Goal: Transaction & Acquisition: Purchase product/service

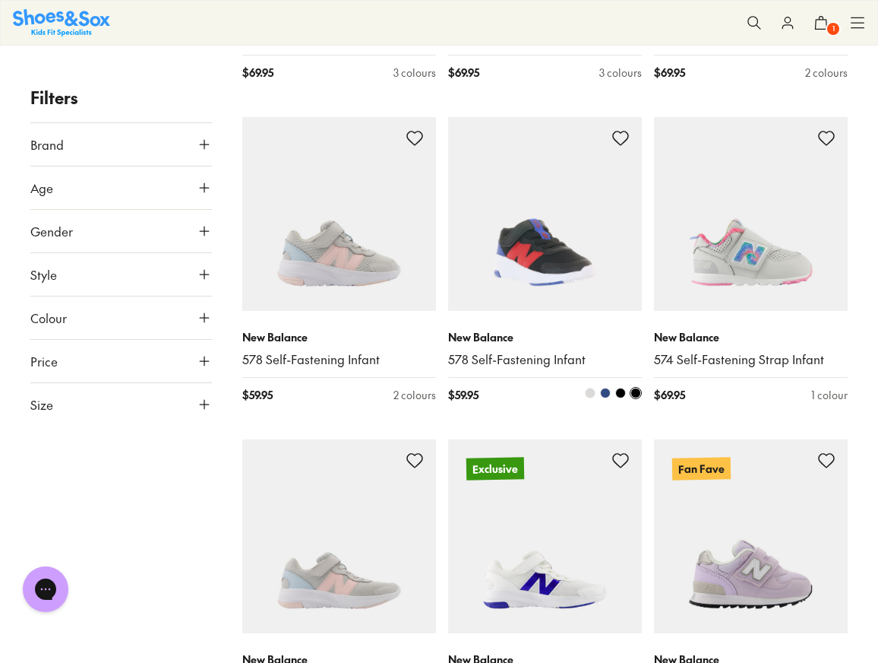
scroll to position [2125, 0]
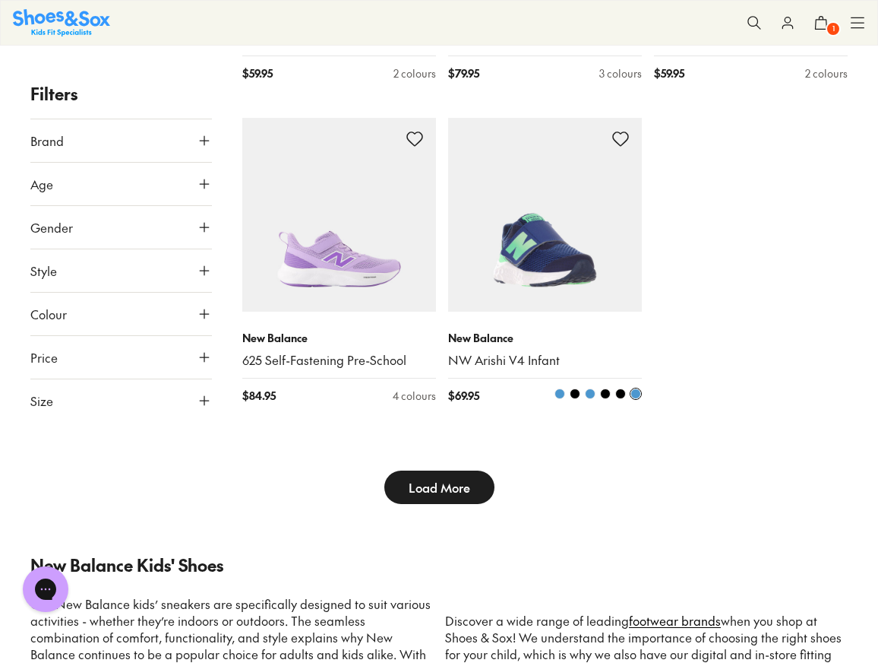
scroll to position [3428, 0]
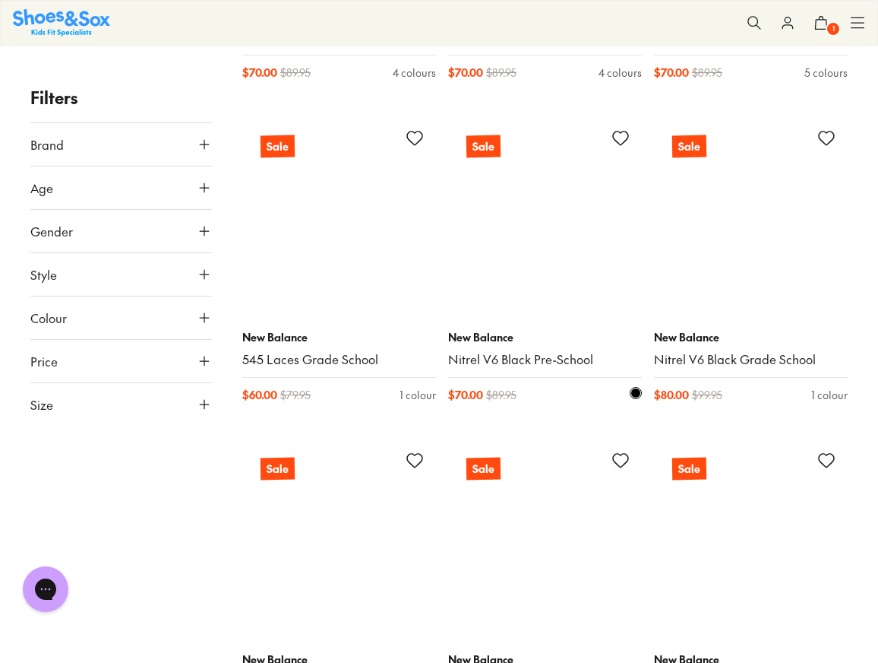
scroll to position [9254, 0]
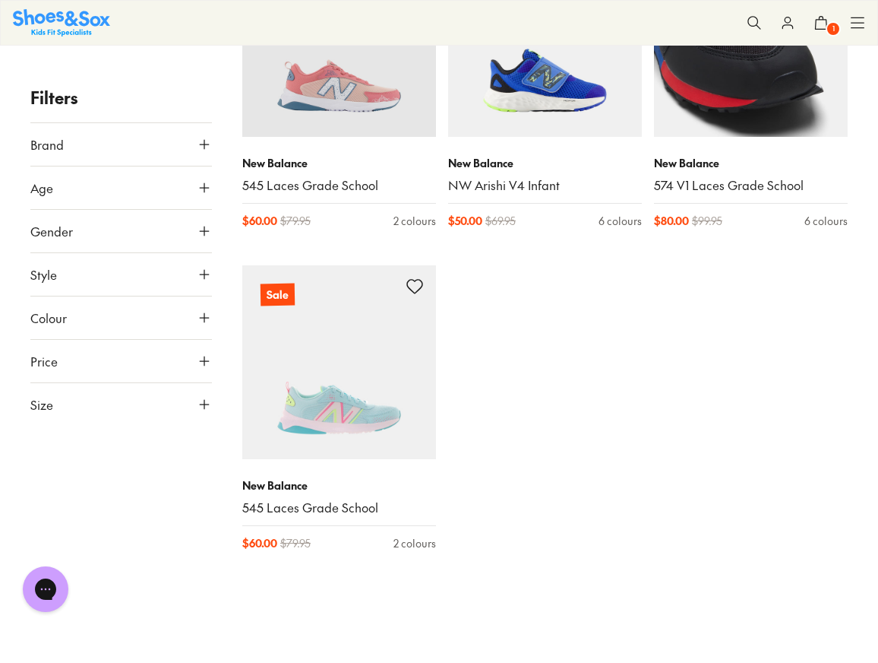
scroll to position [10708, 0]
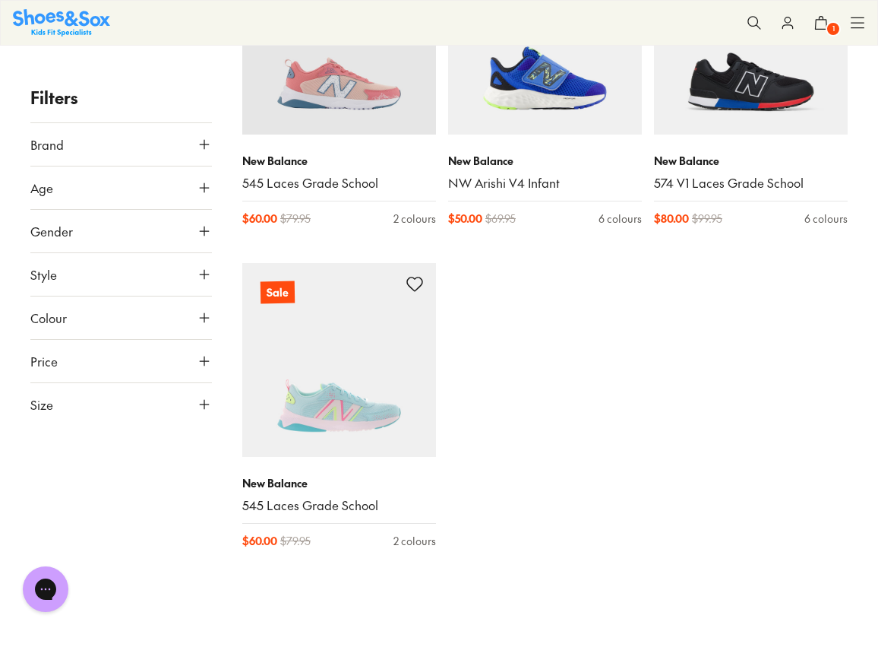
click at [204, 188] on use at bounding box center [204, 187] width 9 height 9
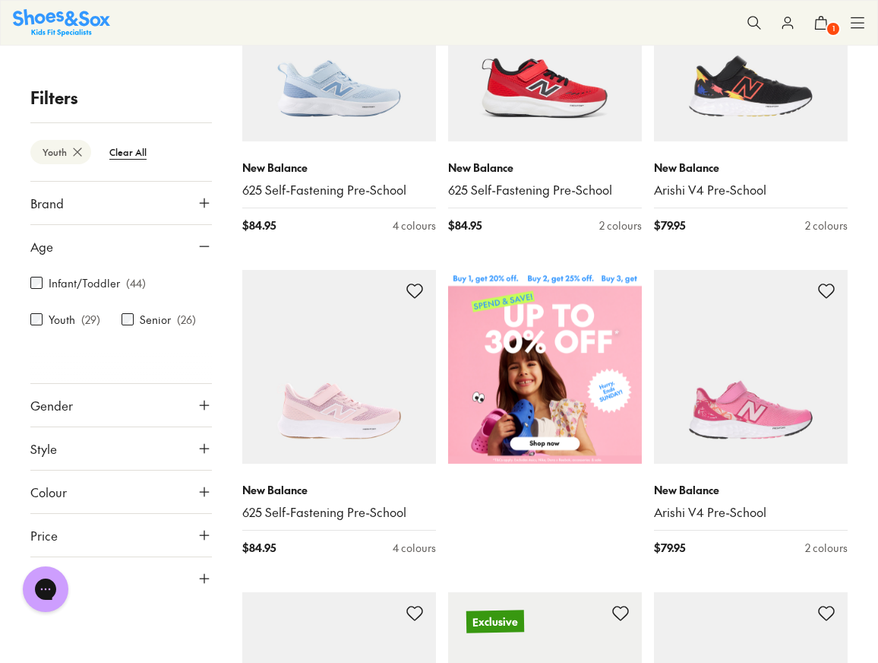
scroll to position [314, 0]
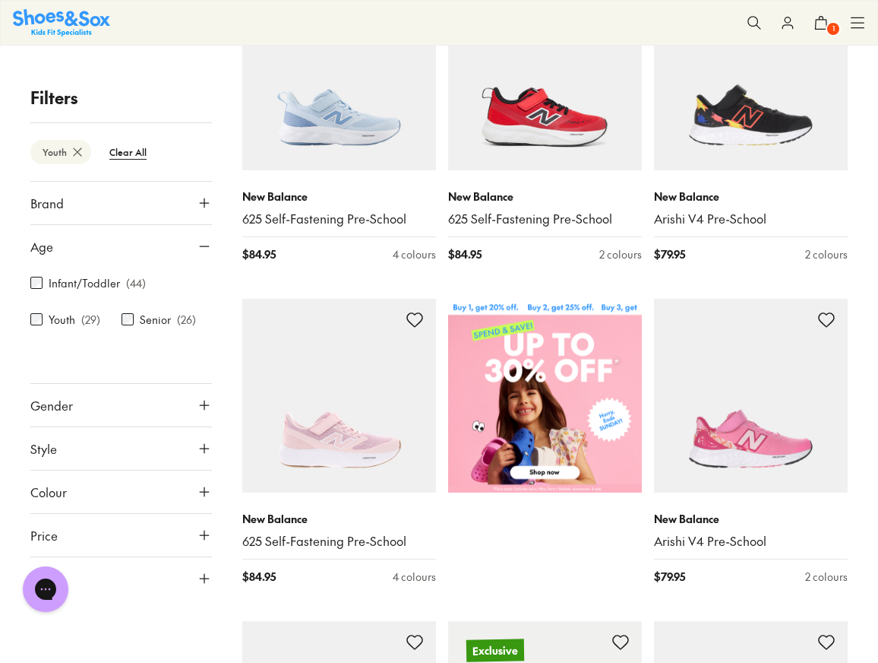
click at [558, 409] on img at bounding box center [545, 396] width 194 height 194
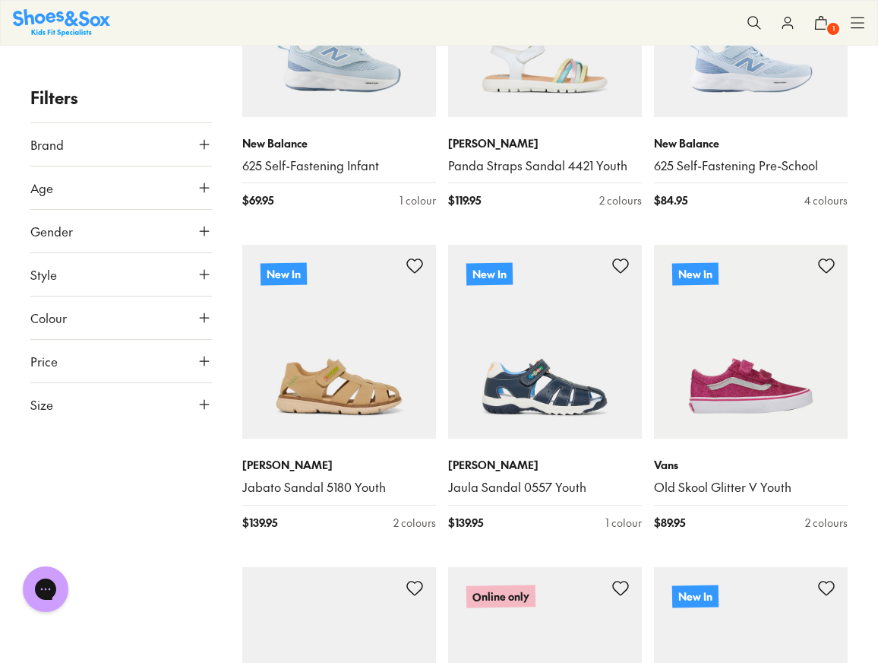
scroll to position [2793, 0]
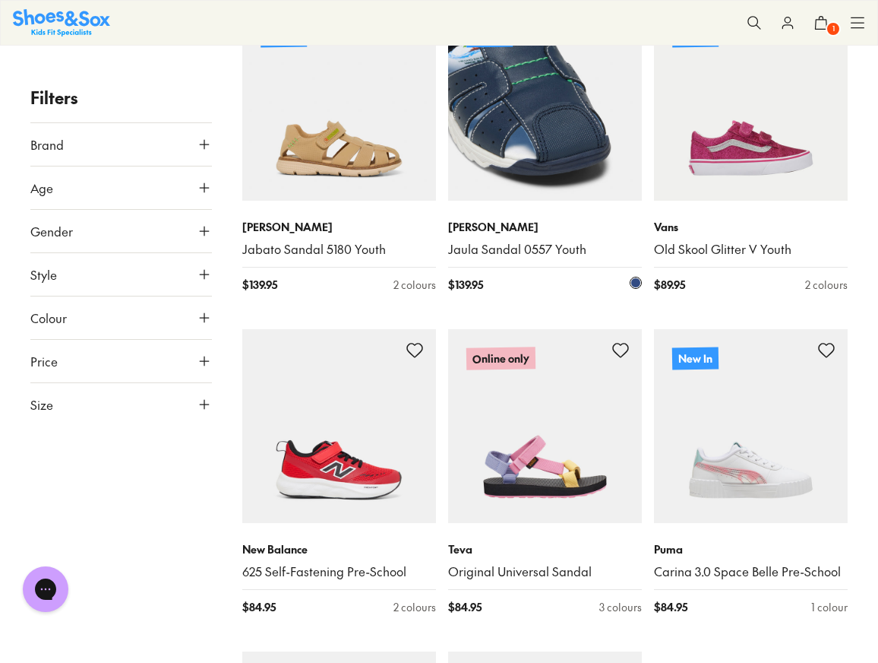
scroll to position [3142, 0]
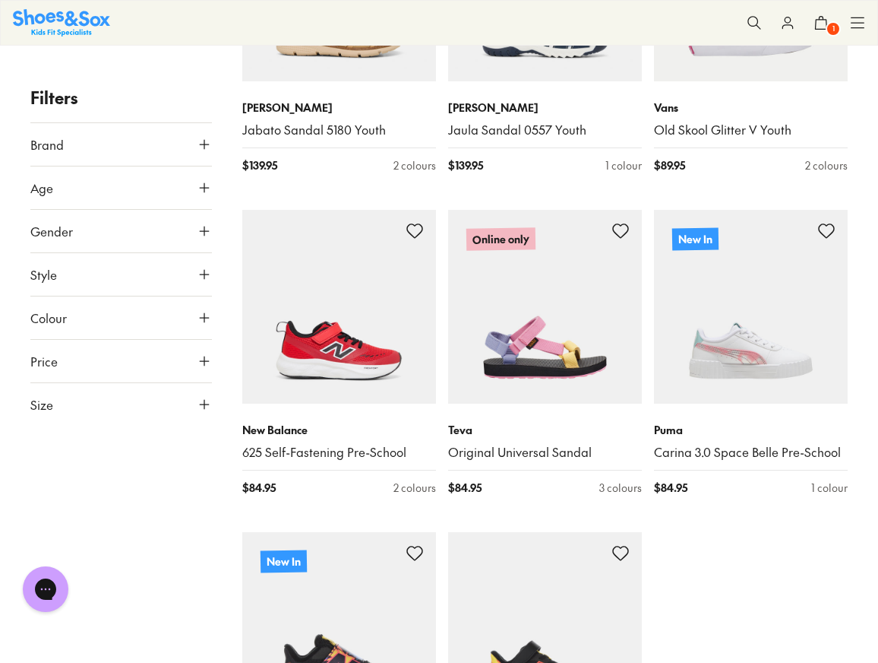
type input "***"
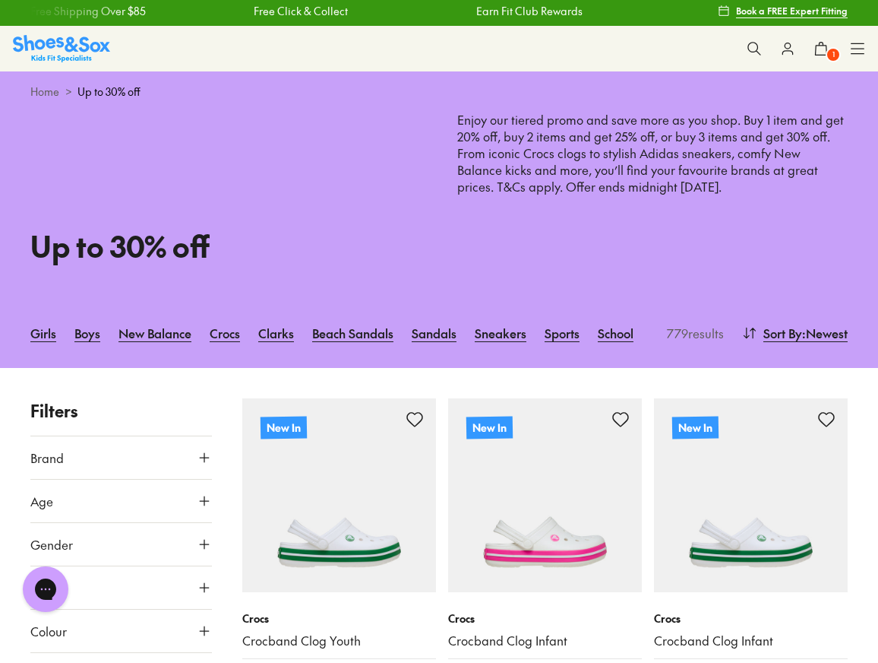
scroll to position [0, 0]
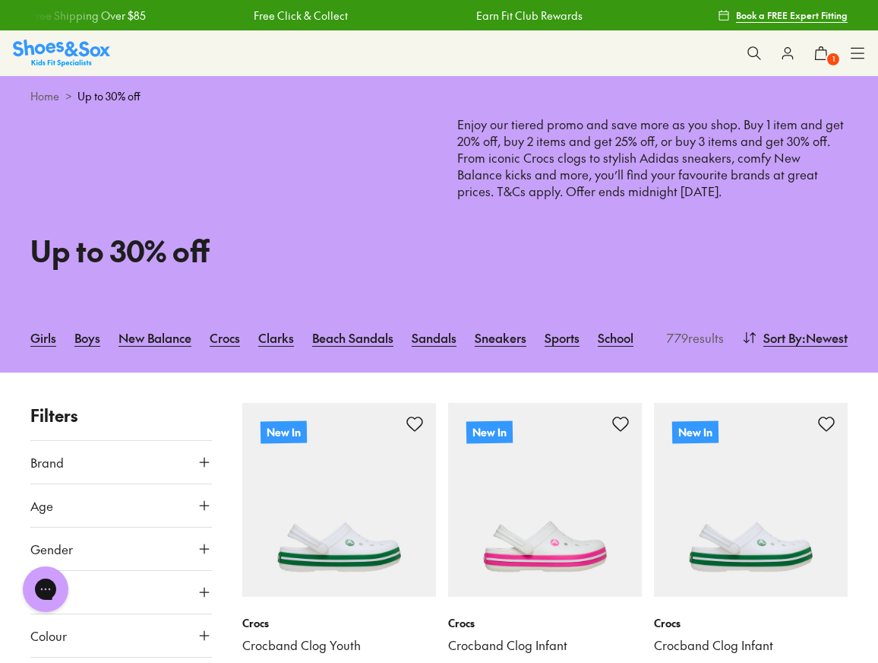
click at [753, 52] on icon at bounding box center [754, 53] width 15 height 15
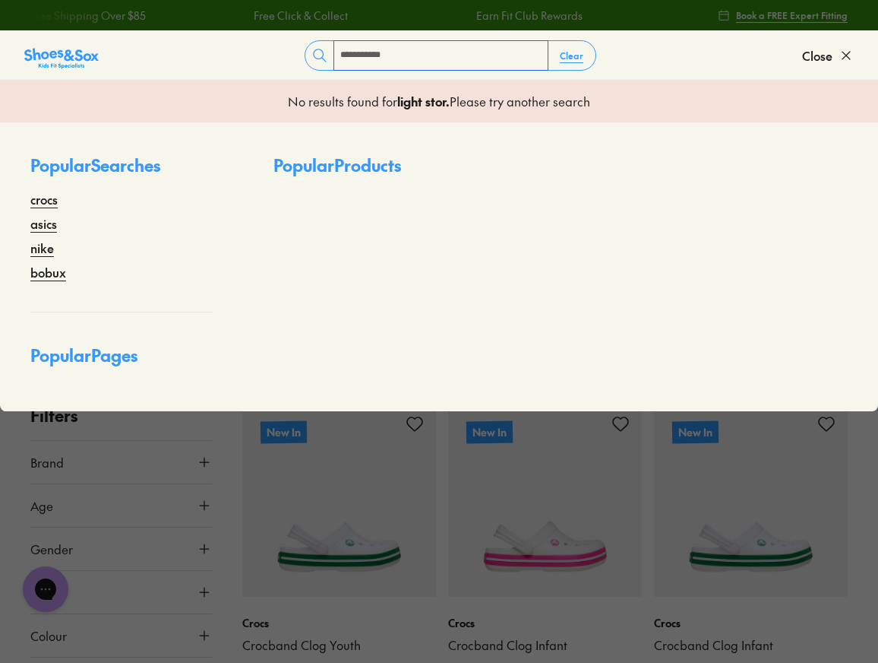
type input "**********"
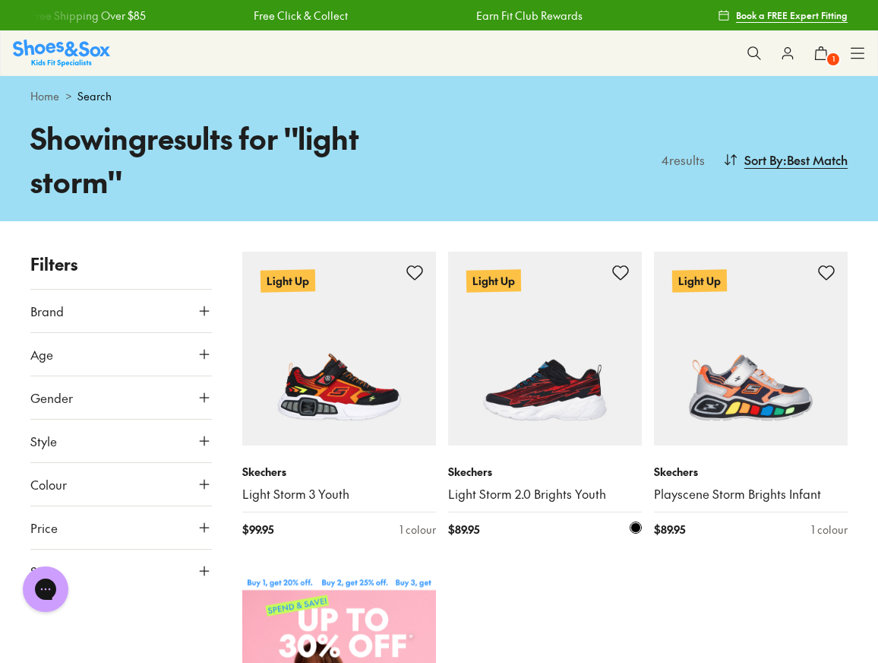
click at [543, 492] on link "Light Storm 2.0 Brights Youth" at bounding box center [545, 494] width 194 height 17
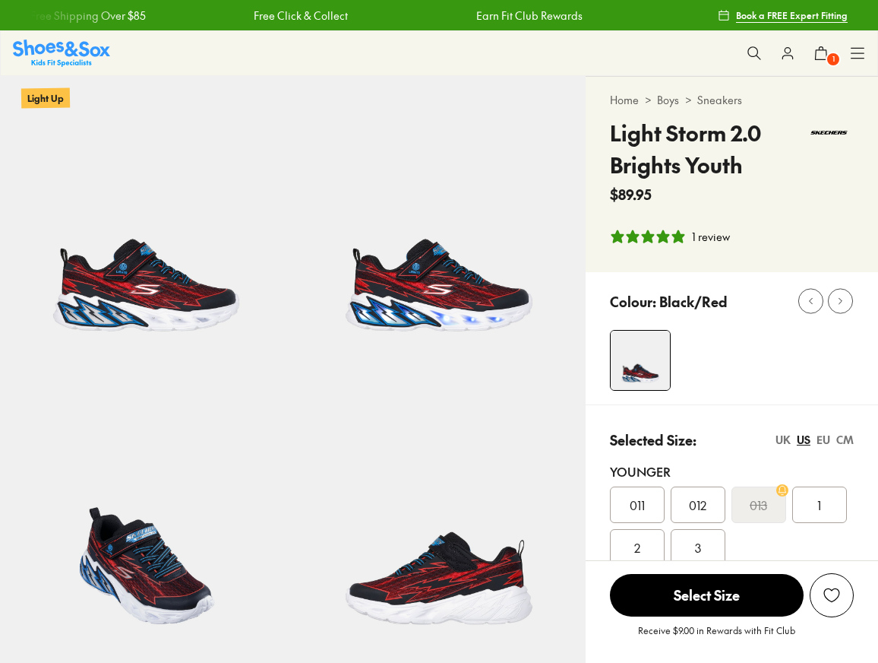
select select "*"
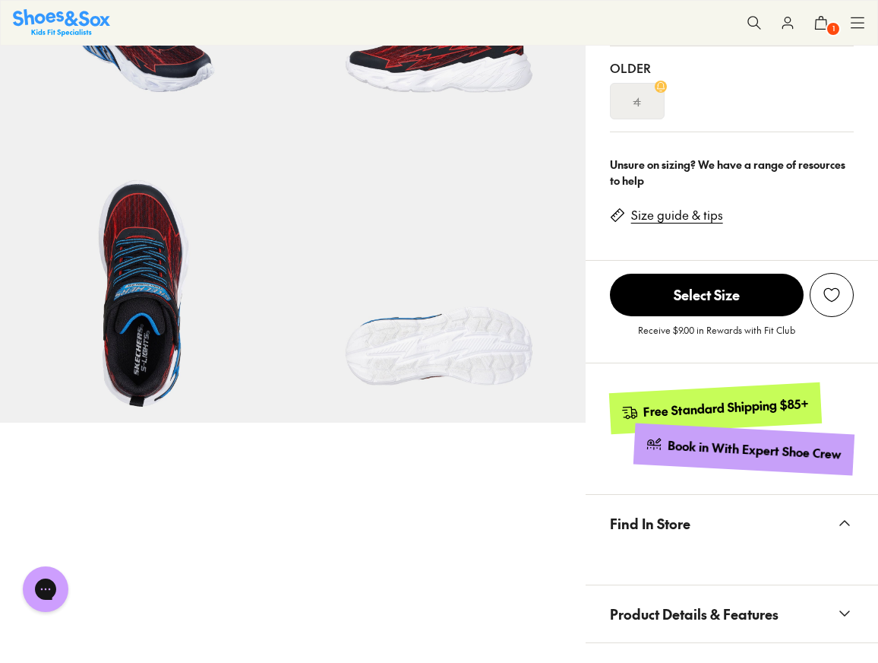
scroll to position [353, 0]
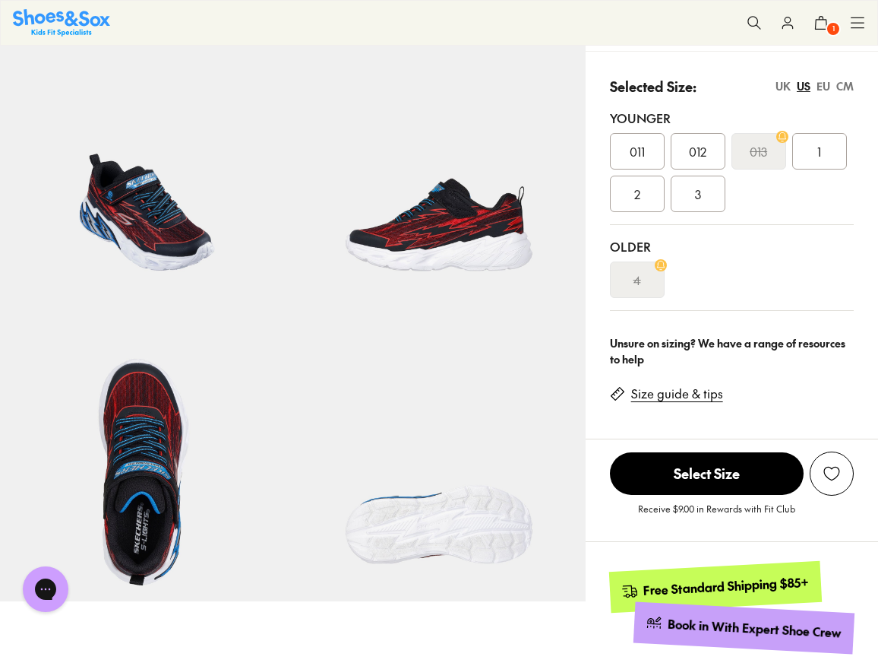
click at [757, 147] on s "013" at bounding box center [758, 151] width 17 height 18
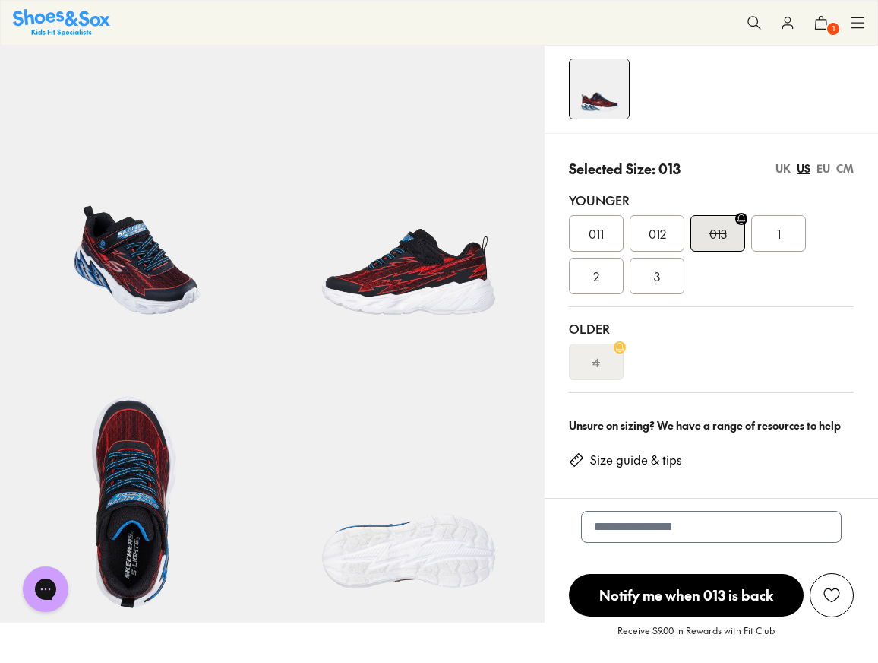
scroll to position [292, 0]
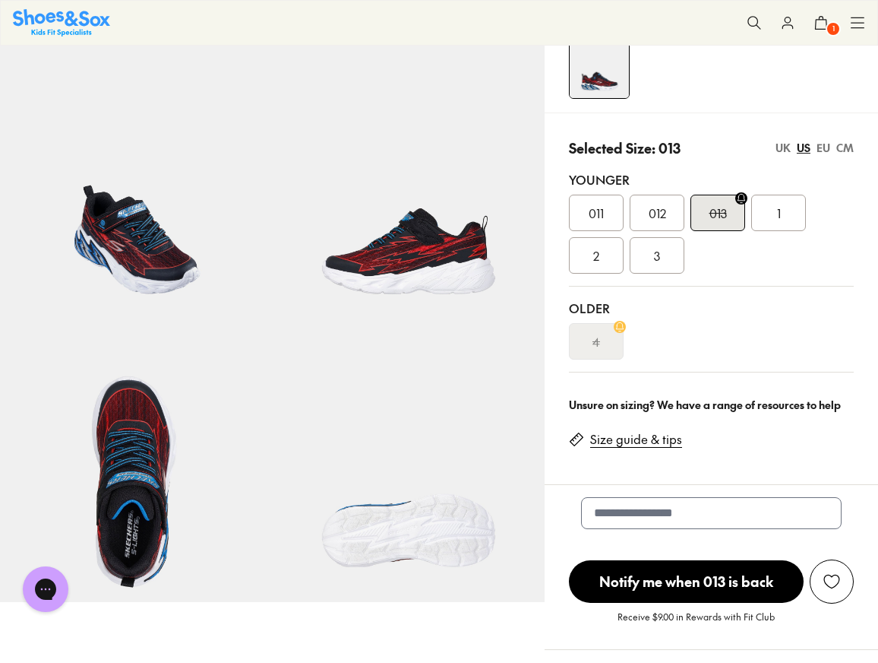
click at [785, 147] on div "UK" at bounding box center [783, 148] width 15 height 16
click at [845, 150] on div "CM" at bounding box center [845, 148] width 17 height 16
click at [665, 210] on span "18.2" at bounding box center [657, 213] width 19 height 18
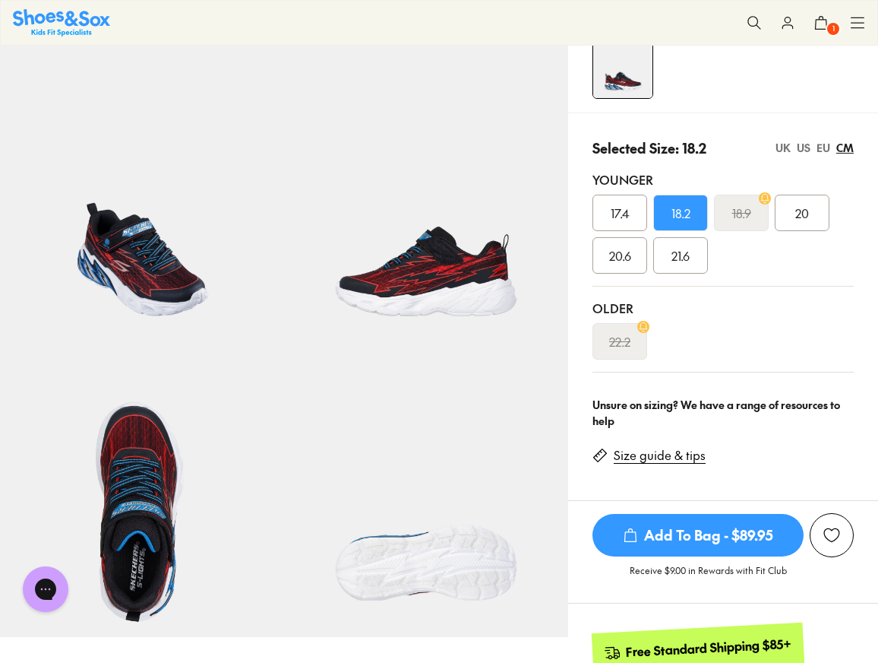
click at [745, 219] on s "18.9" at bounding box center [742, 213] width 19 height 18
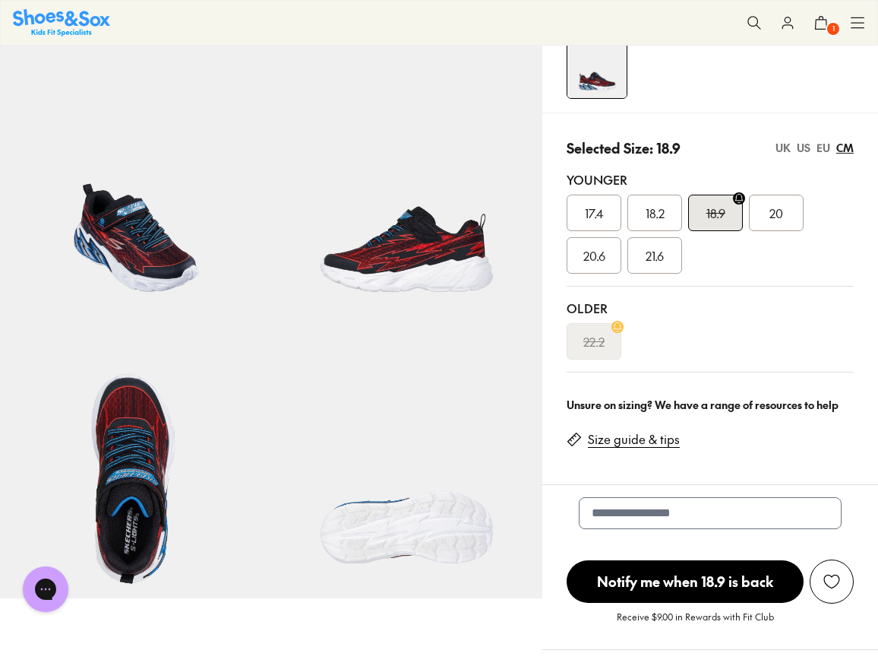
click at [806, 147] on div "US" at bounding box center [804, 148] width 14 height 16
click at [662, 210] on span "012" at bounding box center [655, 213] width 17 height 18
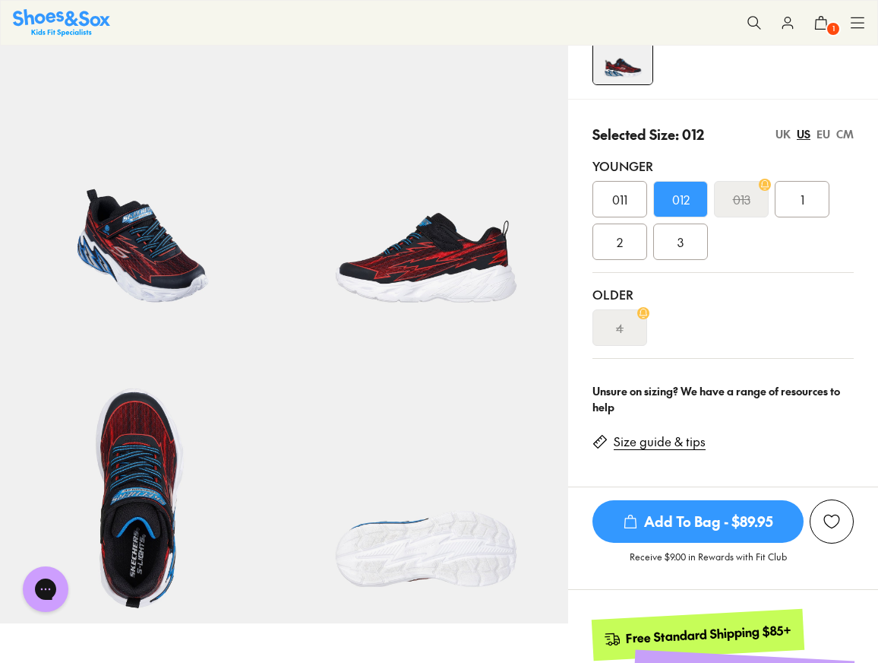
scroll to position [307, 0]
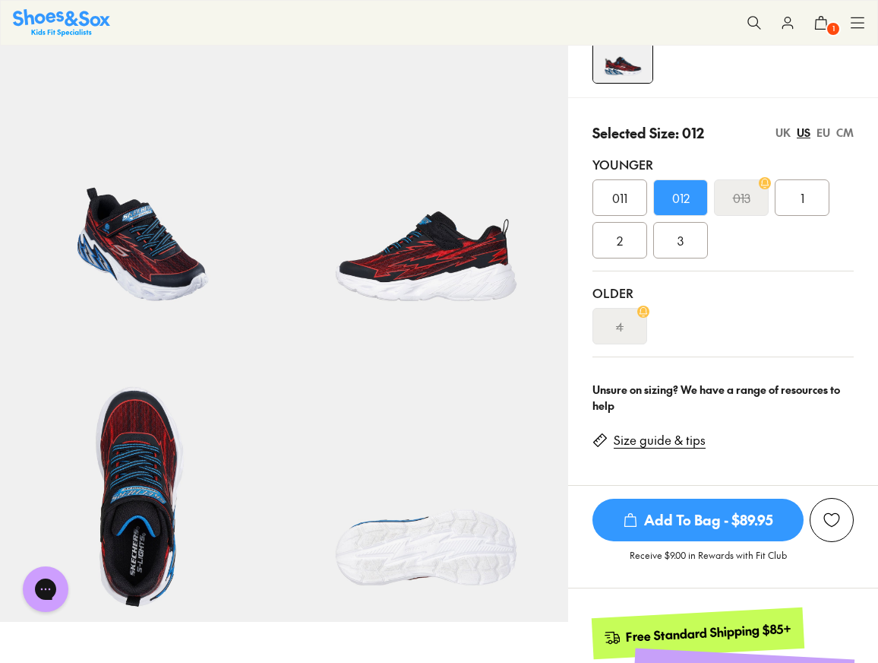
click at [703, 518] on span "Add To Bag - $89.95" at bounding box center [698, 519] width 211 height 43
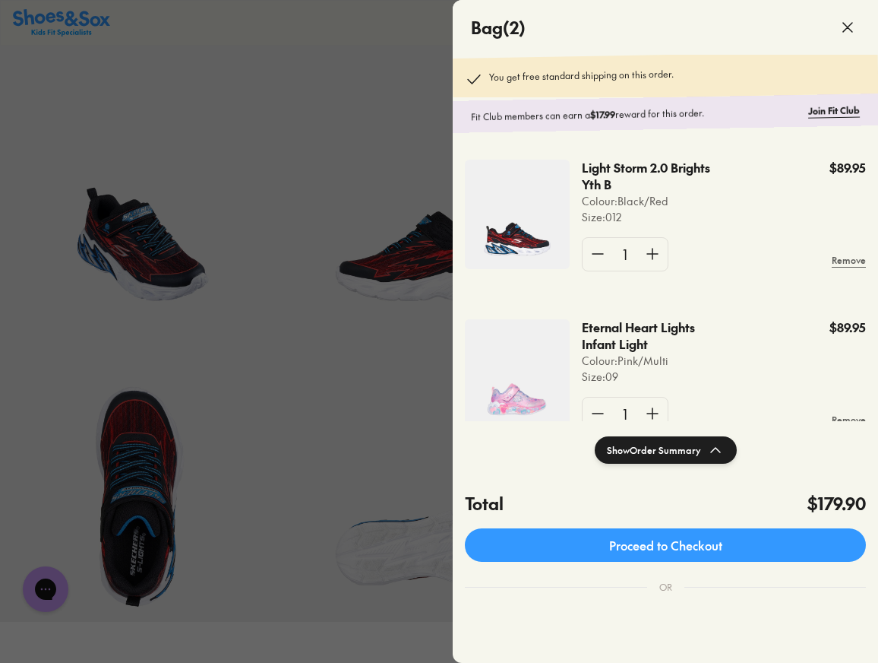
click at [850, 29] on use at bounding box center [847, 27] width 9 height 9
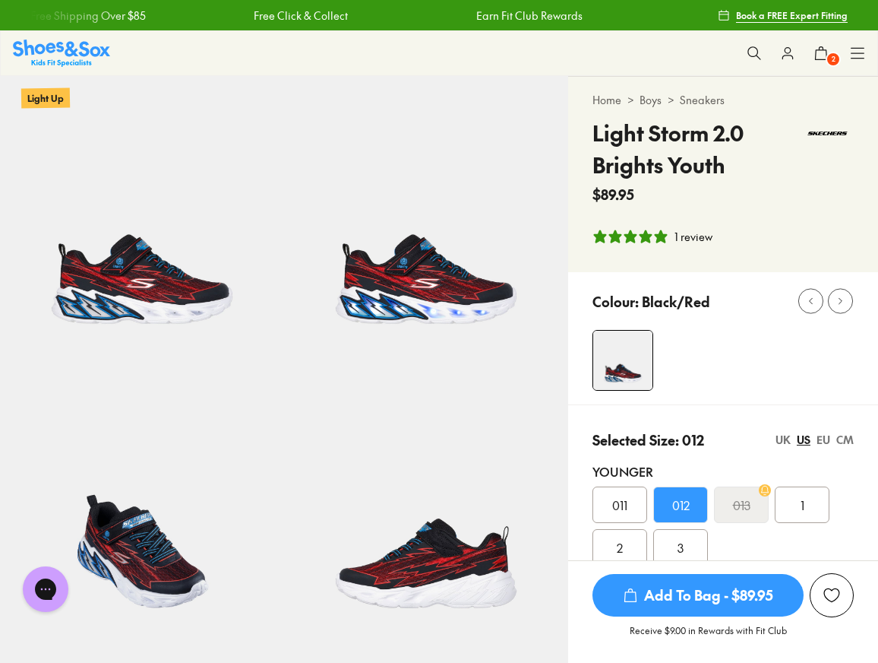
scroll to position [0, 0]
click at [758, 51] on use at bounding box center [754, 52] width 13 height 13
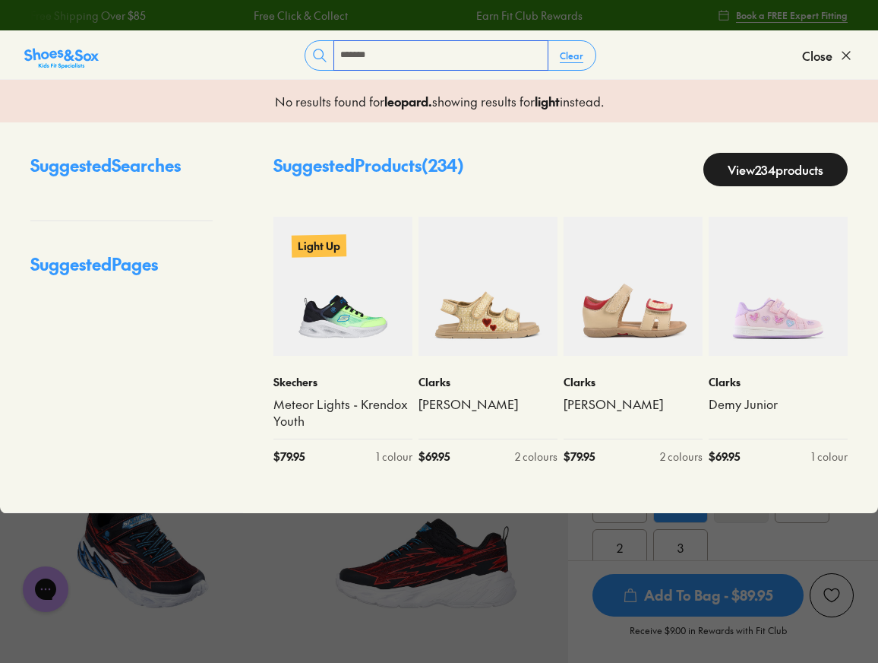
type input "*******"
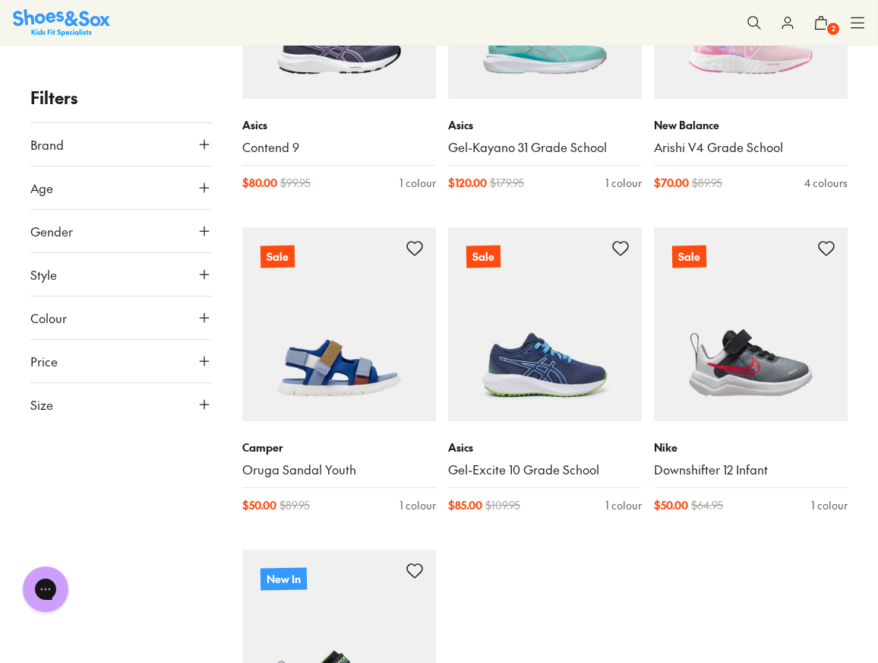
scroll to position [3866, 0]
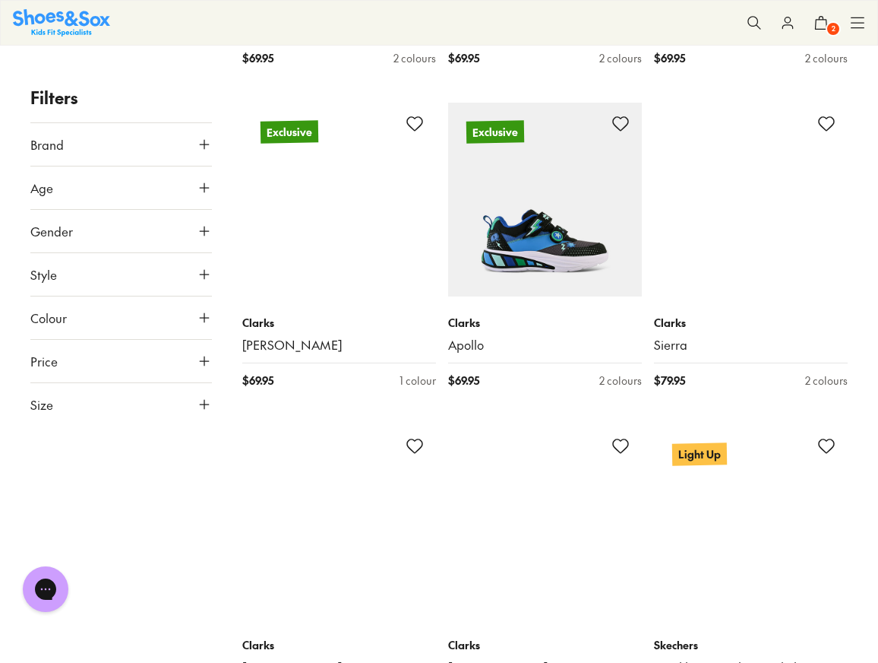
scroll to position [7976, 0]
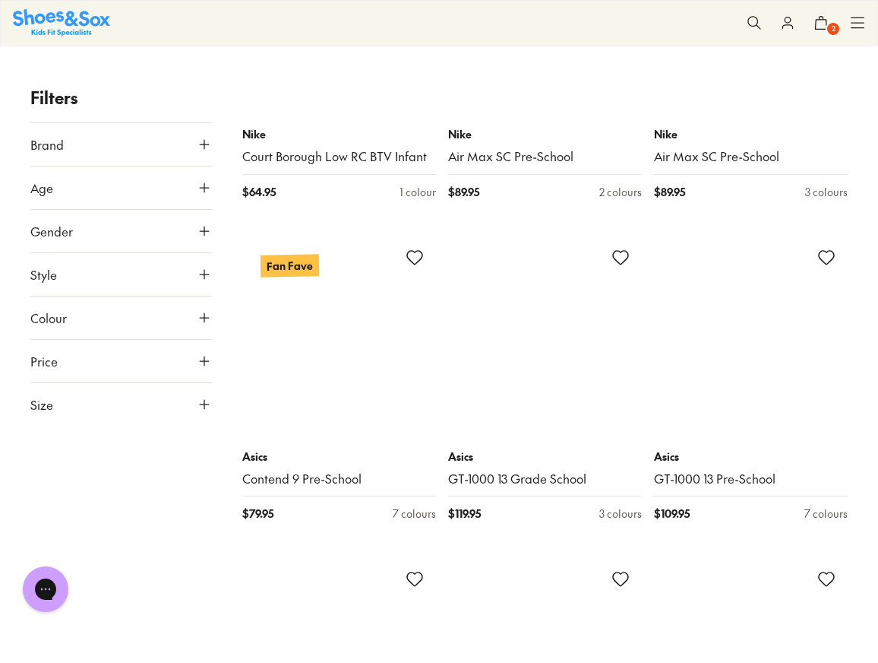
scroll to position [12020, 0]
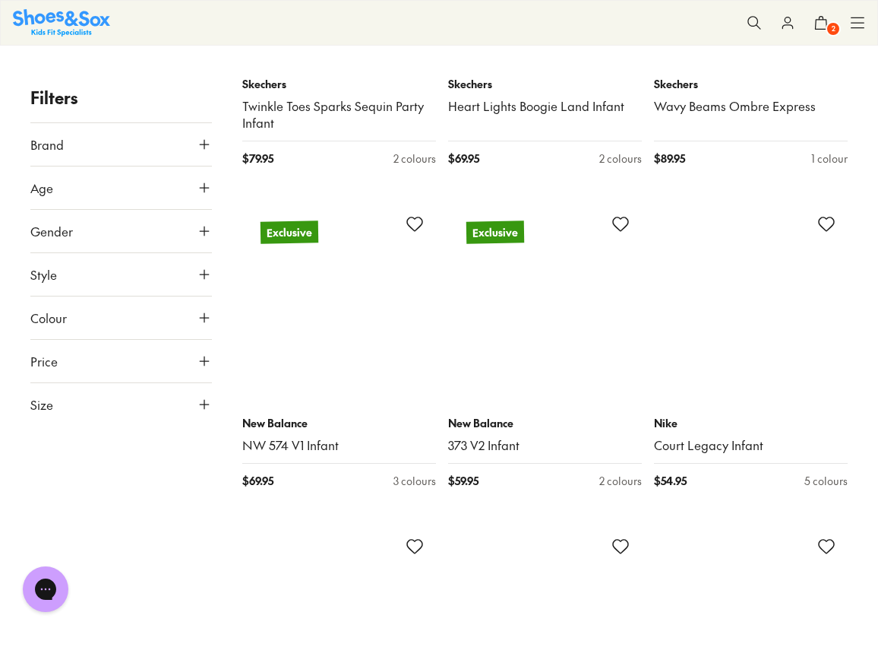
scroll to position [15599, 0]
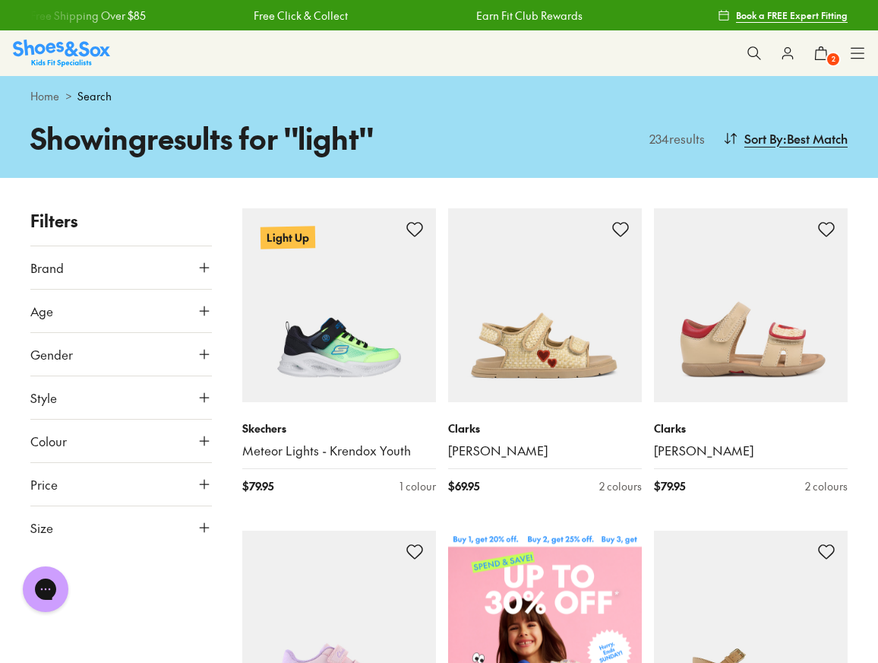
click at [756, 53] on icon at bounding box center [754, 53] width 15 height 15
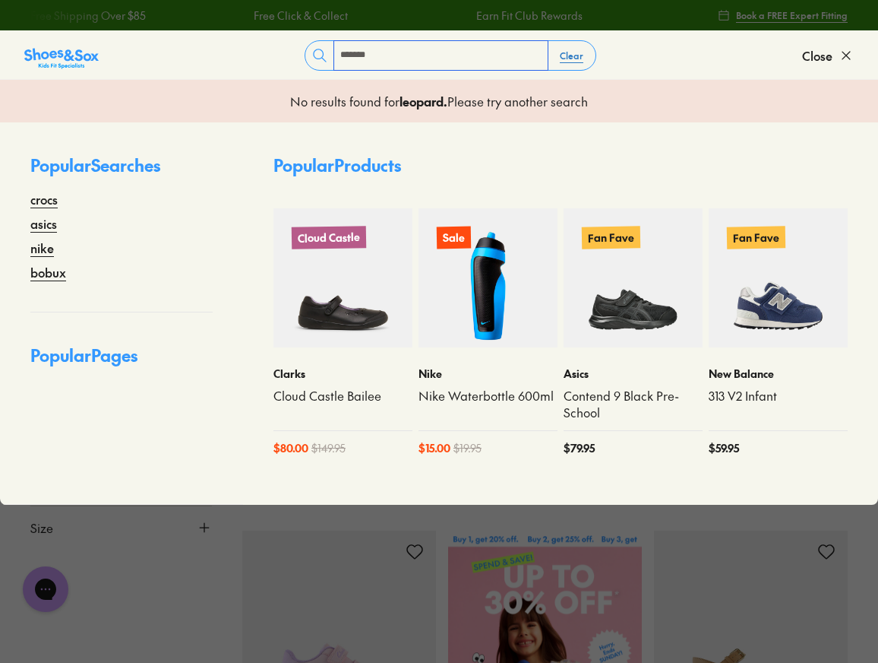
type input "*******"
click at [577, 54] on button "Clear" at bounding box center [572, 55] width 48 height 27
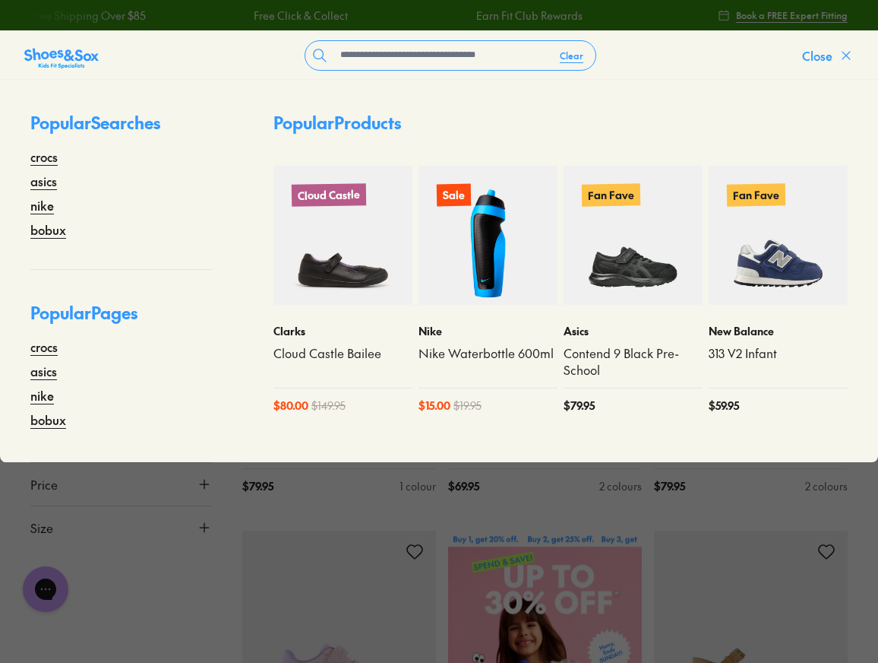
click at [843, 55] on icon at bounding box center [846, 55] width 15 height 15
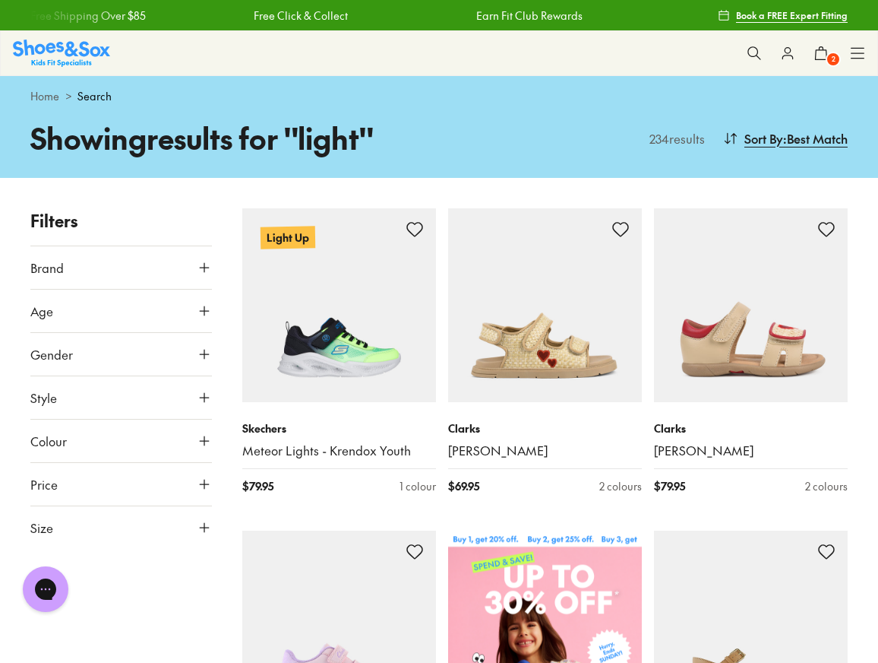
click at [43, 97] on link "Home" at bounding box center [44, 96] width 29 height 16
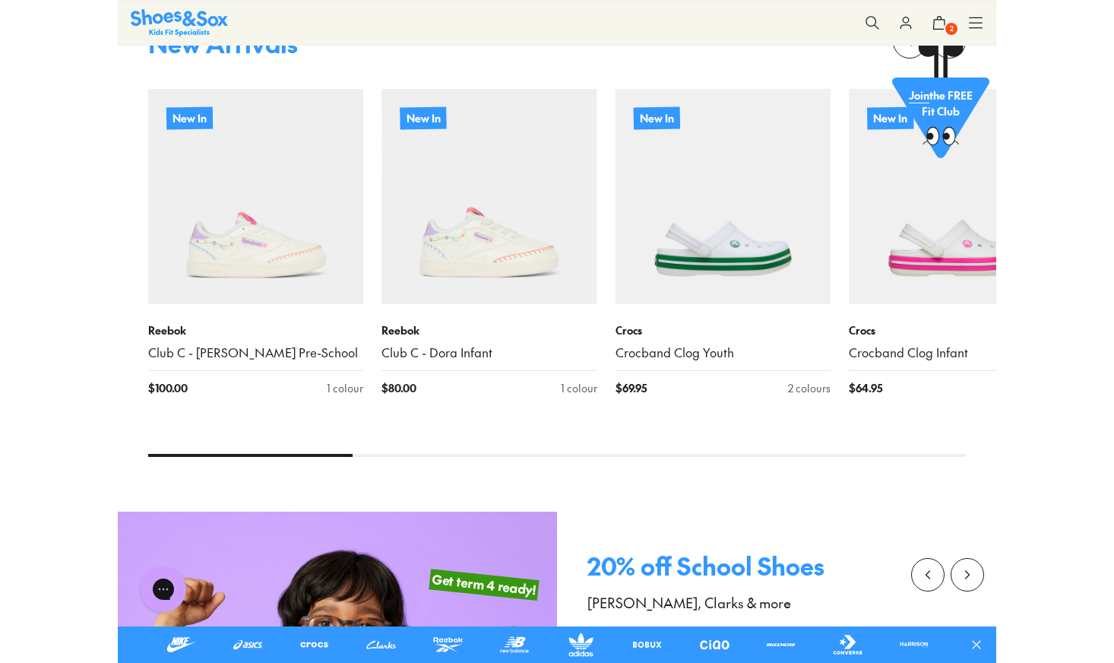
scroll to position [878, 0]
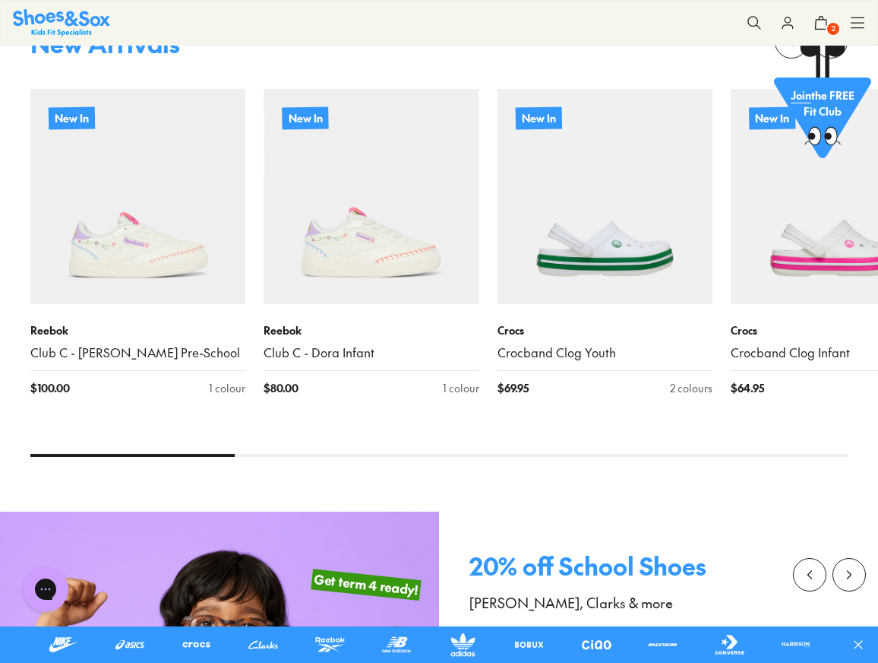
drag, startPoint x: 177, startPoint y: 457, endPoint x: 314, endPoint y: 455, distance: 136.8
click at [308, 457] on div at bounding box center [439, 455] width 818 height 3
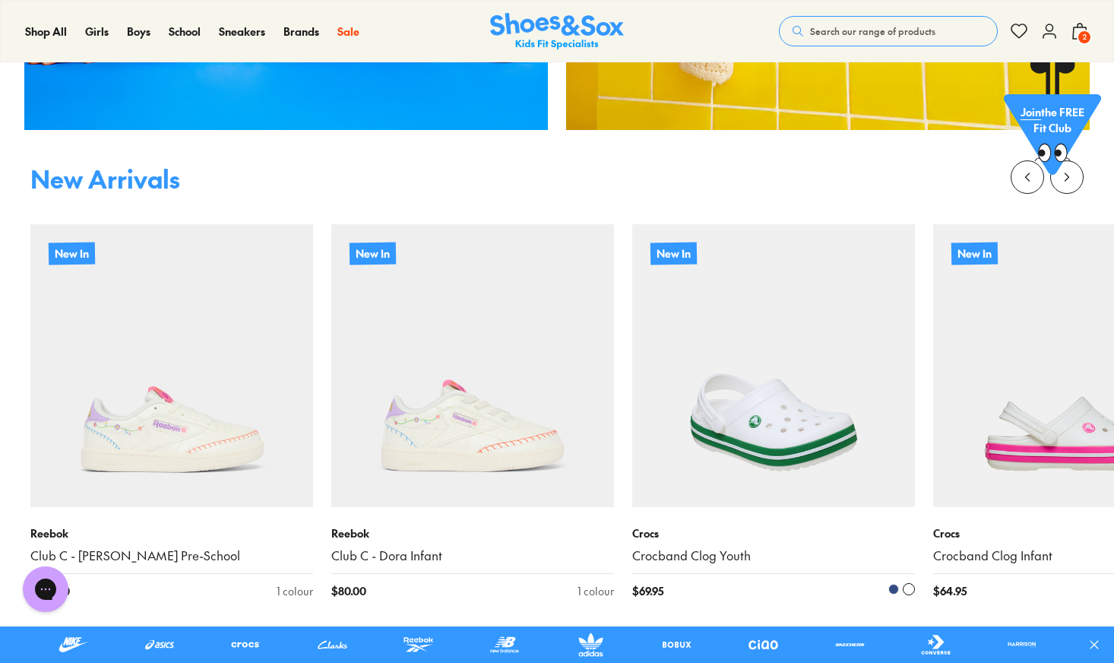
scroll to position [974, 0]
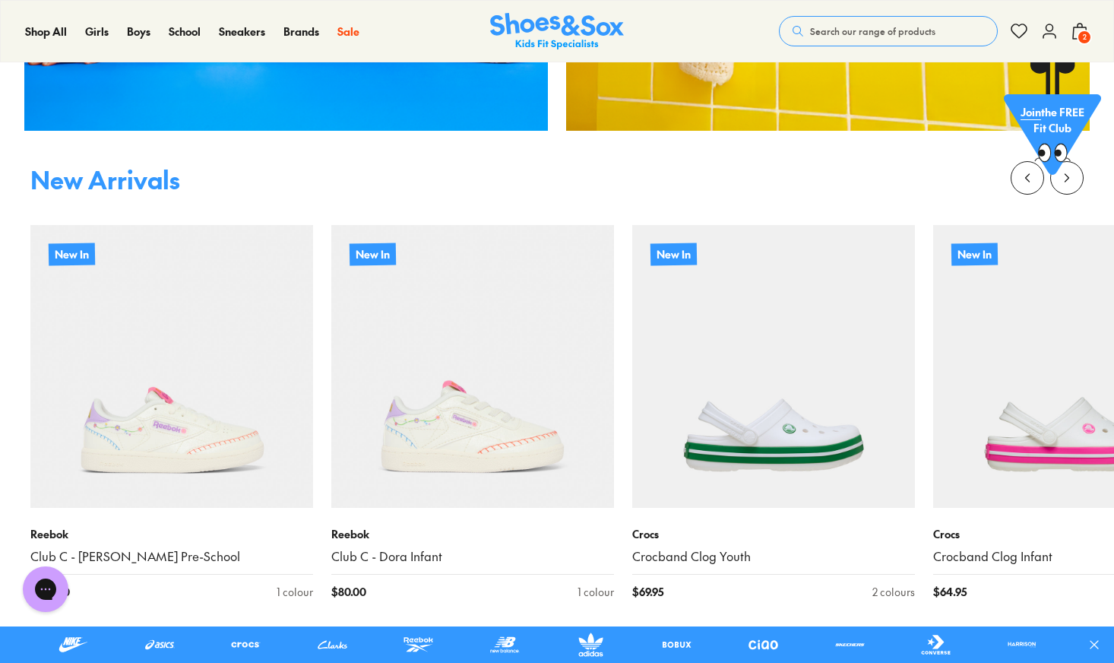
click at [878, 179] on div "Join the FREE Fit Club" at bounding box center [1052, 135] width 97 height 97
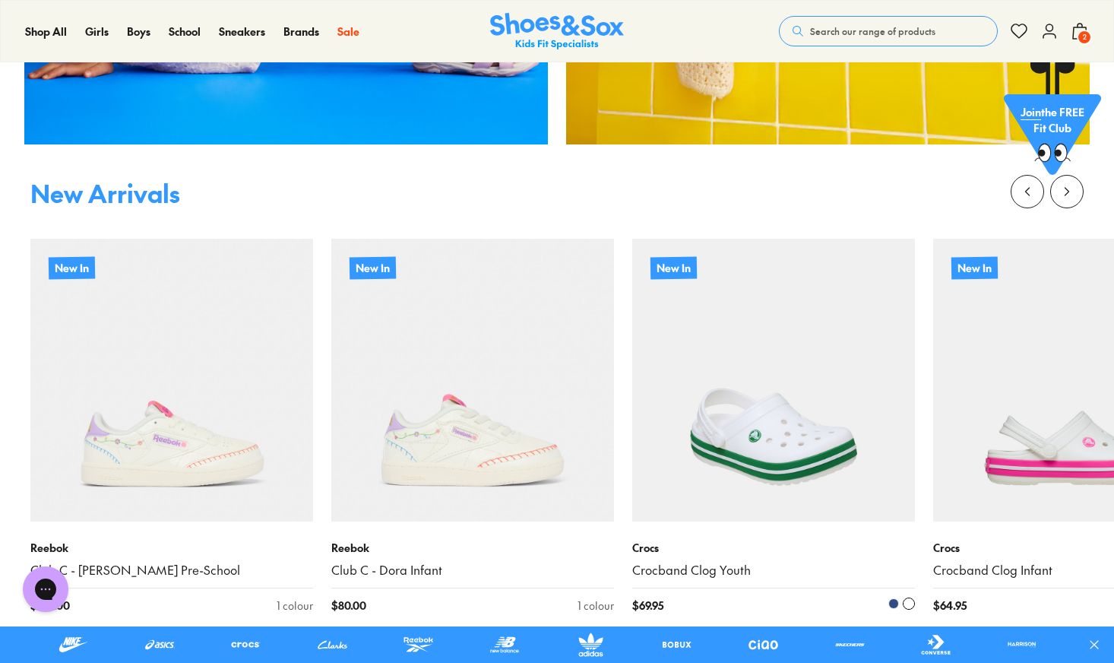
scroll to position [943, 0]
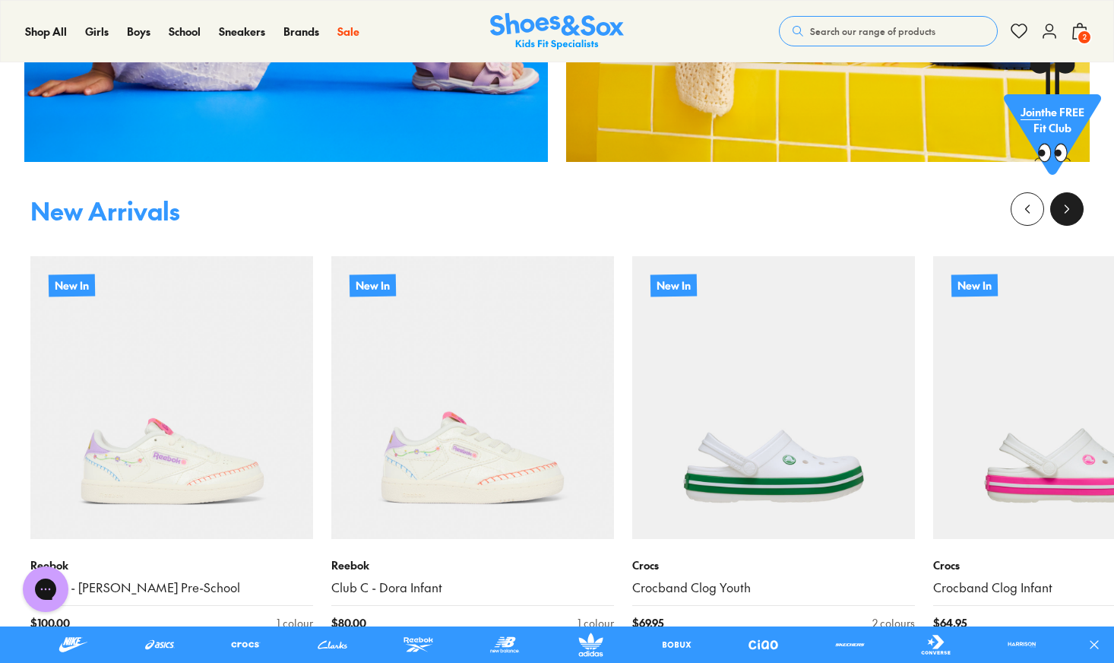
click at [878, 206] on icon at bounding box center [1066, 208] width 15 height 15
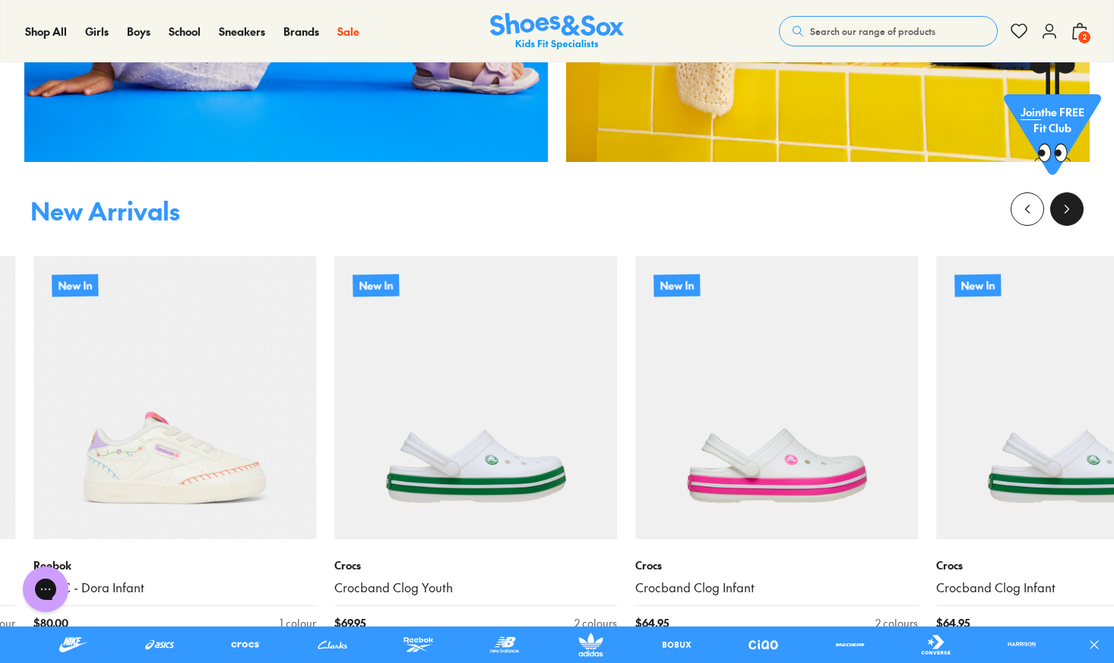
click at [878, 206] on icon at bounding box center [1066, 208] width 15 height 15
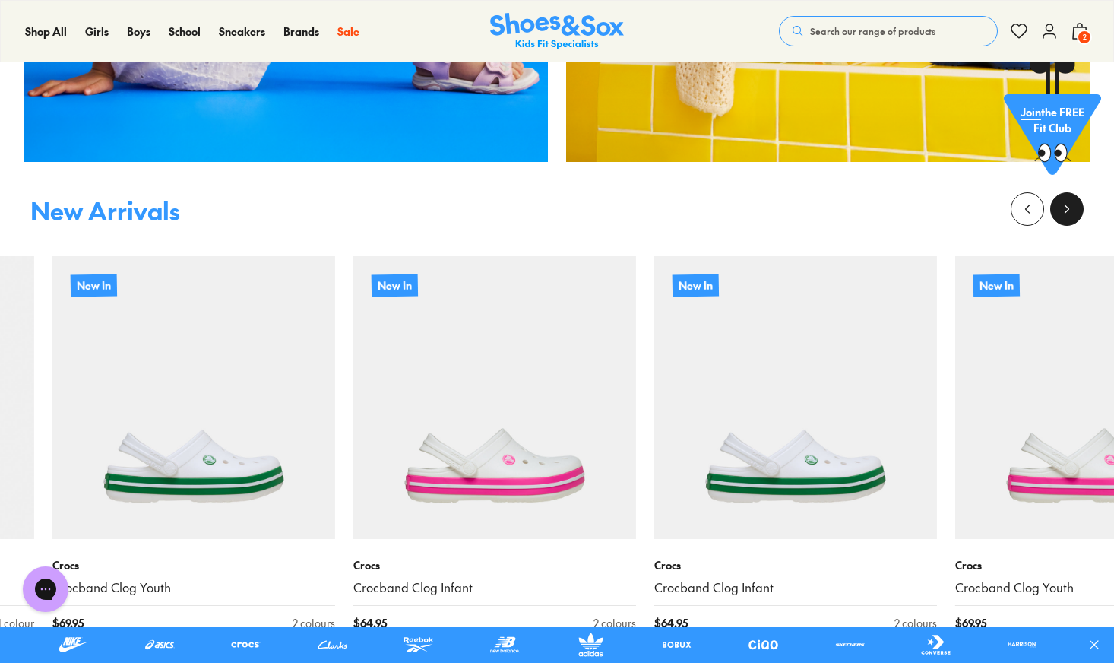
click at [878, 206] on icon at bounding box center [1066, 208] width 15 height 15
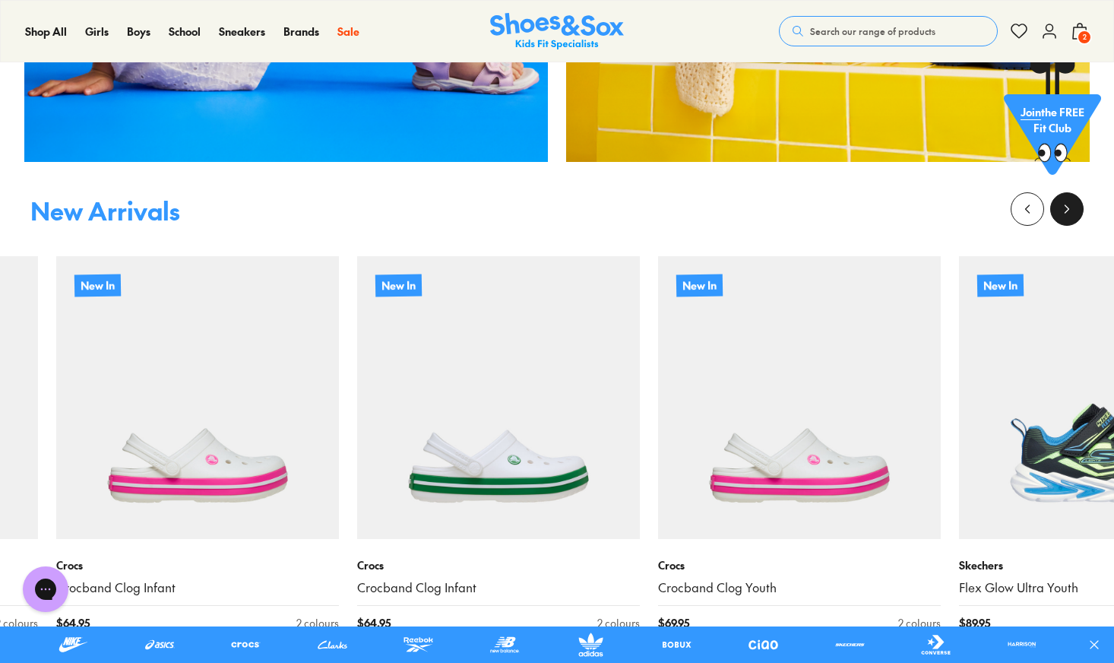
click at [878, 206] on icon at bounding box center [1066, 208] width 15 height 15
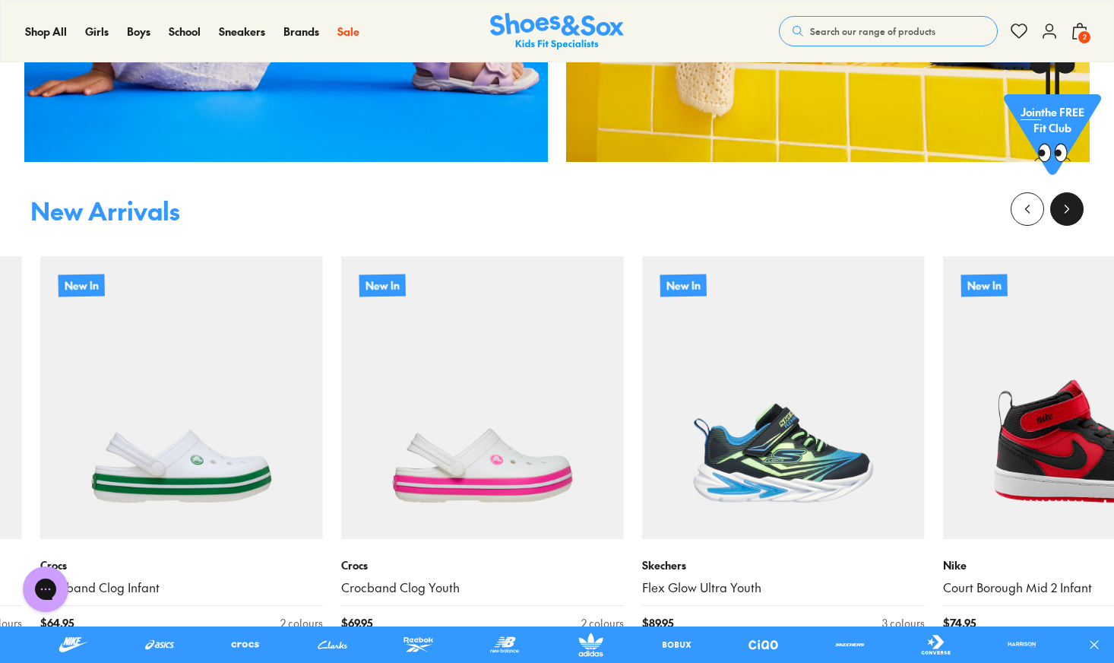
click at [878, 206] on icon at bounding box center [1066, 208] width 15 height 15
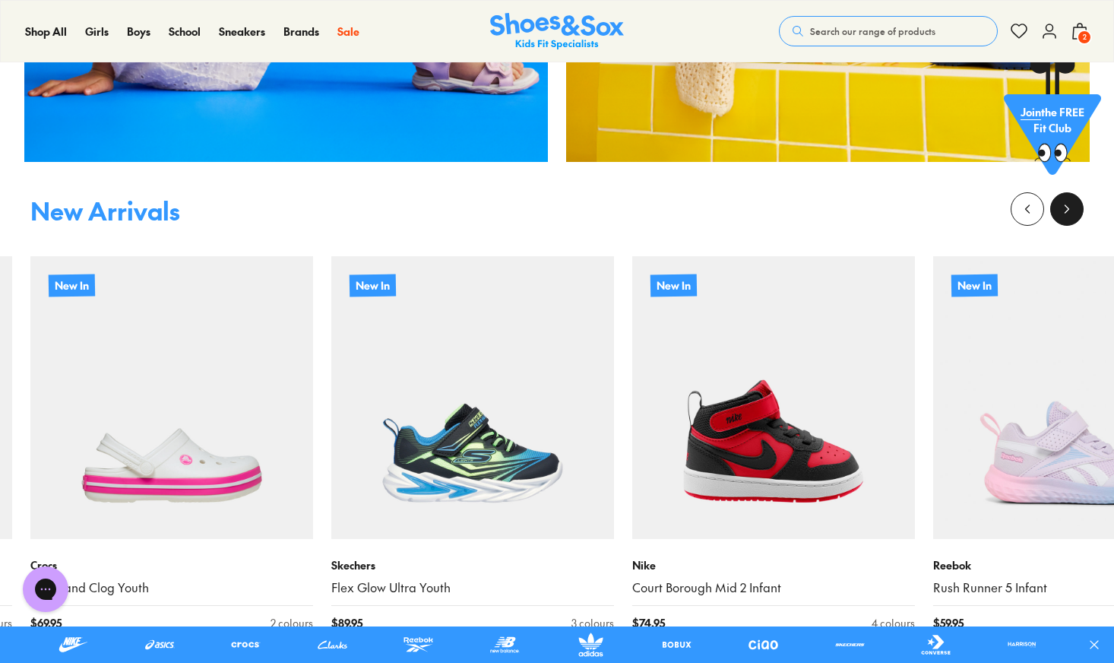
click at [878, 206] on icon at bounding box center [1066, 208] width 15 height 15
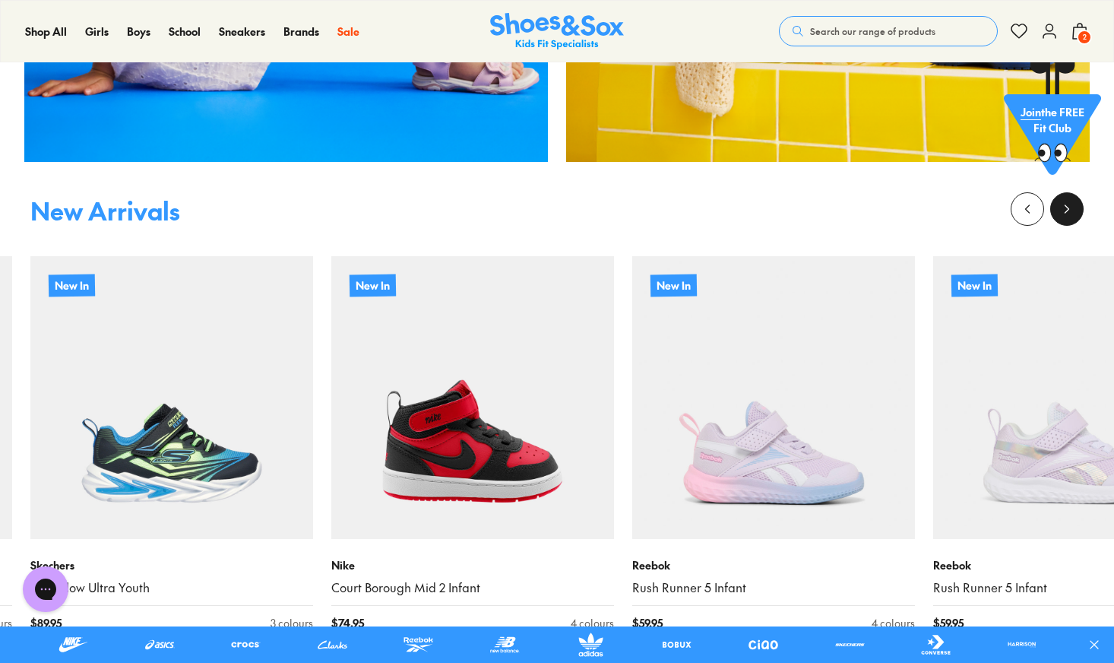
click at [878, 206] on icon at bounding box center [1066, 208] width 15 height 15
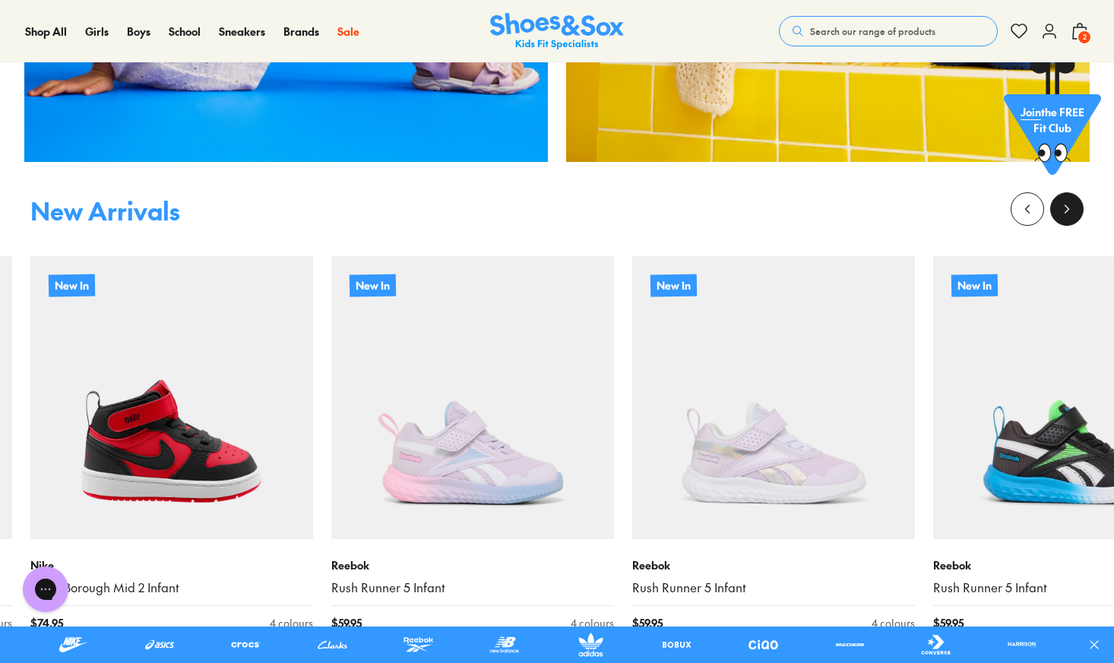
click at [878, 206] on icon at bounding box center [1066, 208] width 15 height 15
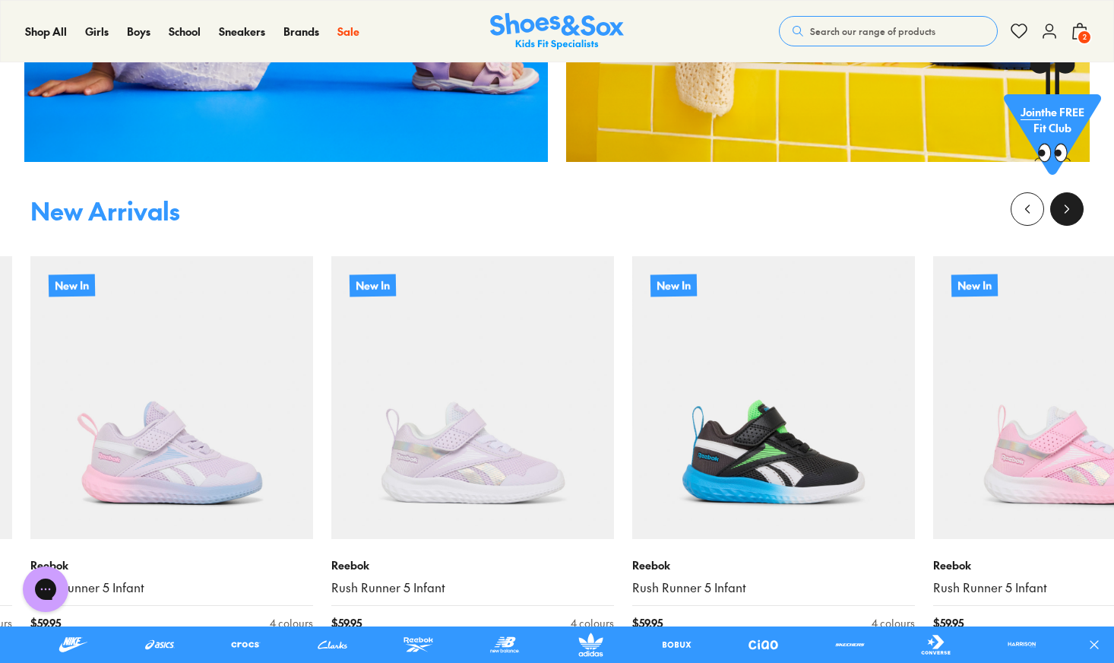
click at [878, 206] on icon at bounding box center [1066, 208] width 15 height 15
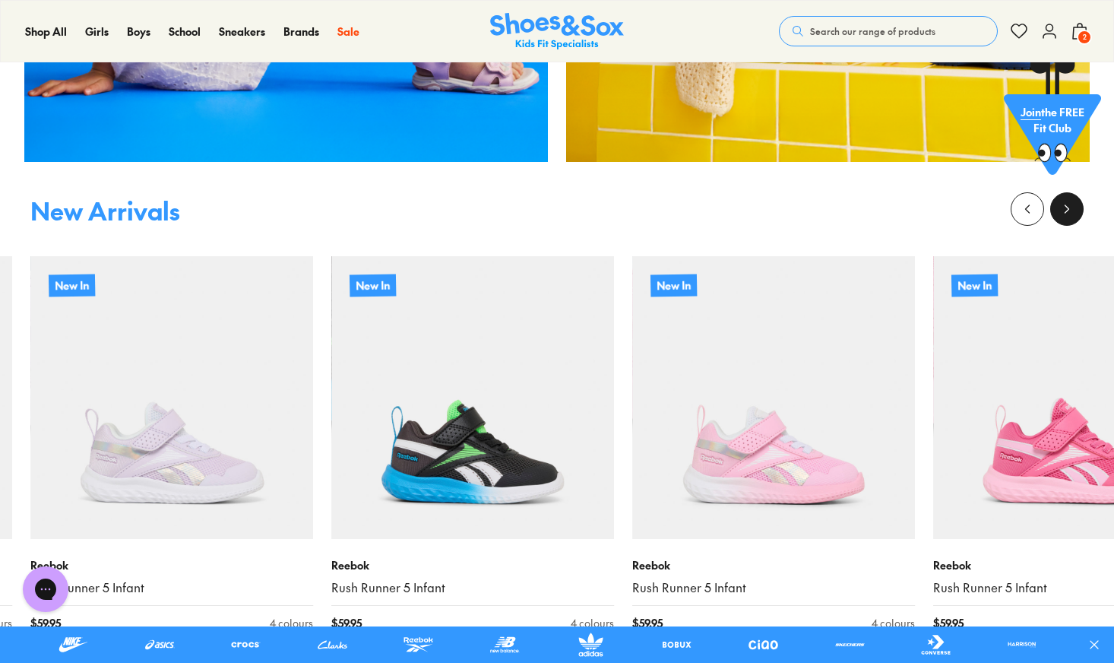
click at [878, 206] on icon at bounding box center [1066, 208] width 15 height 15
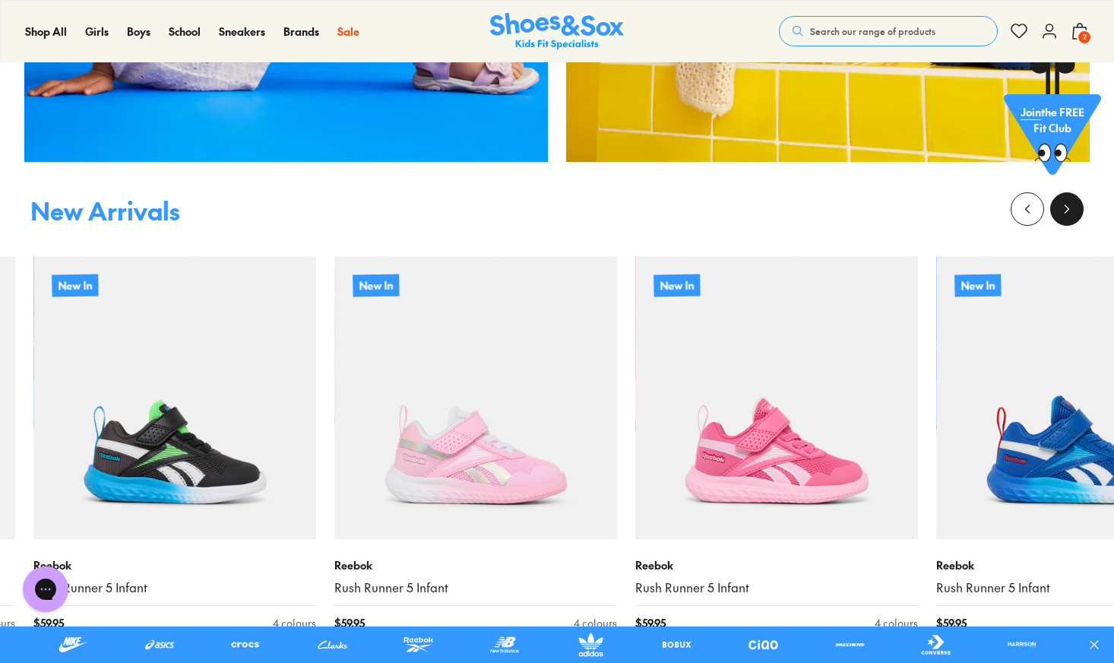
click at [878, 206] on icon at bounding box center [1066, 208] width 15 height 15
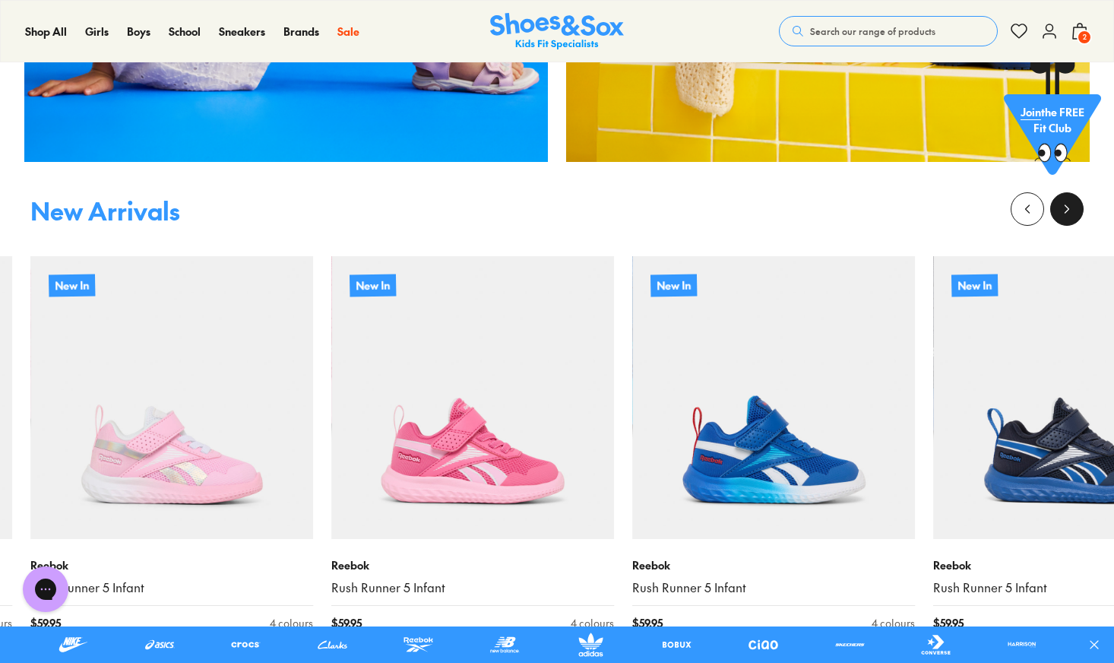
click at [878, 206] on icon at bounding box center [1066, 208] width 15 height 15
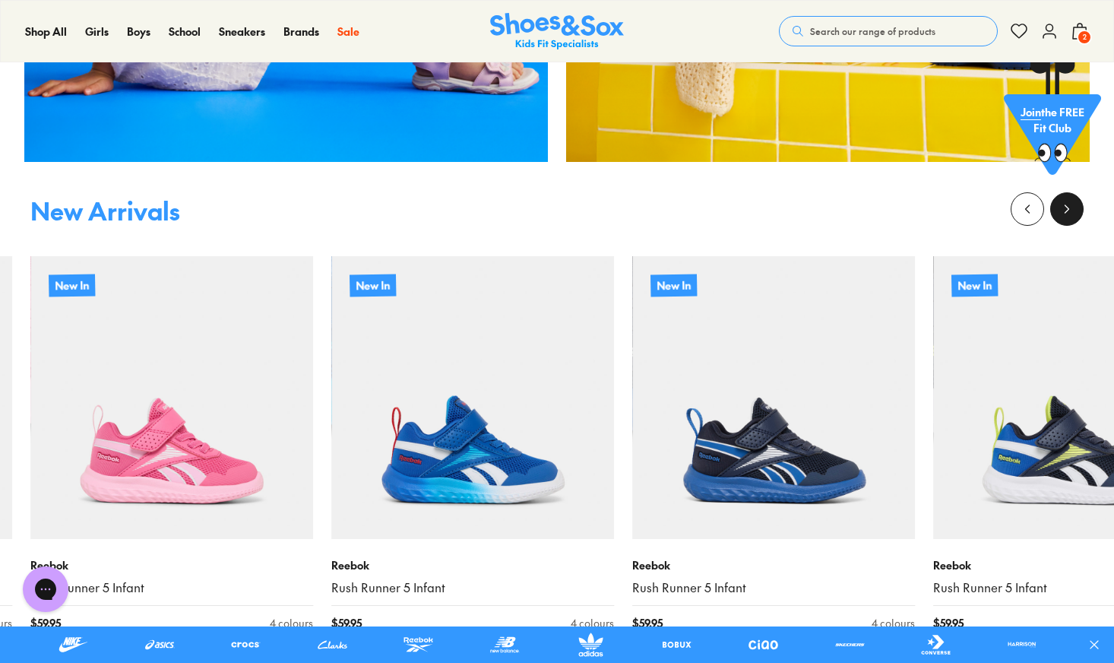
click at [878, 206] on icon at bounding box center [1066, 208] width 15 height 15
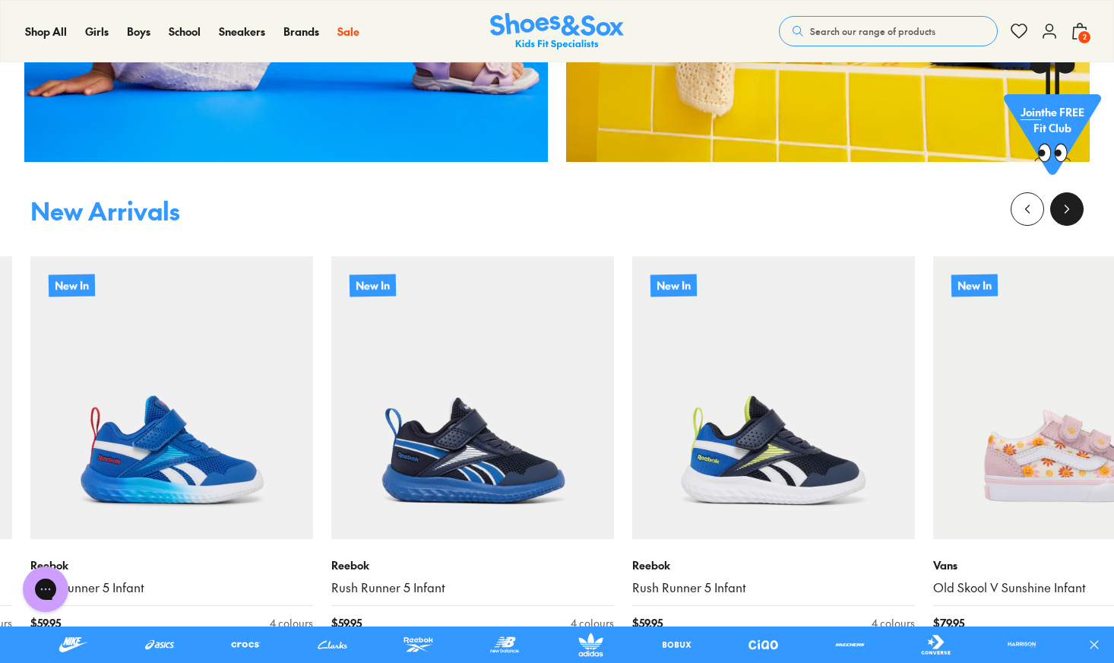
click at [878, 206] on icon at bounding box center [1066, 208] width 15 height 15
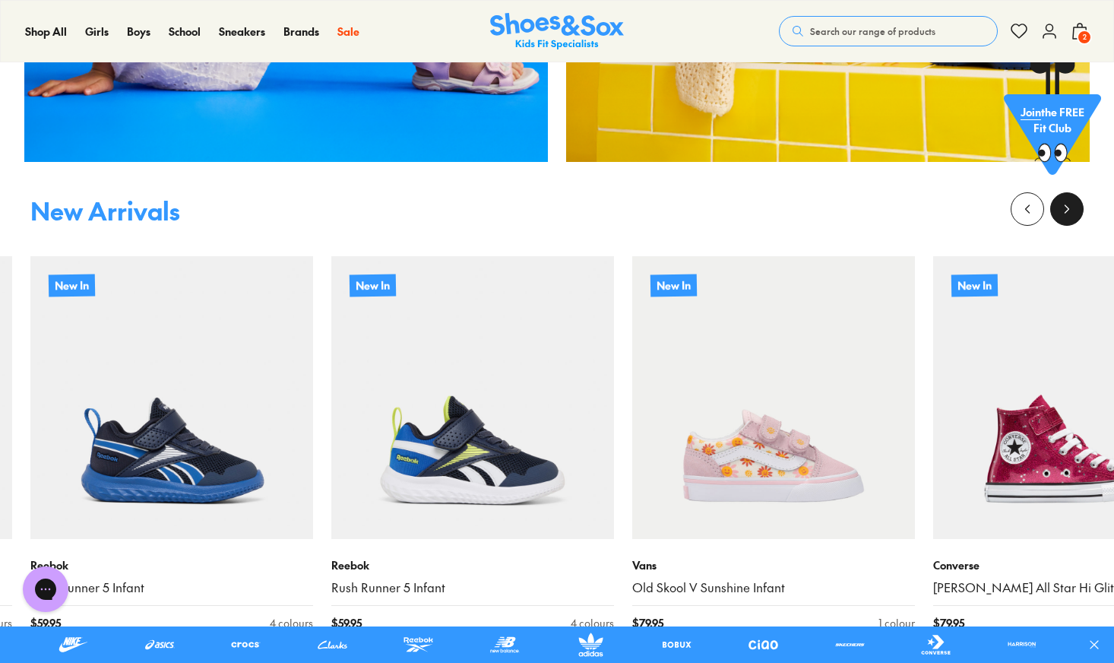
click at [878, 206] on icon at bounding box center [1066, 208] width 15 height 15
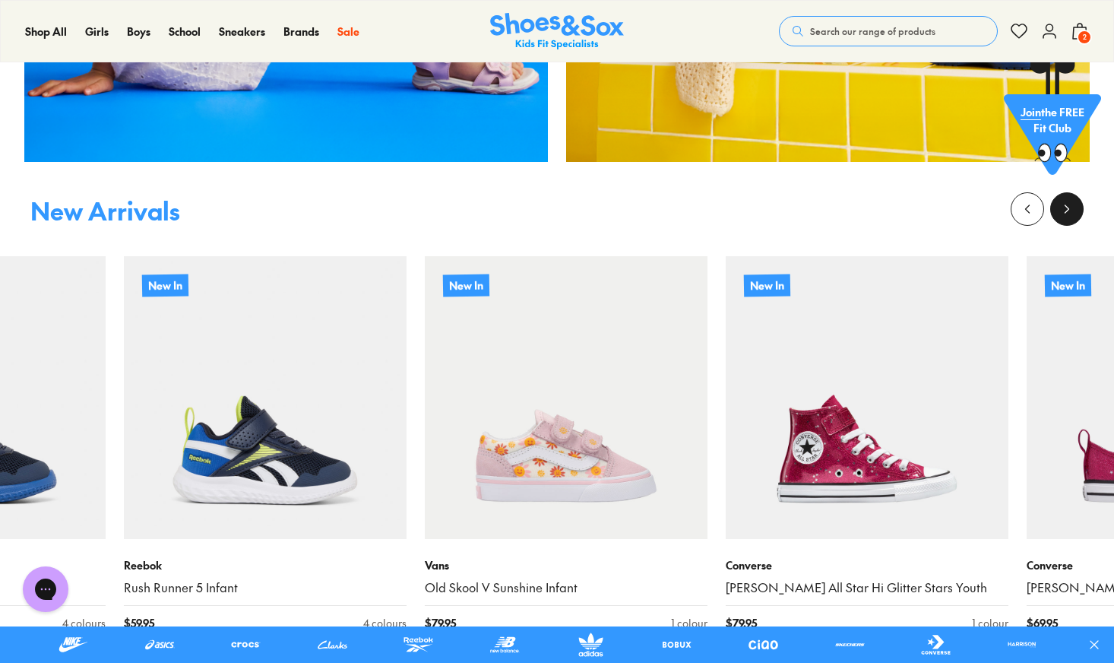
click at [878, 206] on icon at bounding box center [1066, 208] width 15 height 15
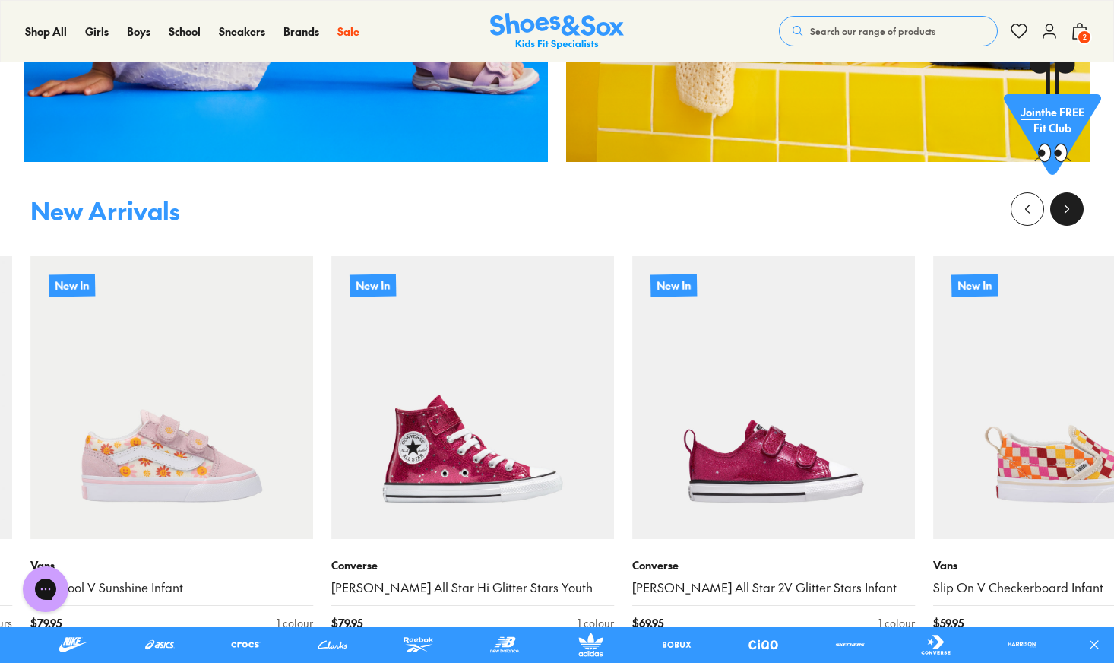
click at [878, 206] on icon at bounding box center [1066, 208] width 15 height 15
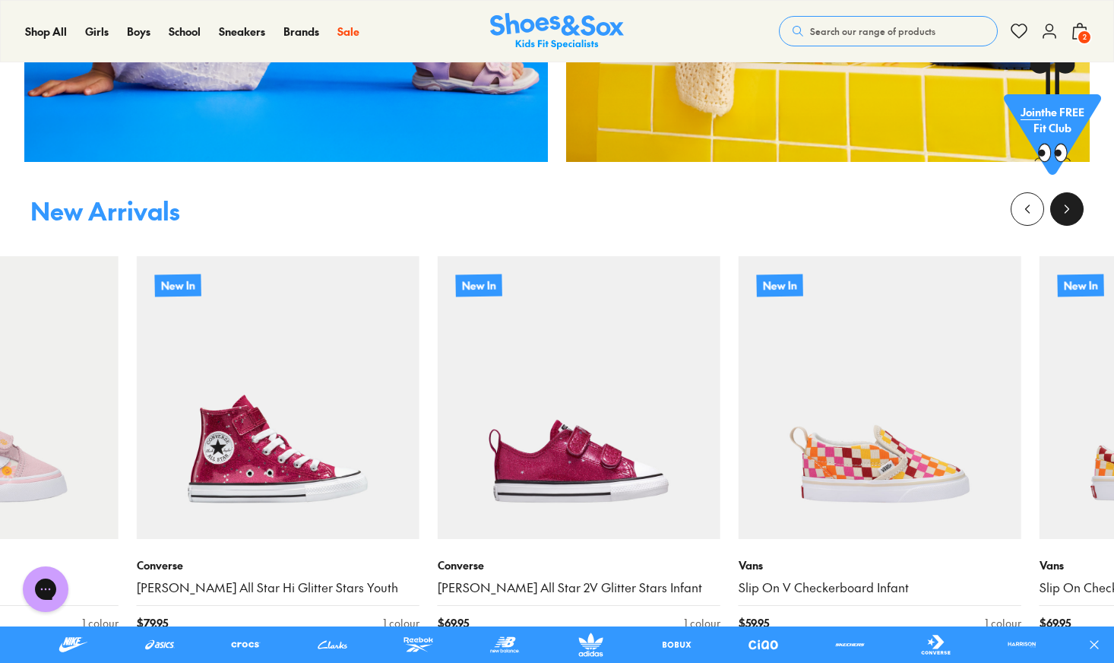
click at [878, 206] on icon at bounding box center [1066, 208] width 15 height 15
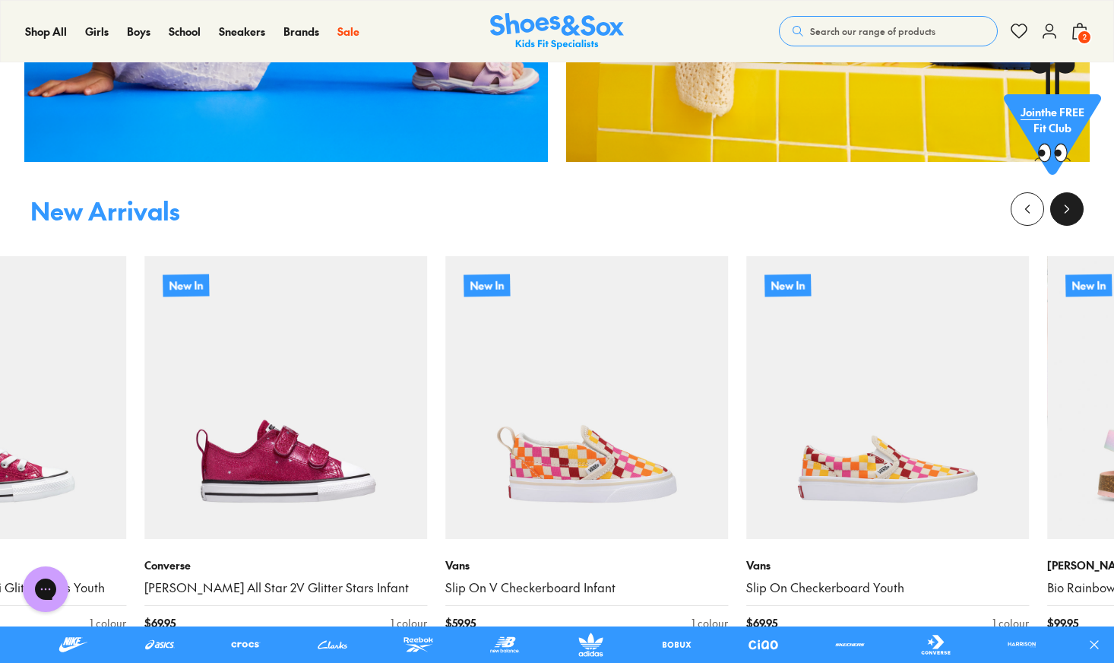
click at [878, 206] on icon at bounding box center [1066, 208] width 15 height 15
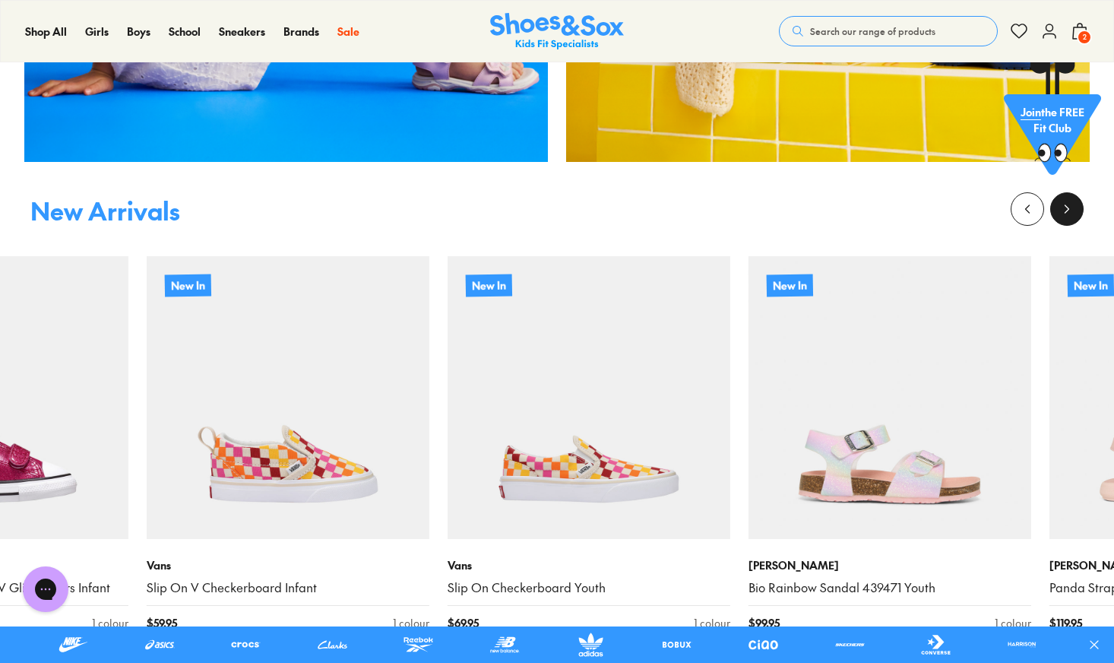
click at [878, 206] on icon at bounding box center [1066, 208] width 15 height 15
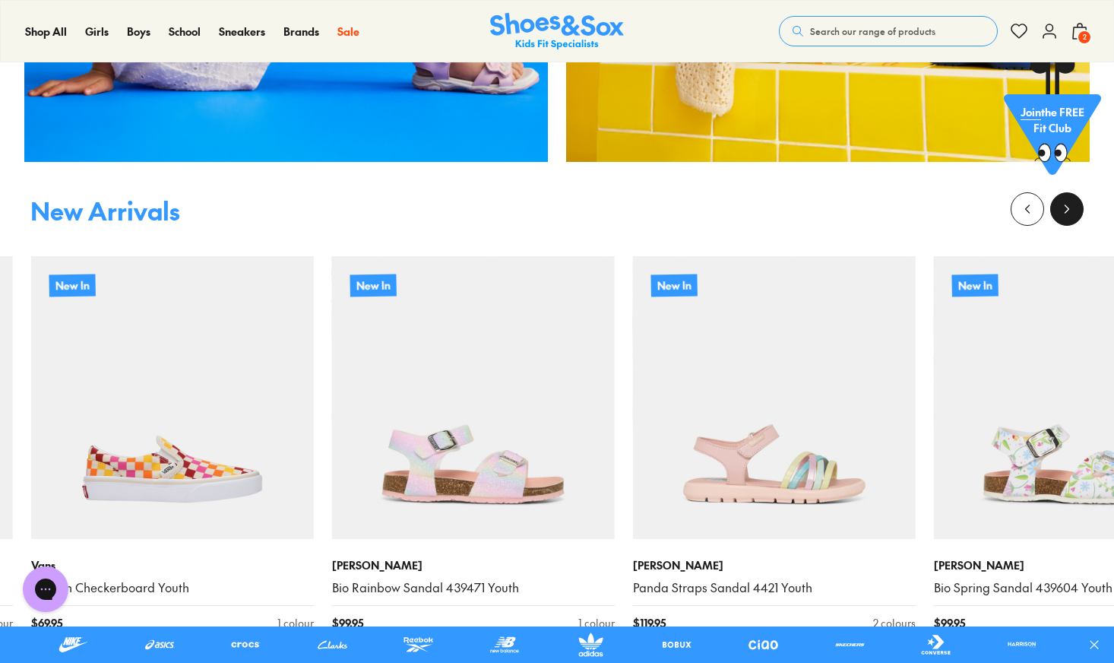
click at [878, 206] on icon at bounding box center [1066, 208] width 15 height 15
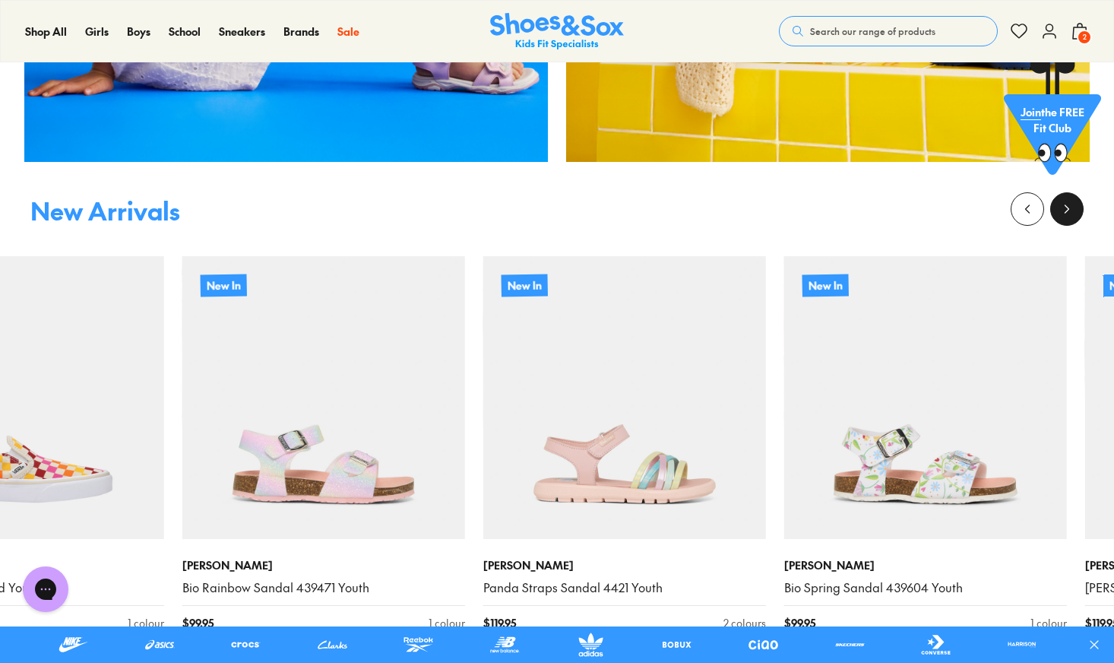
click at [878, 206] on icon at bounding box center [1066, 208] width 15 height 15
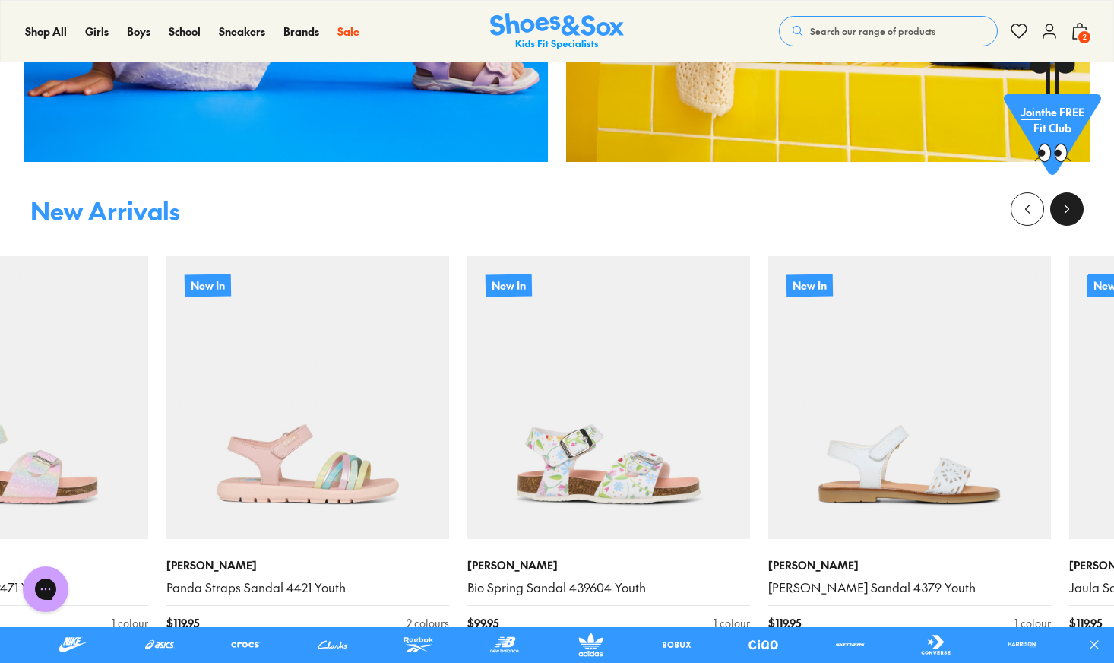
click at [878, 206] on icon at bounding box center [1066, 208] width 15 height 15
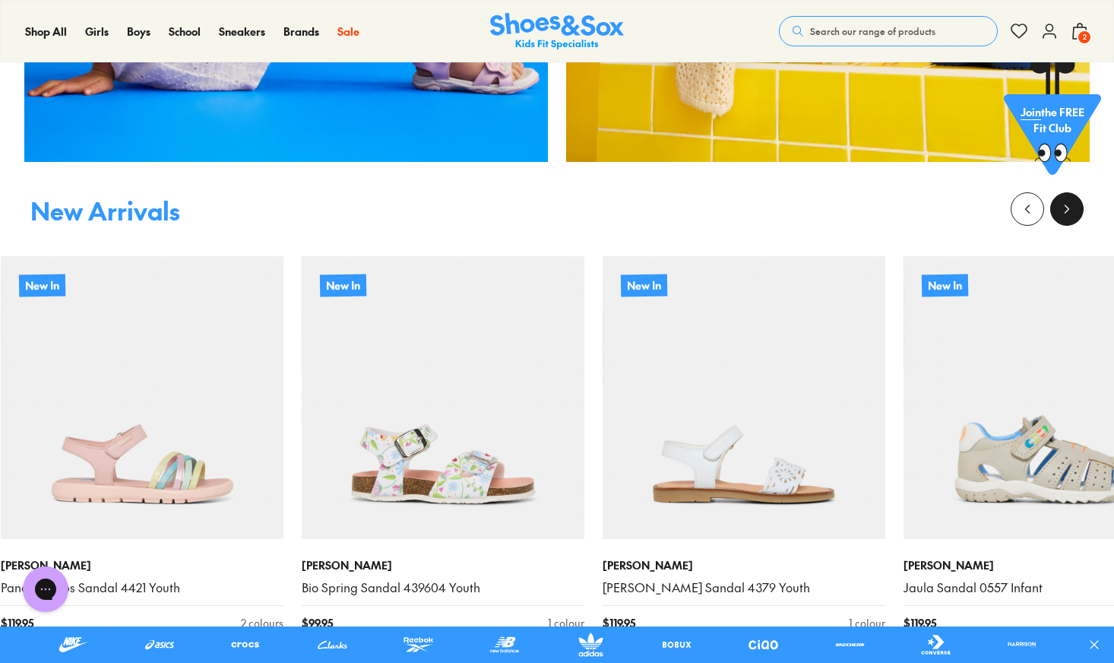
click at [878, 206] on icon at bounding box center [1066, 208] width 15 height 15
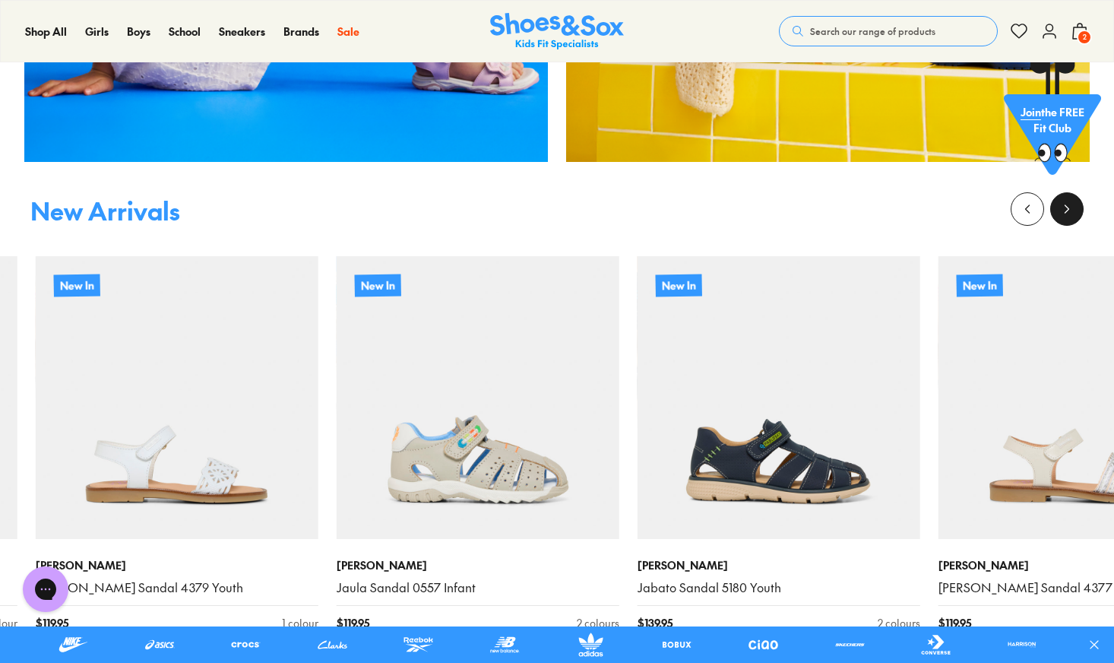
click at [878, 206] on icon at bounding box center [1066, 208] width 15 height 15
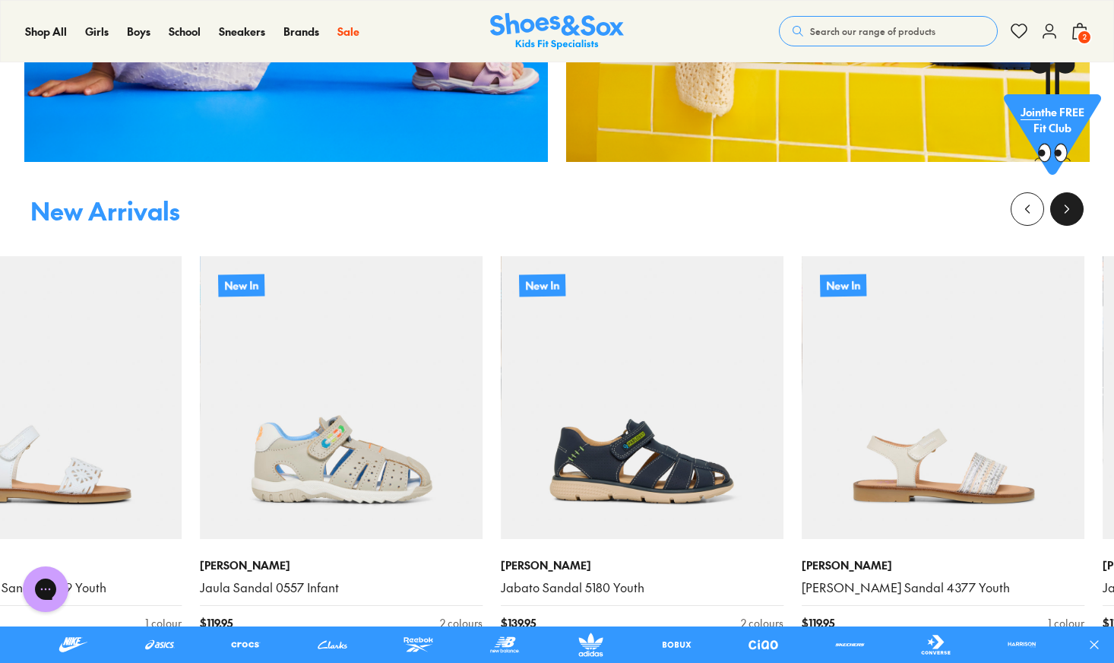
click at [878, 206] on icon at bounding box center [1066, 208] width 15 height 15
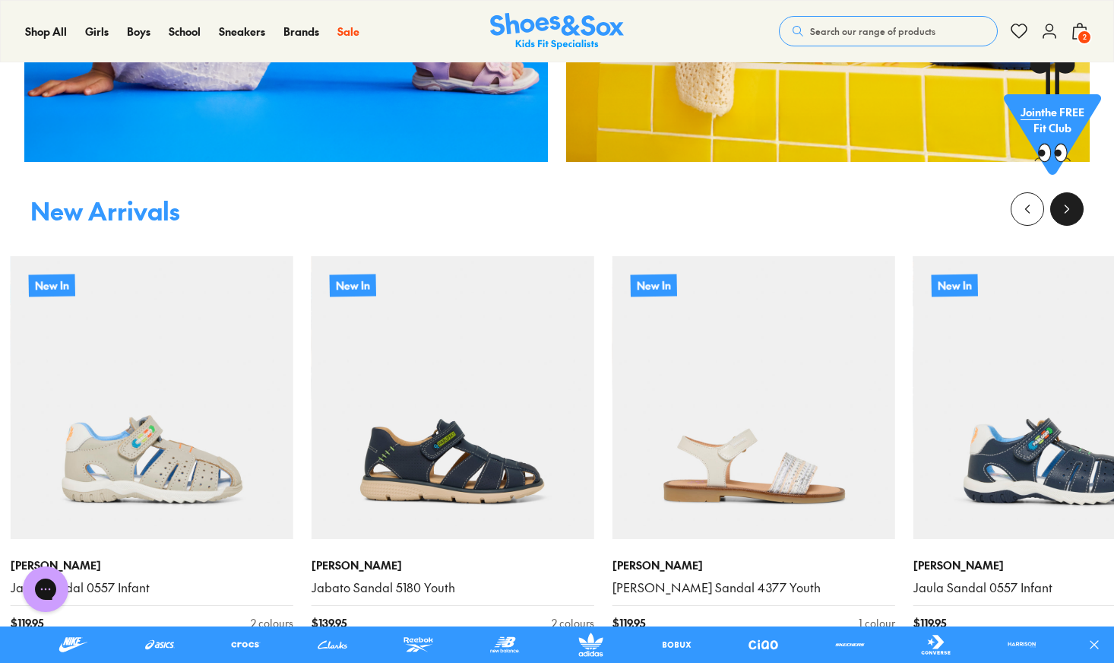
click at [878, 206] on icon at bounding box center [1066, 208] width 15 height 15
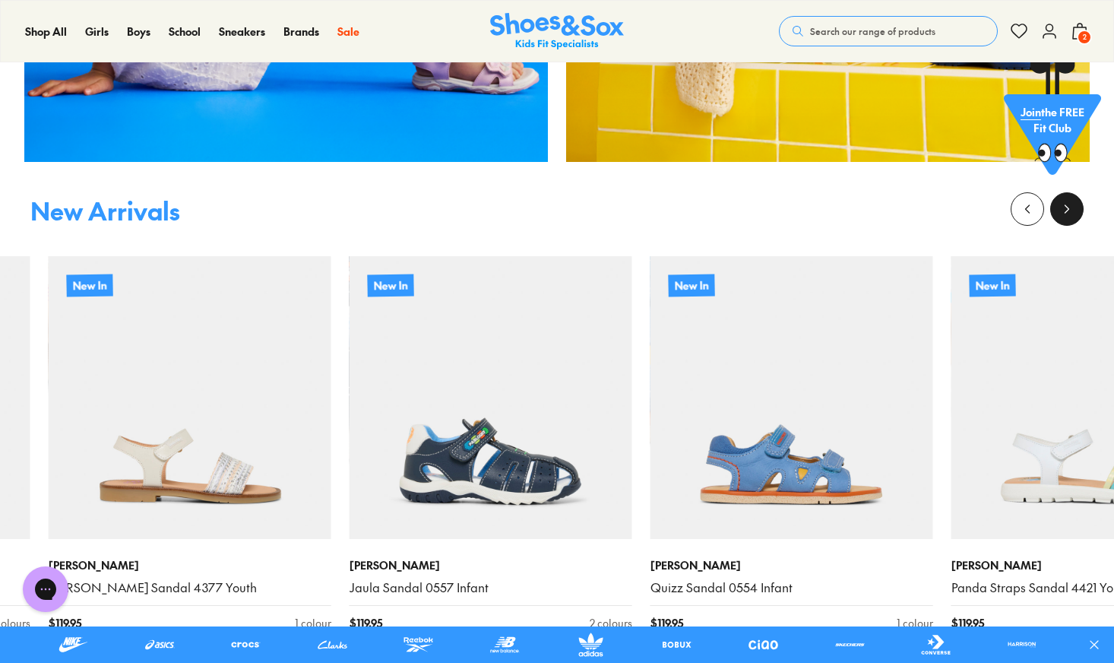
click at [878, 206] on icon at bounding box center [1066, 208] width 15 height 15
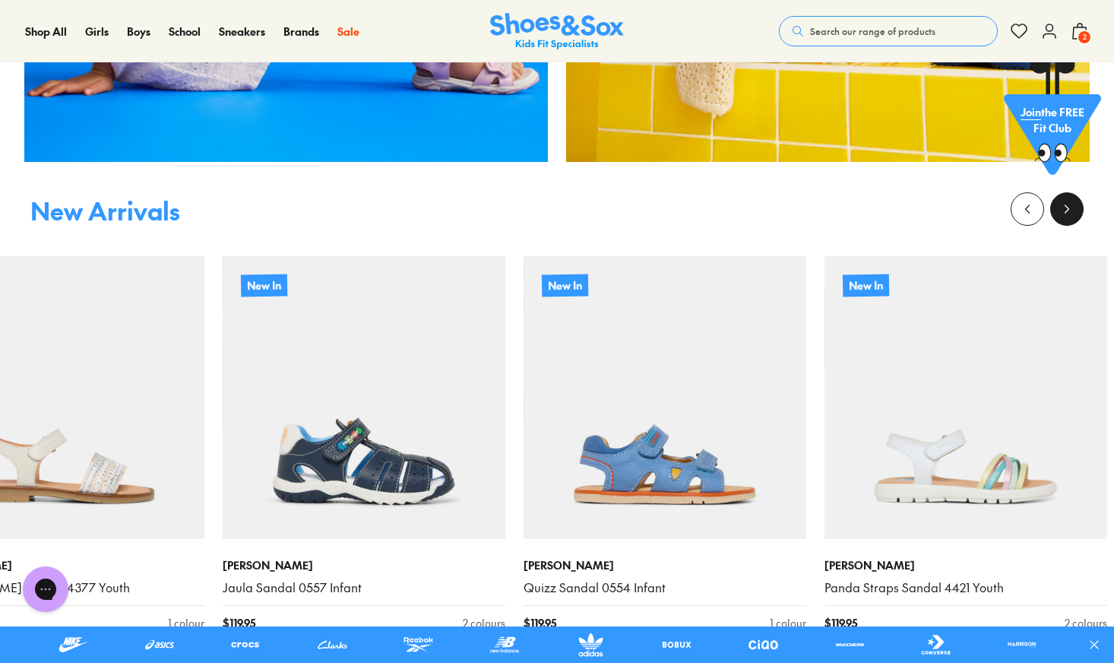
click at [878, 206] on icon at bounding box center [1066, 208] width 15 height 15
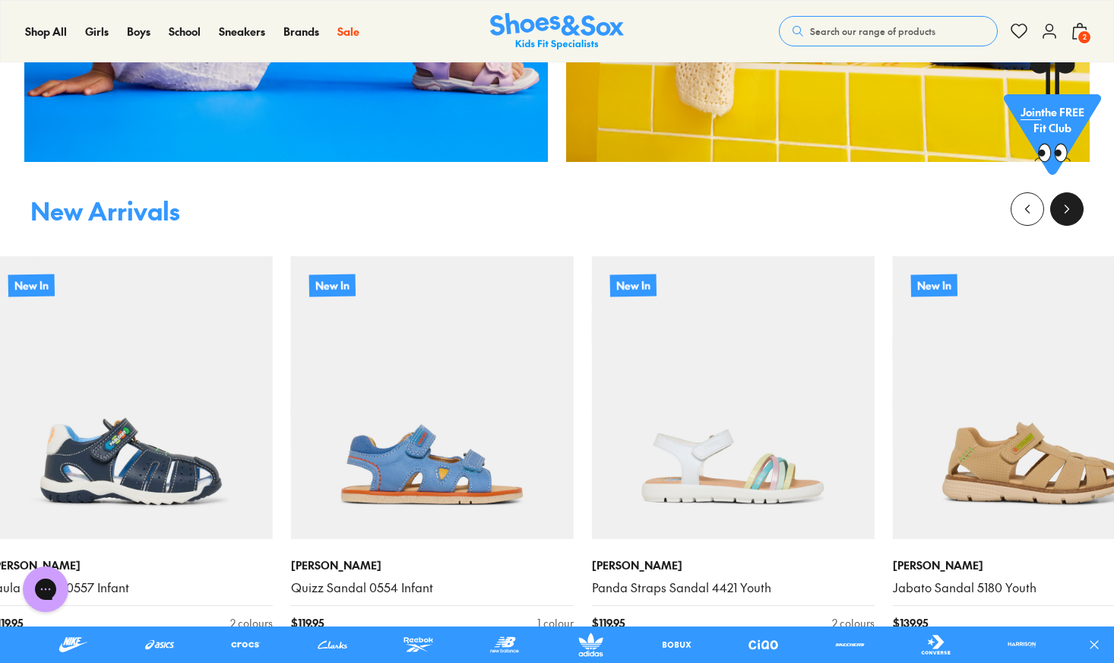
click at [878, 206] on icon at bounding box center [1066, 208] width 15 height 15
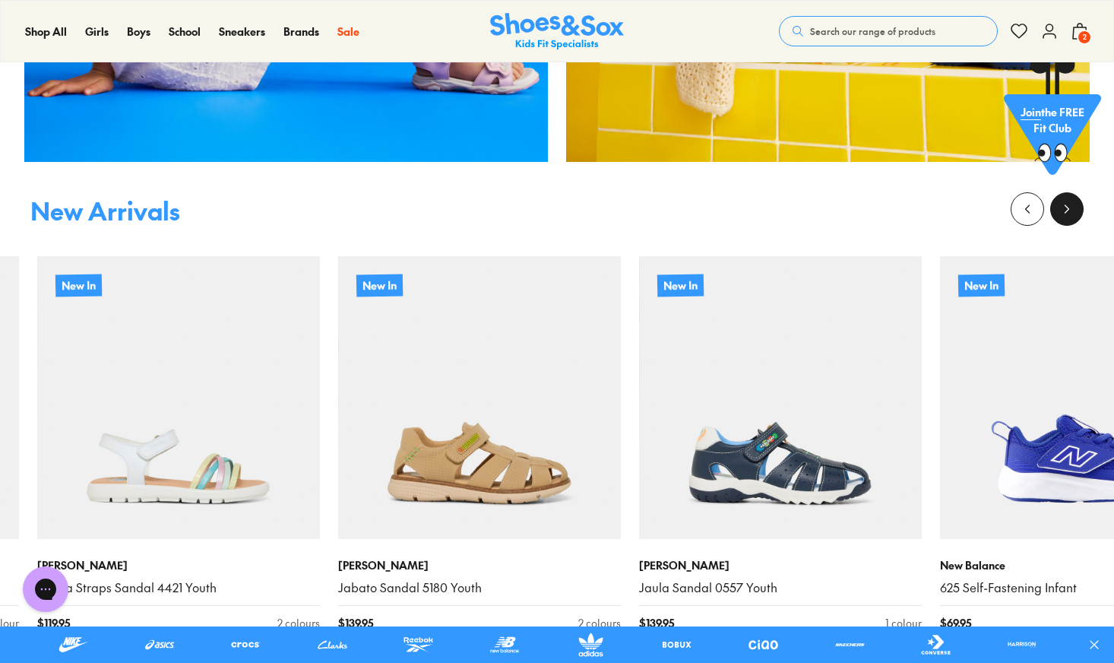
click at [878, 206] on icon at bounding box center [1066, 208] width 15 height 15
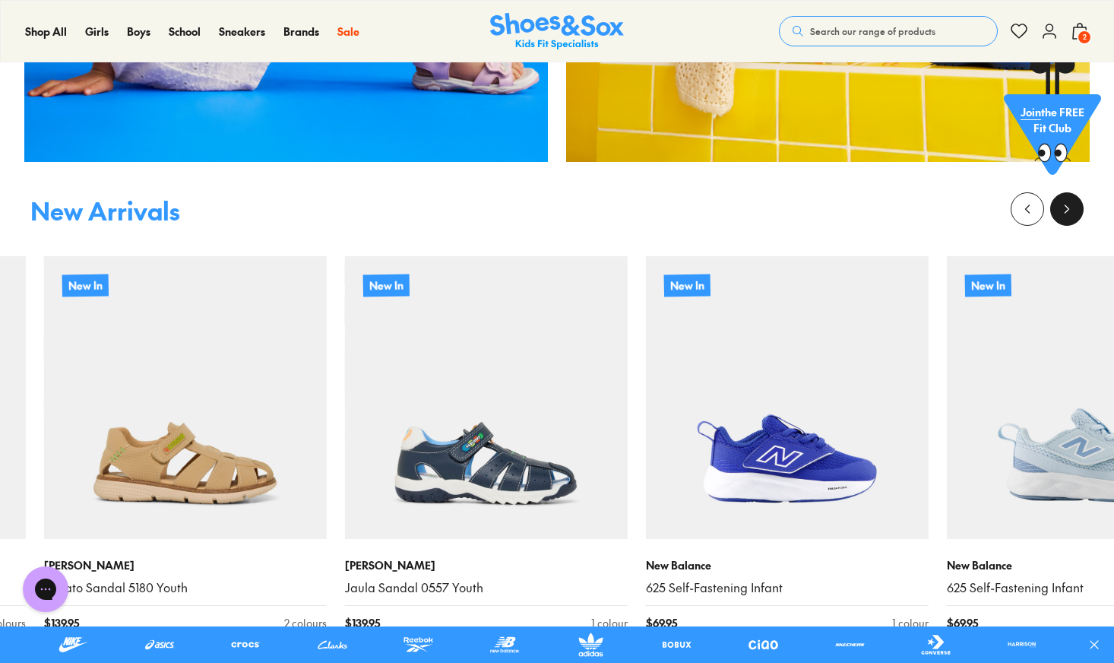
click at [878, 206] on icon at bounding box center [1066, 208] width 15 height 15
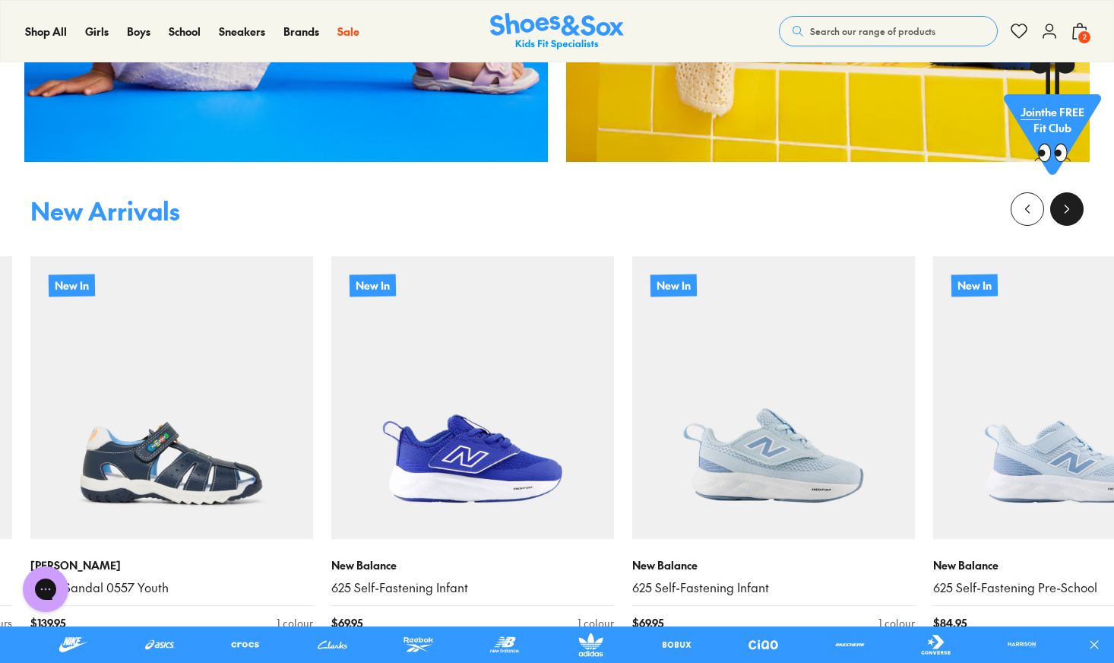
click at [878, 206] on icon at bounding box center [1066, 208] width 15 height 15
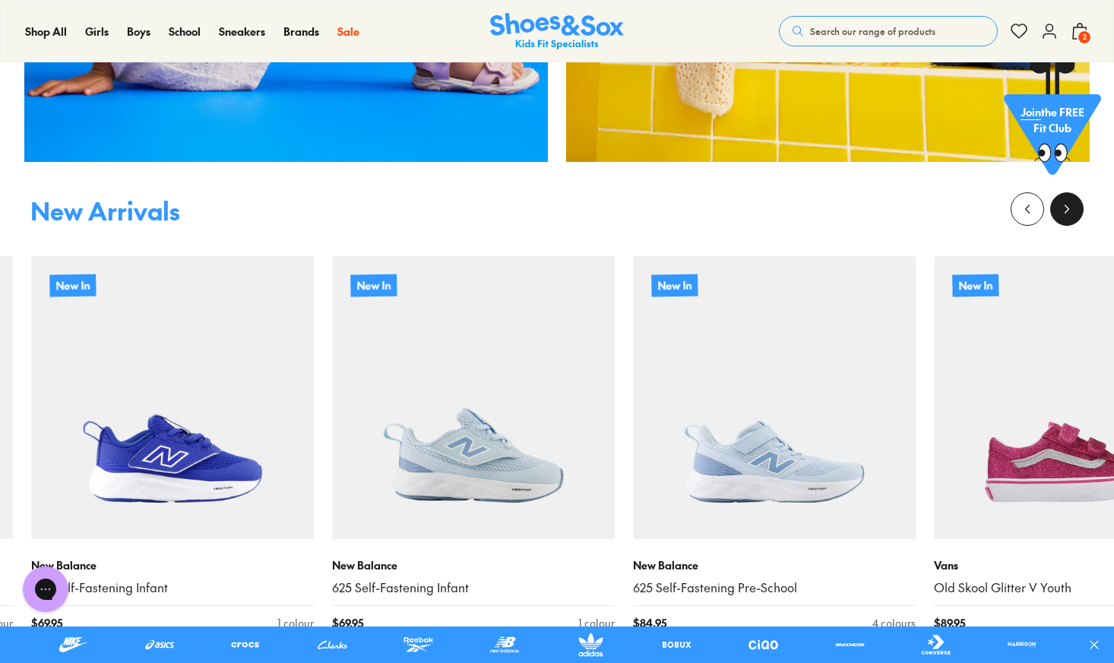
click at [878, 206] on icon at bounding box center [1066, 208] width 15 height 15
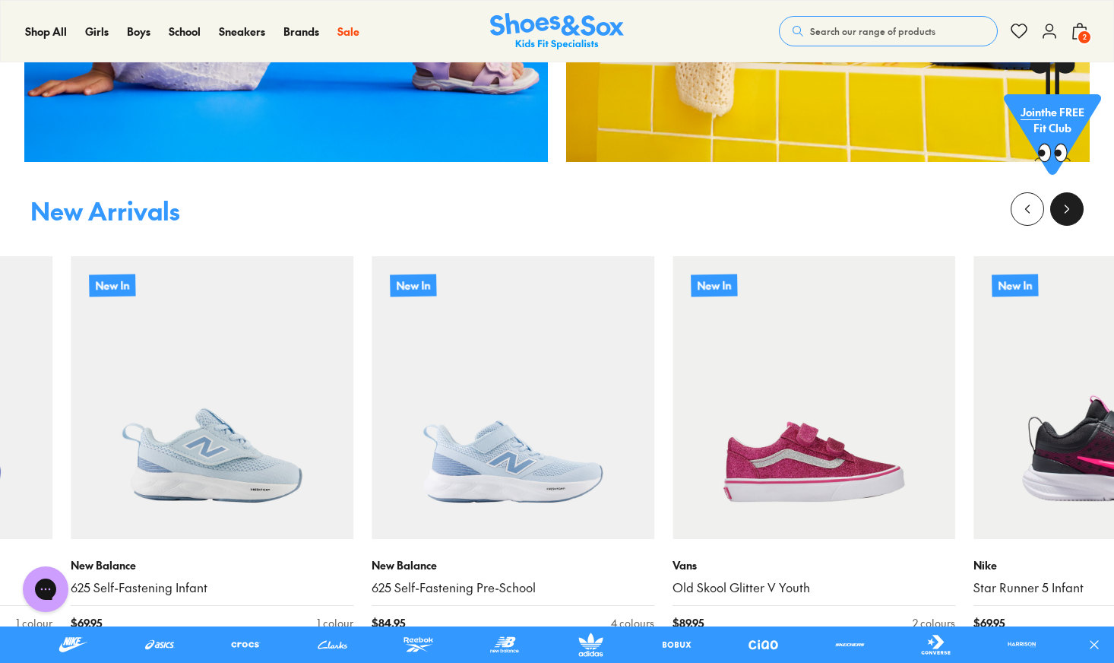
click at [878, 206] on icon at bounding box center [1066, 208] width 15 height 15
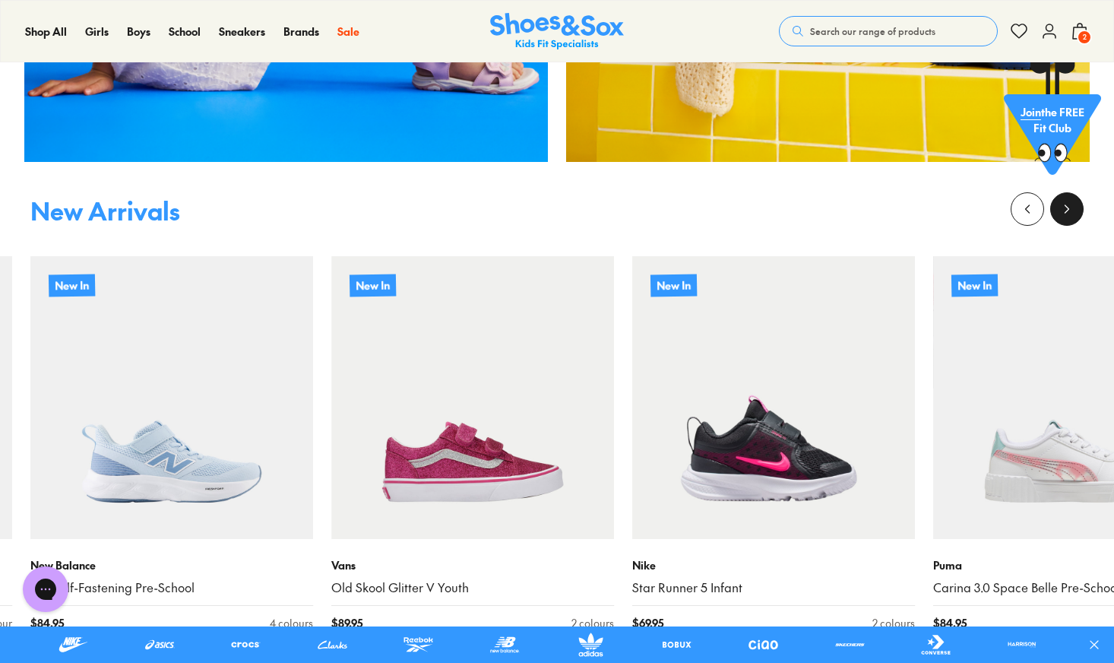
click at [878, 206] on icon at bounding box center [1066, 208] width 15 height 15
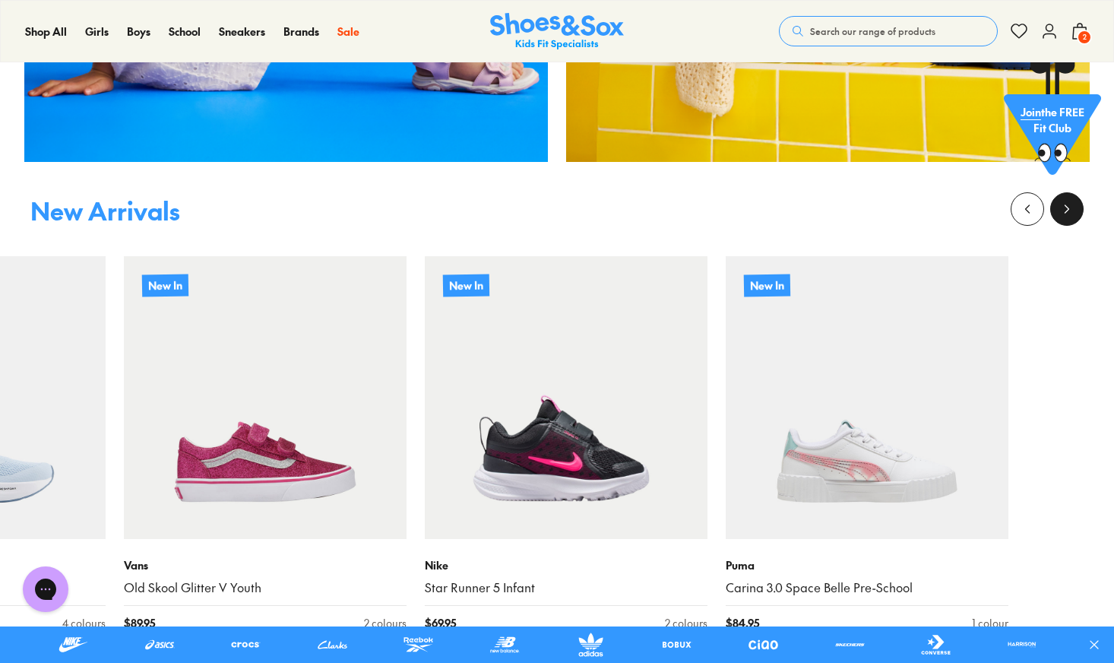
click at [878, 206] on icon at bounding box center [1066, 208] width 15 height 15
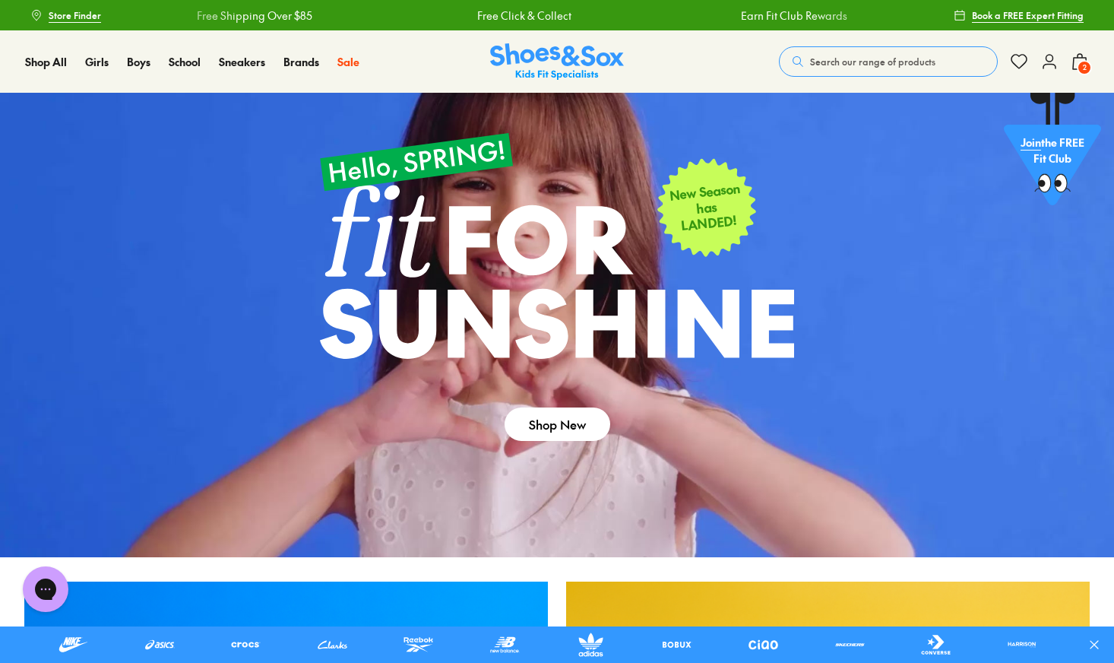
scroll to position [0, 0]
click at [878, 68] on span "Search our range of products" at bounding box center [872, 62] width 125 height 14
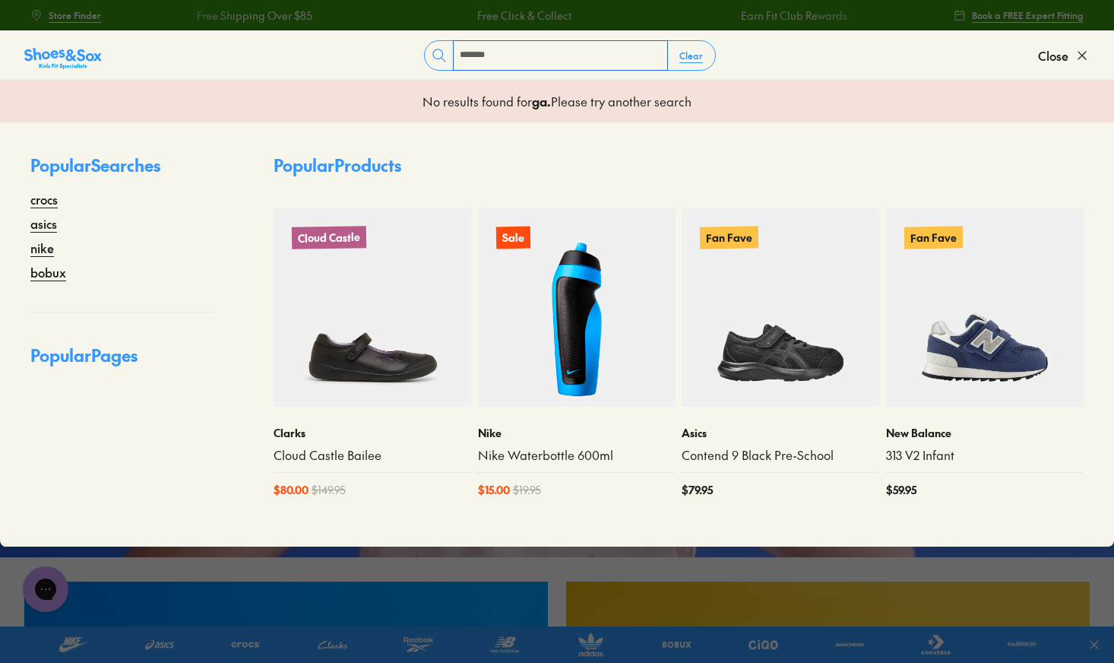
type input "*******"
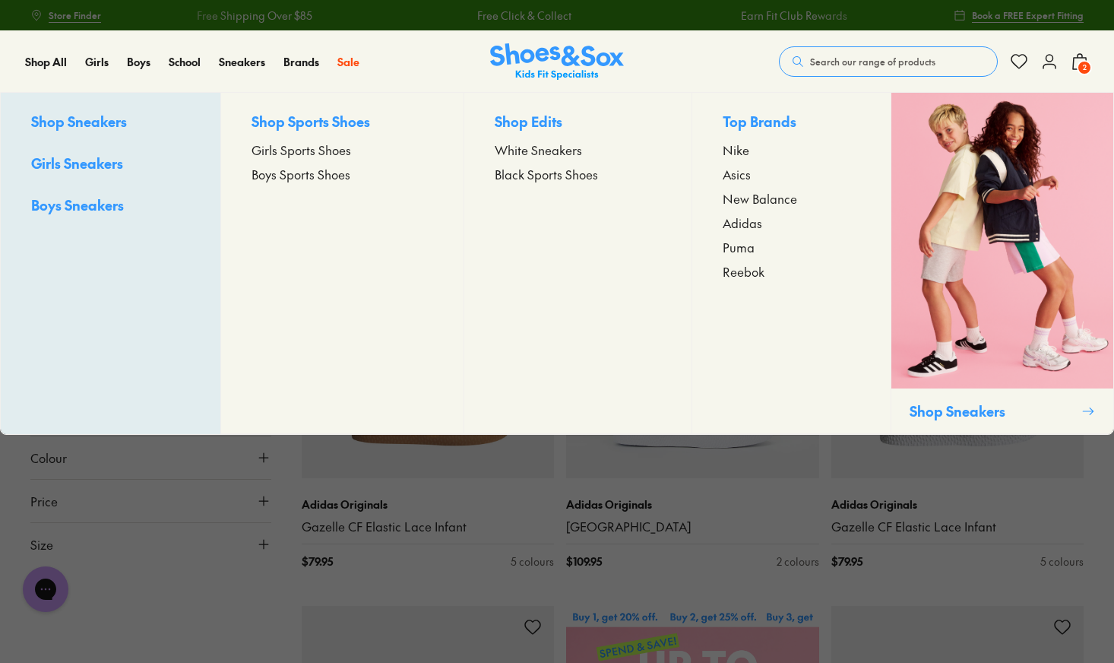
click at [293, 154] on span "Girls Sports Shoes" at bounding box center [302, 150] width 100 height 18
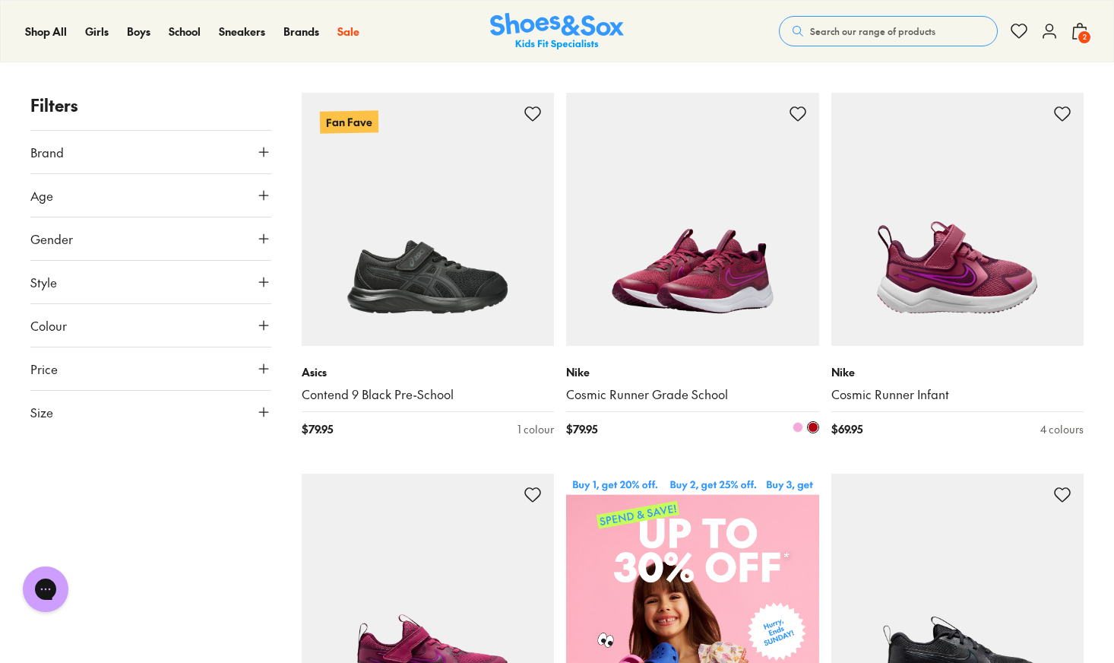
click at [800, 427] on span at bounding box center [798, 427] width 11 height 11
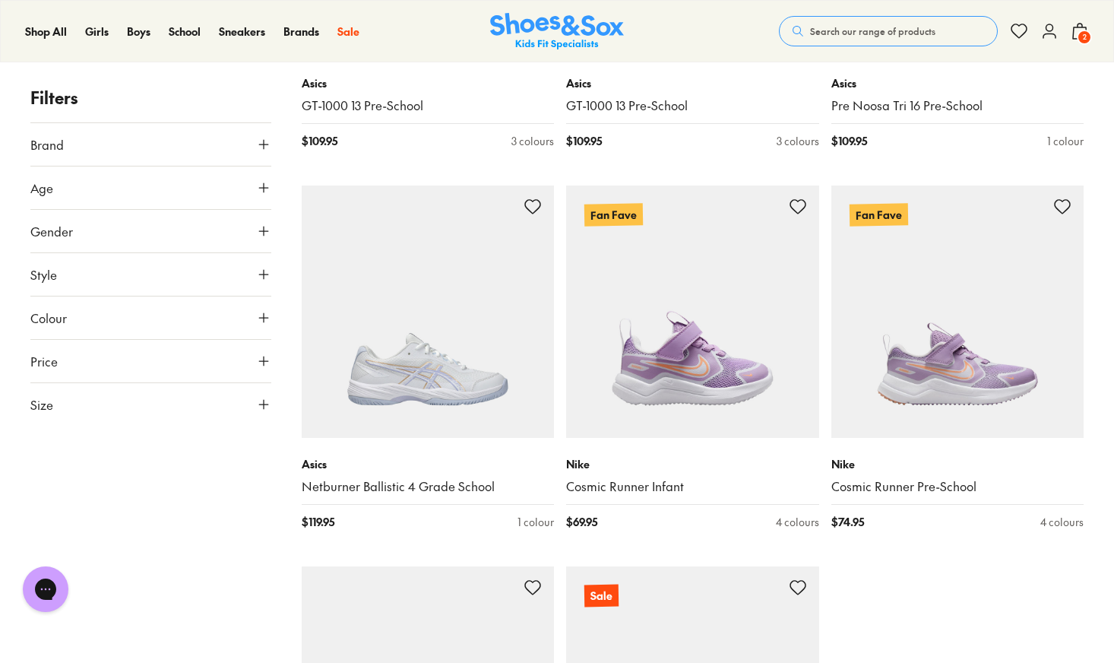
scroll to position [3575, 0]
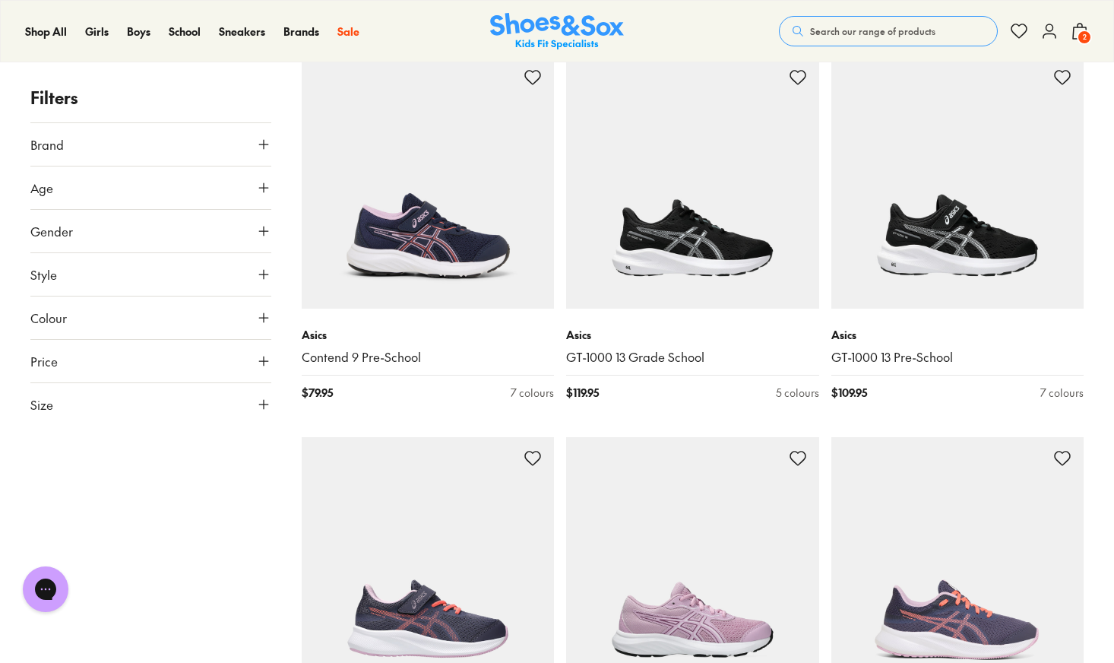
scroll to position [7112, 0]
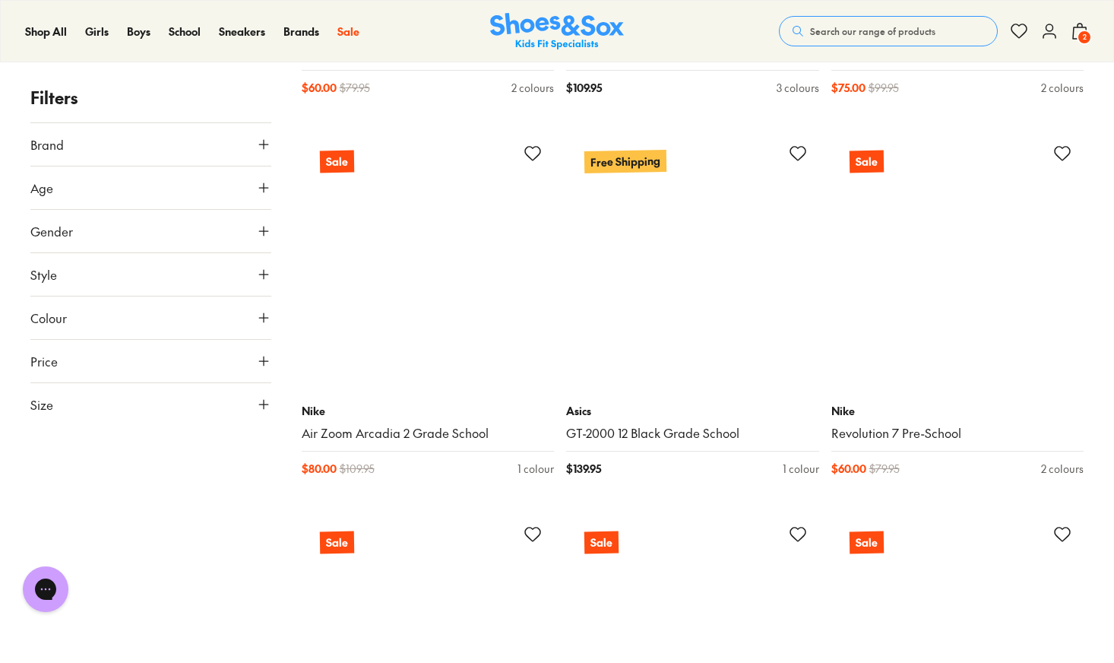
scroll to position [11607, 0]
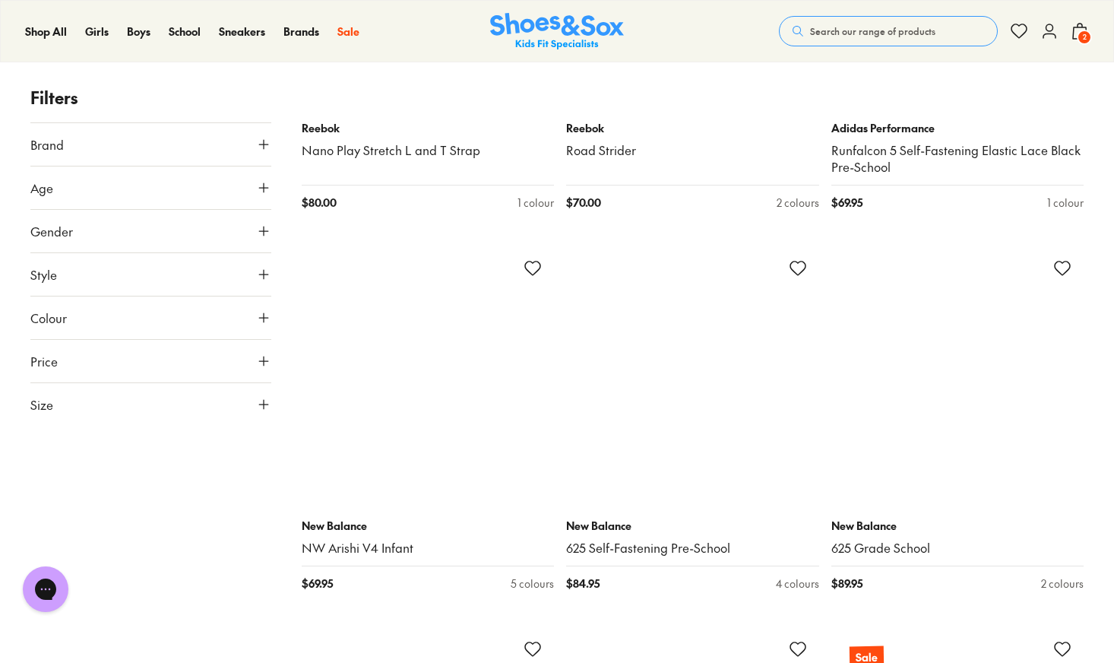
scroll to position [15328, 0]
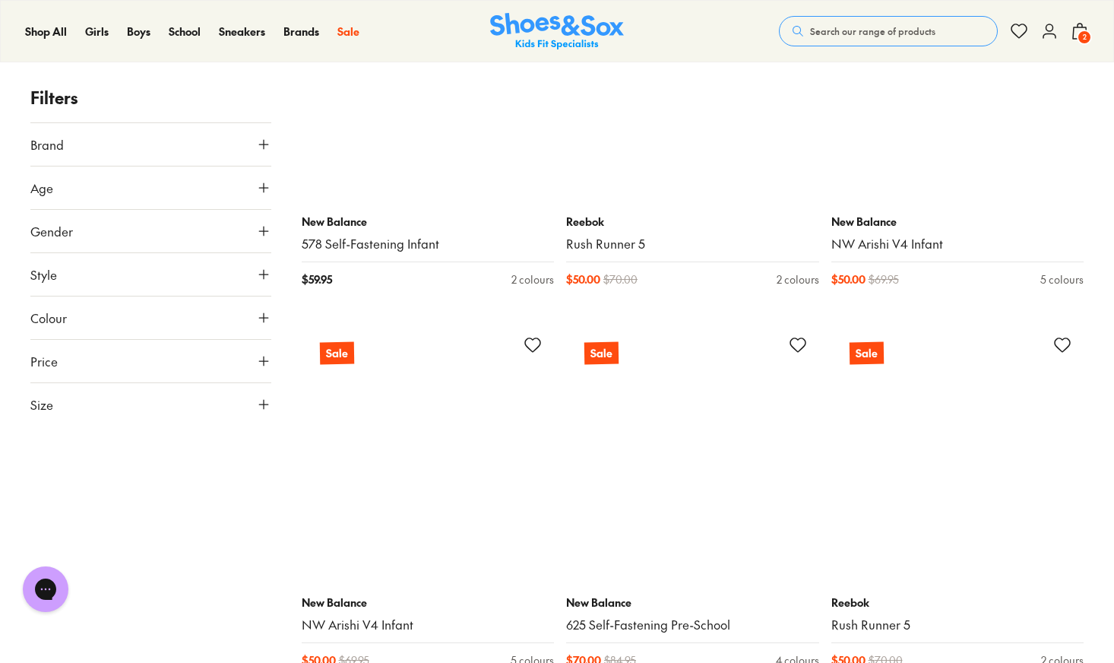
scroll to position [18779, 0]
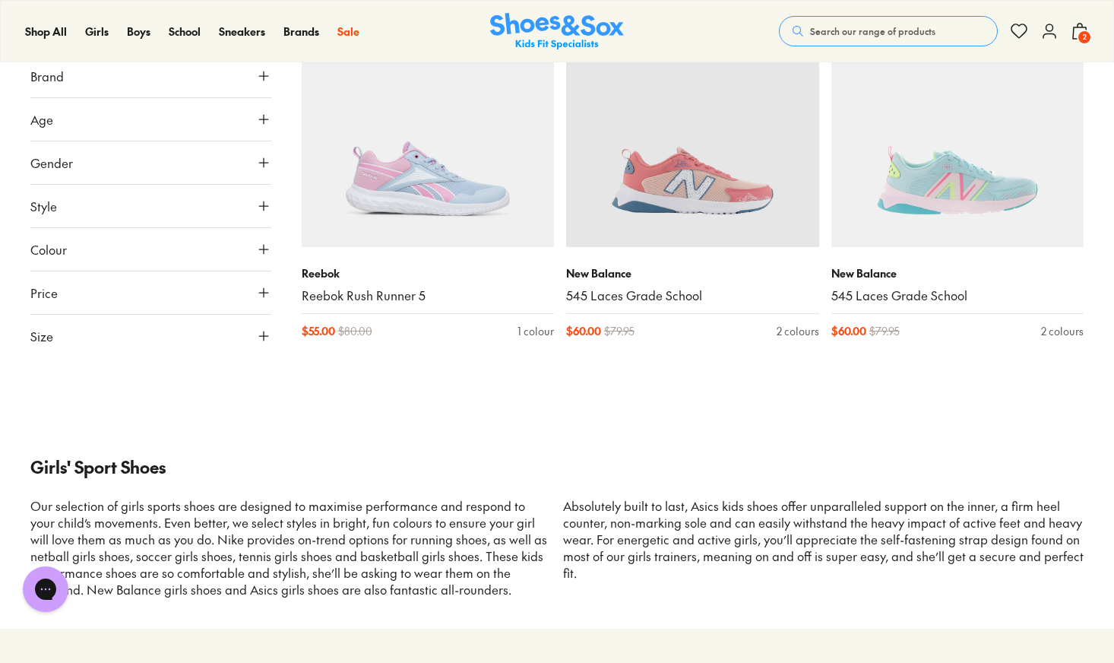
scroll to position [15607, 0]
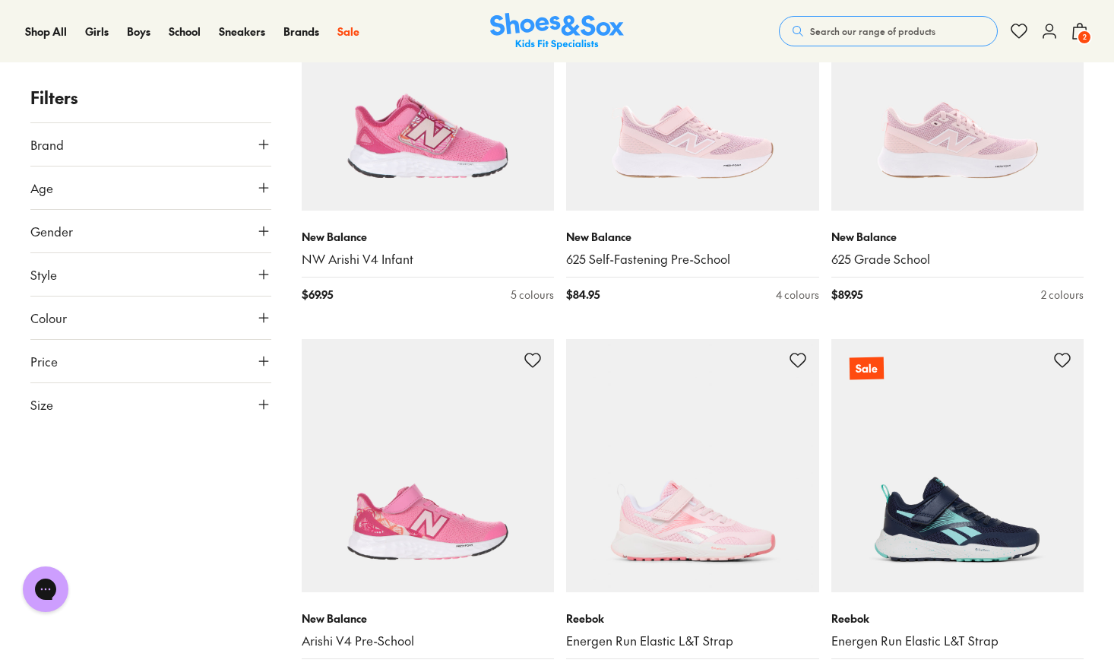
click at [900, 30] on span "Search our range of products" at bounding box center [872, 31] width 125 height 14
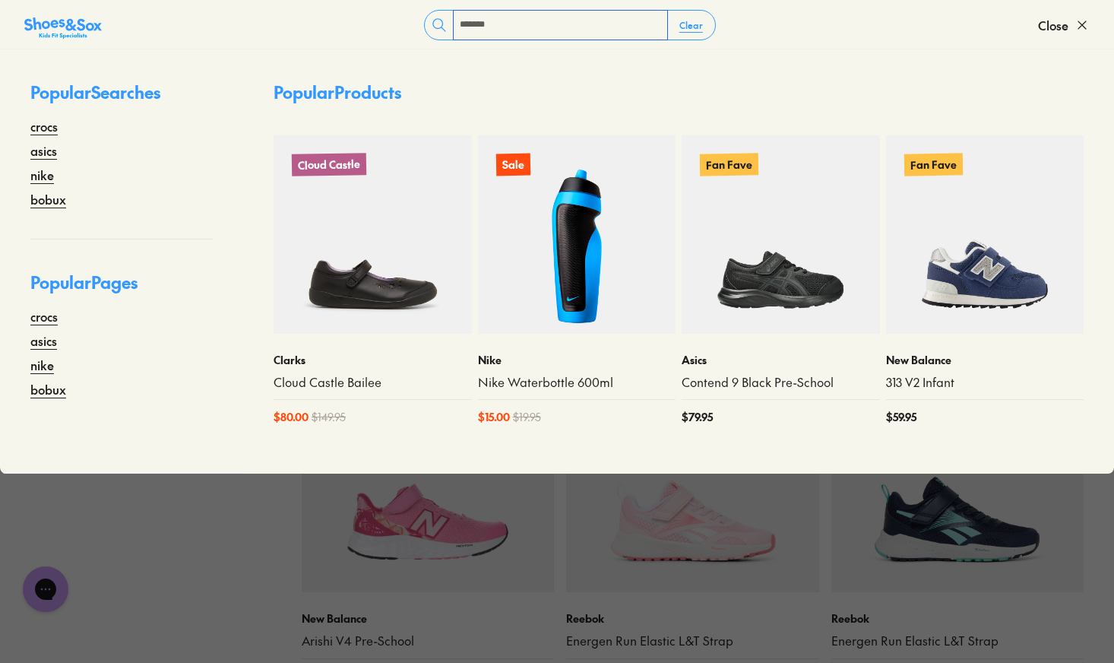
type input "*******"
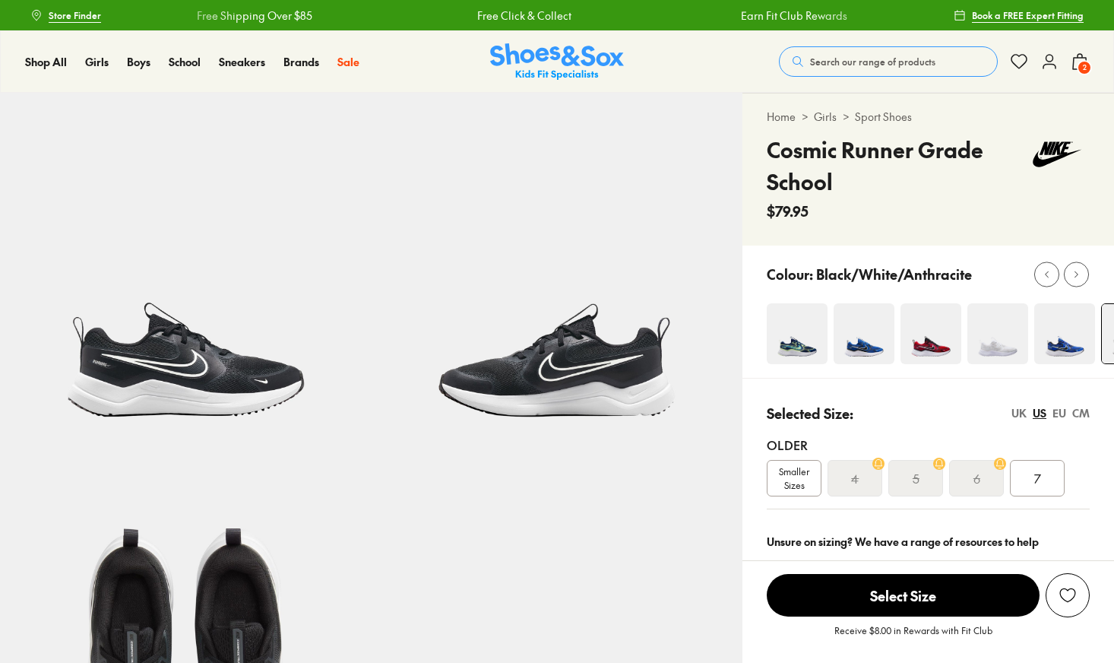
select select "*"
click at [933, 335] on img at bounding box center [930, 333] width 61 height 61
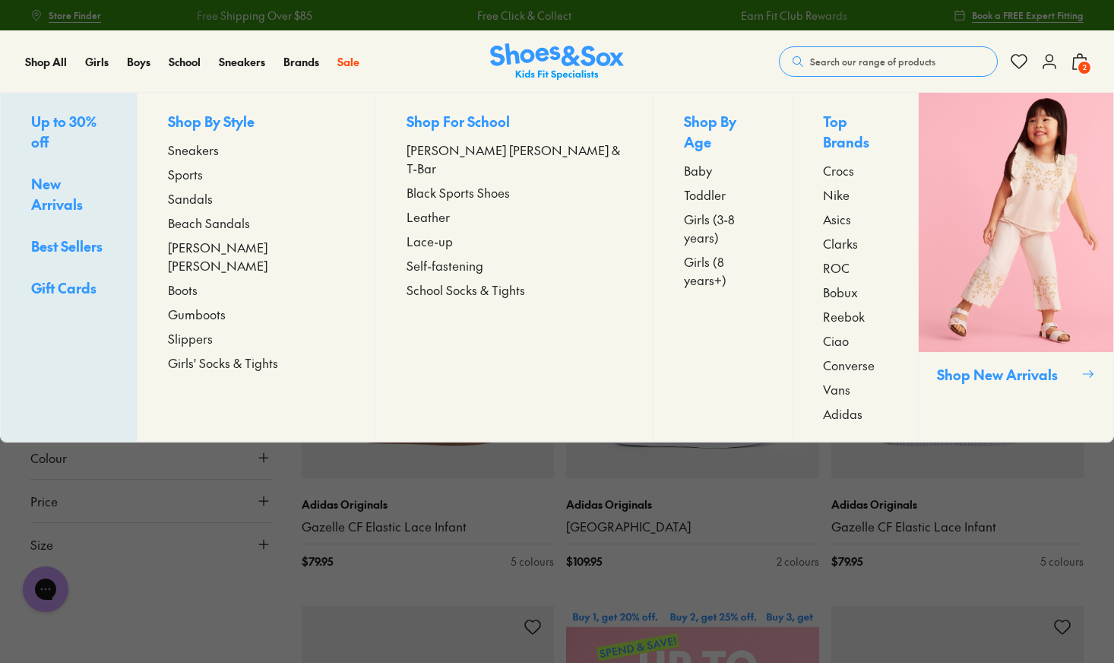
click at [219, 153] on span "Sneakers" at bounding box center [193, 150] width 51 height 18
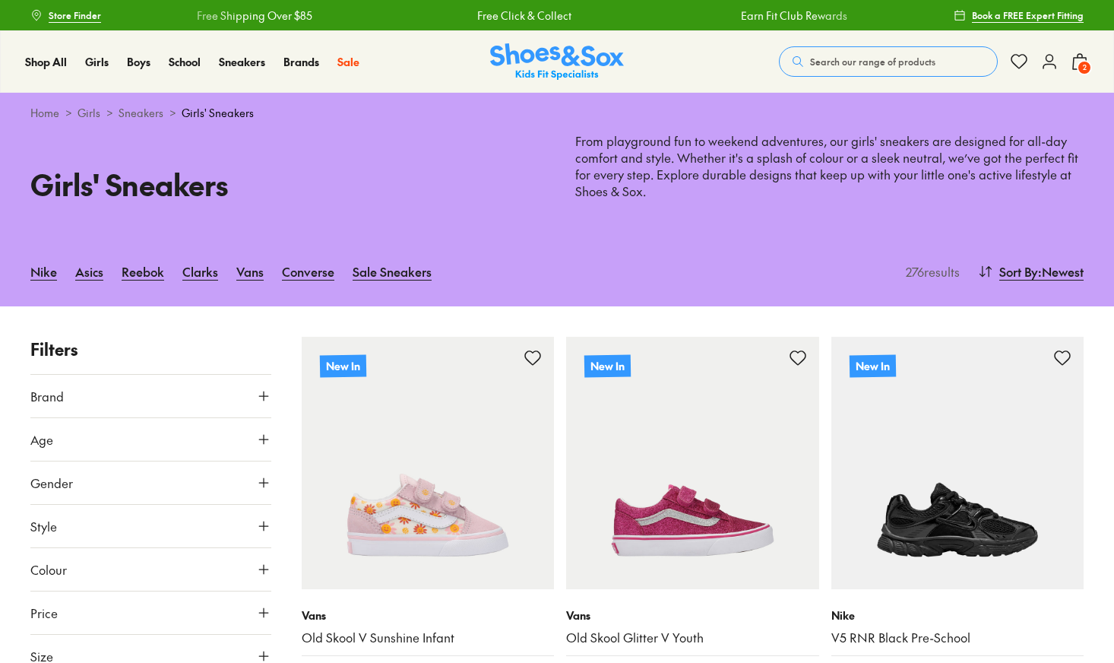
scroll to position [134, 0]
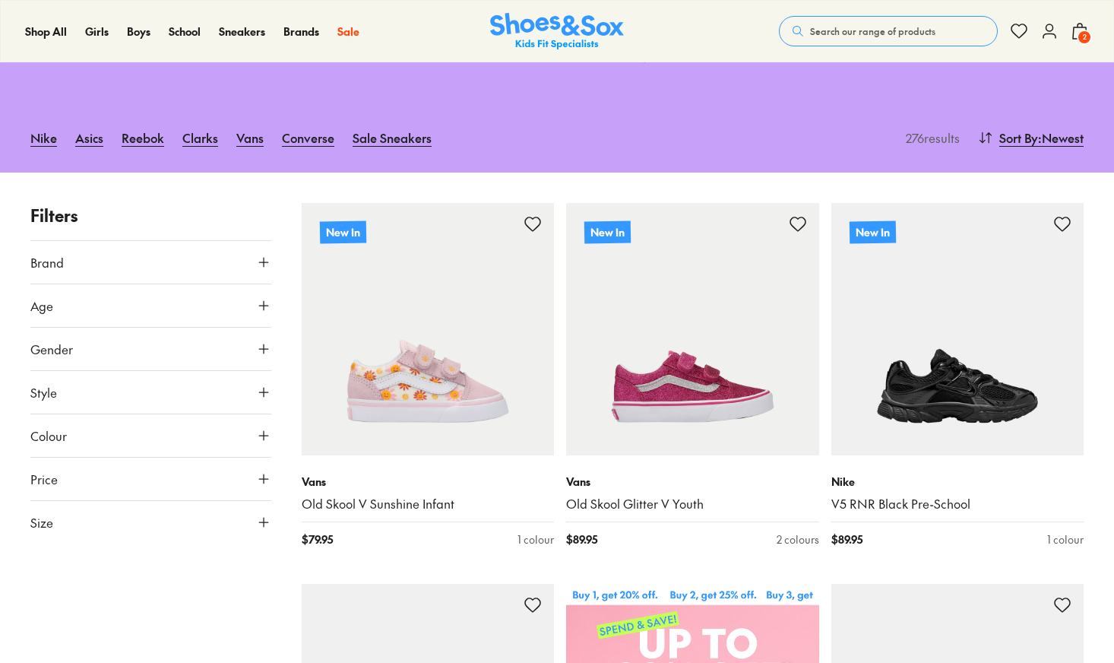
click at [264, 305] on icon at bounding box center [263, 305] width 15 height 15
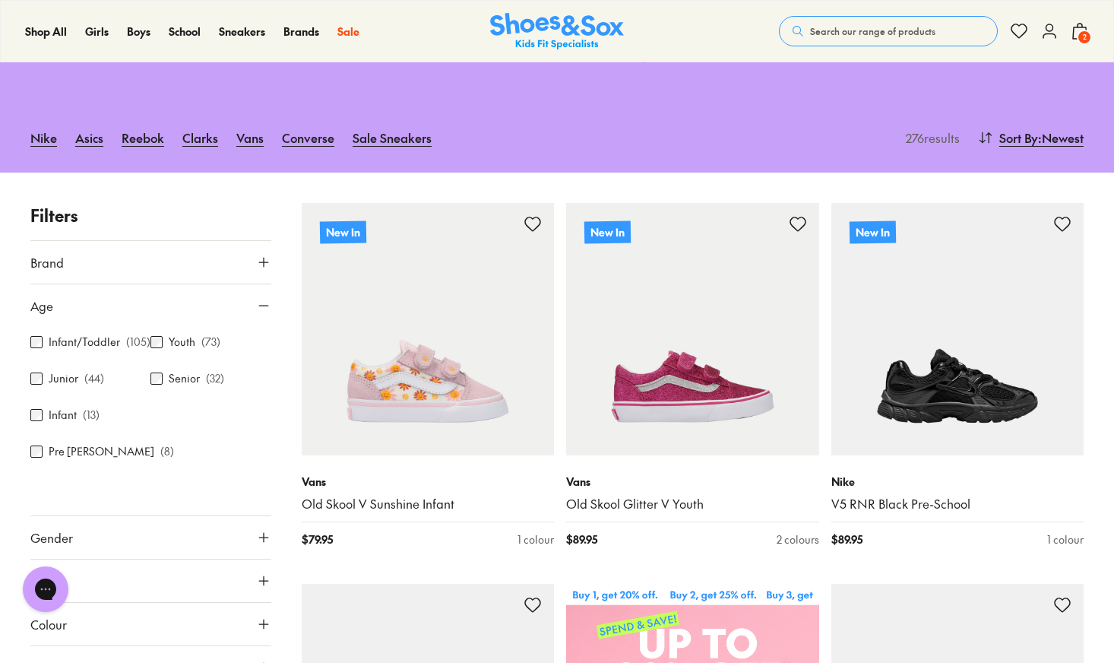
scroll to position [0, 0]
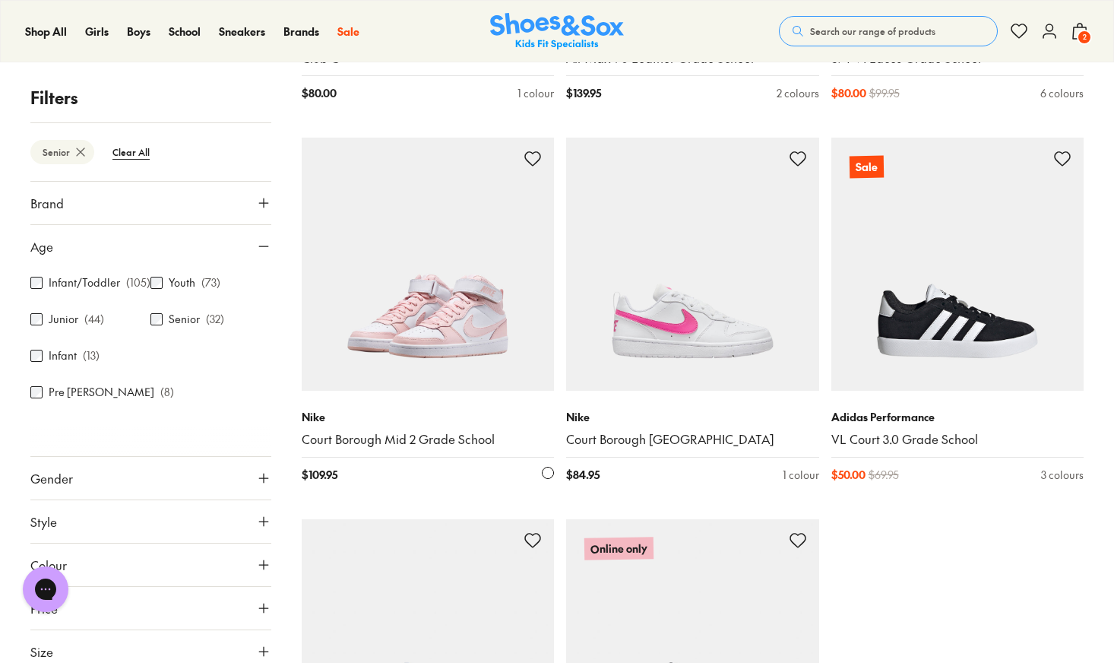
scroll to position [3631, 0]
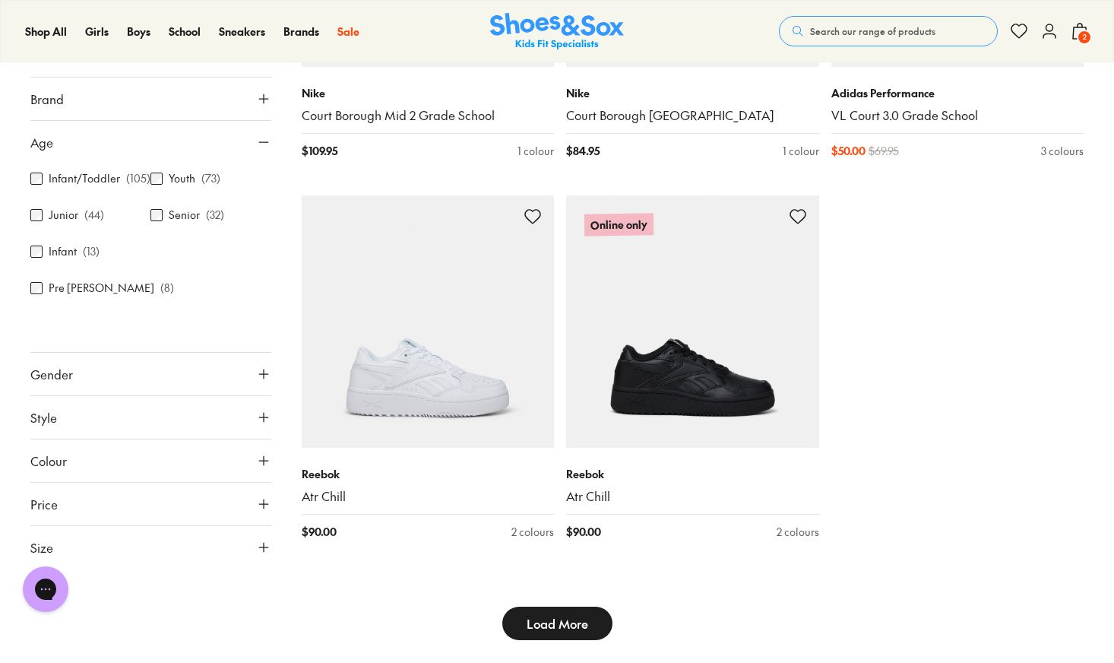
scroll to position [3988, 0]
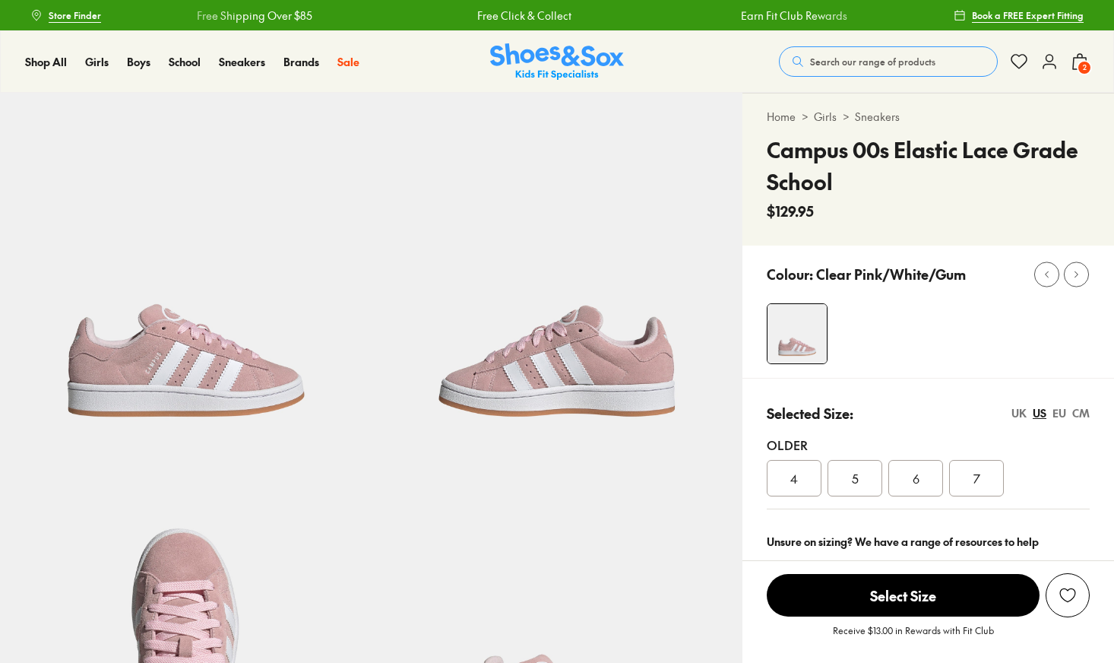
select select "*"
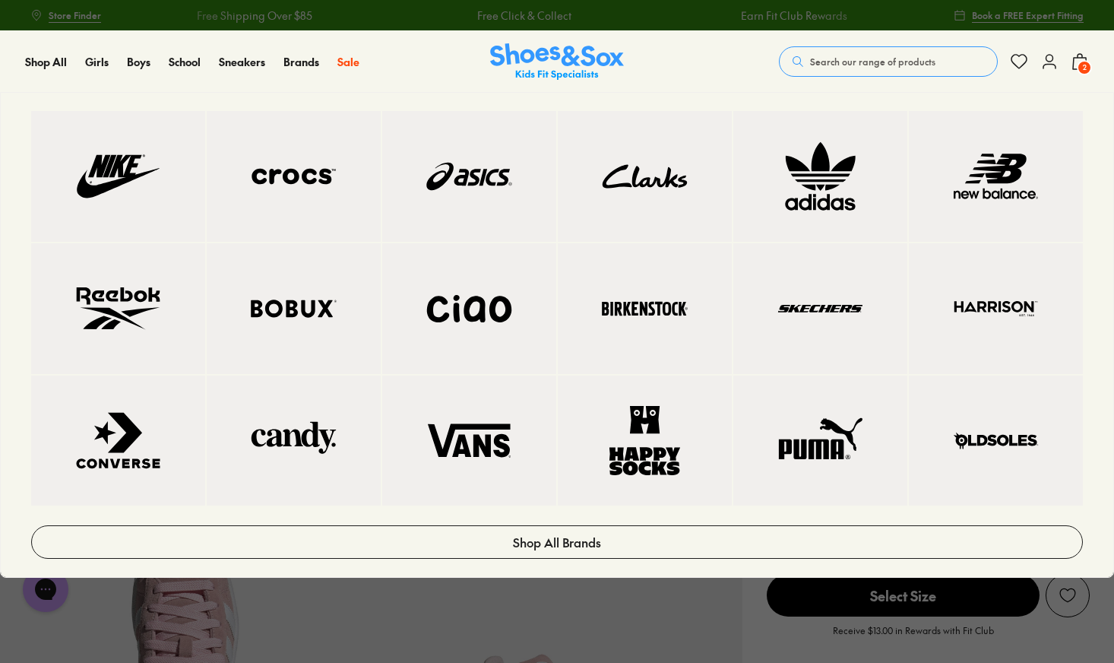
click at [1100, 292] on div "Shop All Brands" at bounding box center [557, 335] width 1112 height 484
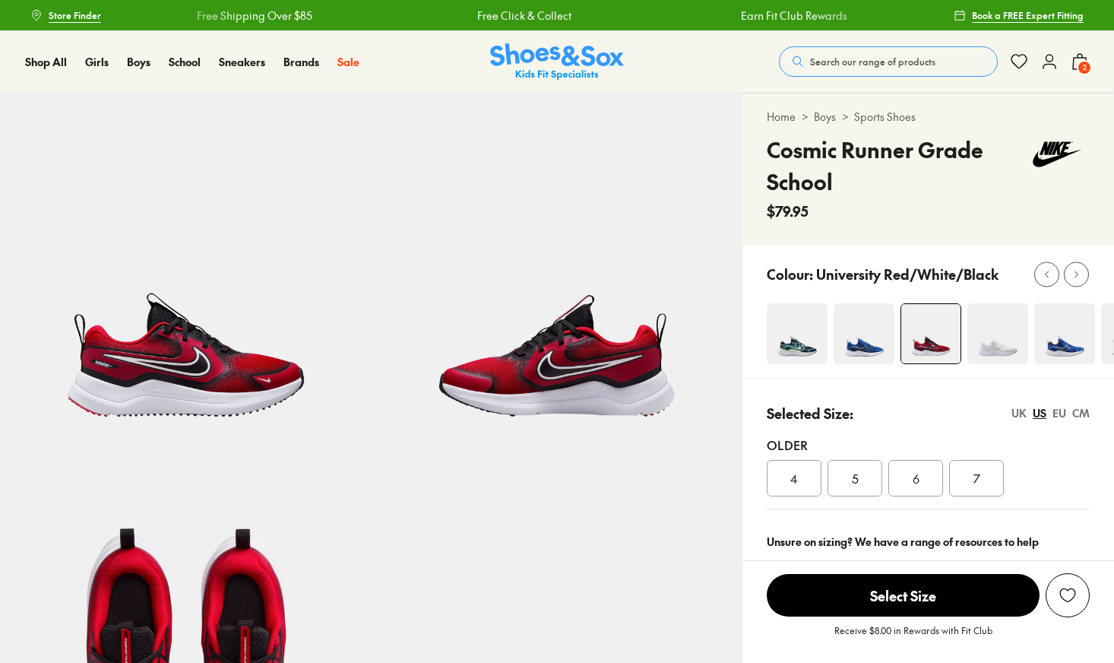
scroll to position [233, 0]
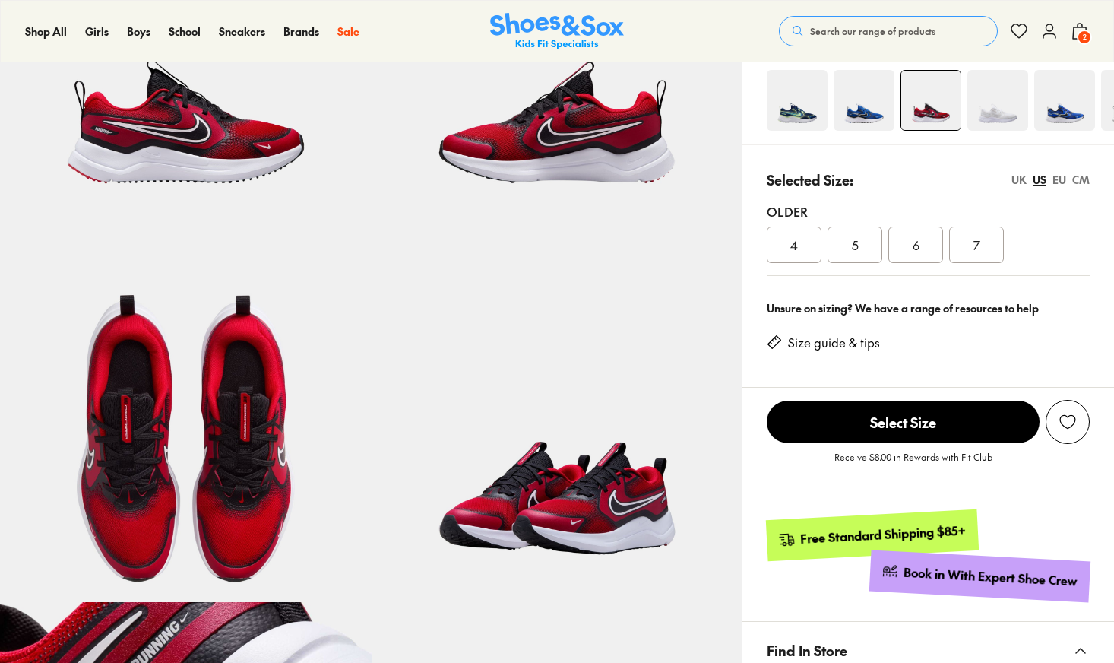
select select "*"
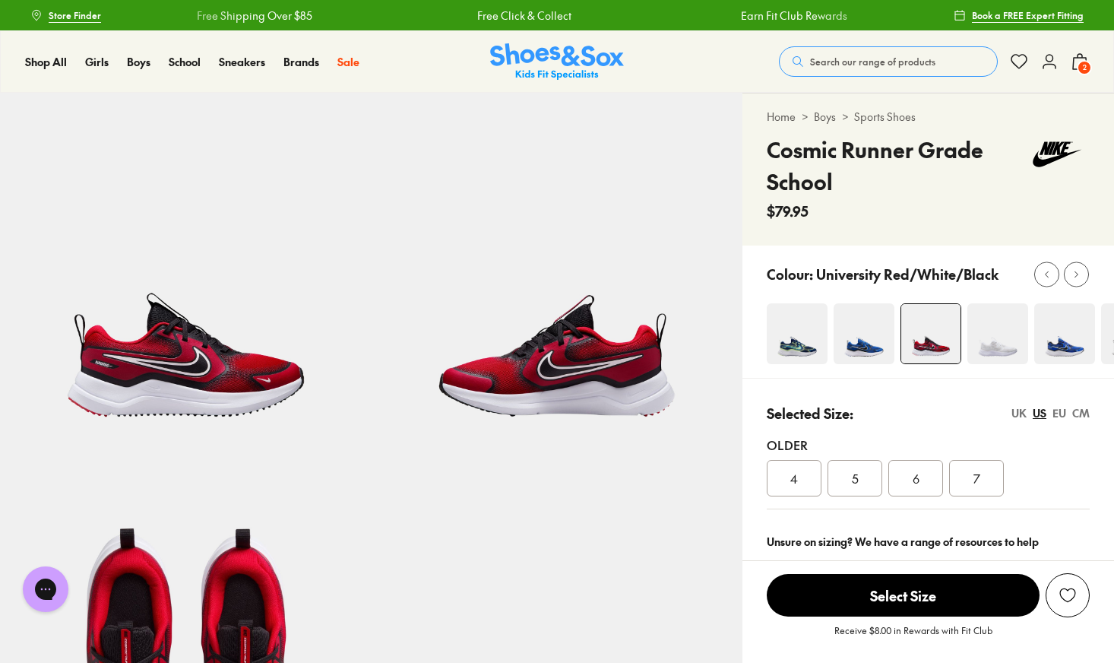
scroll to position [0, 0]
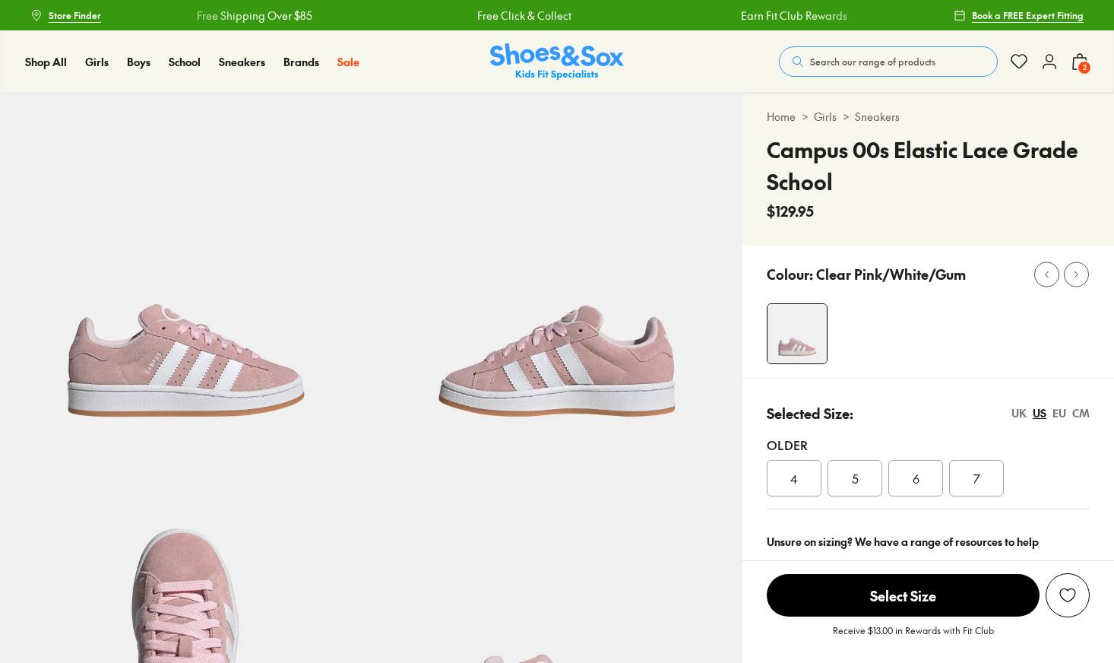
click at [1080, 65] on span "2" at bounding box center [1084, 67] width 15 height 15
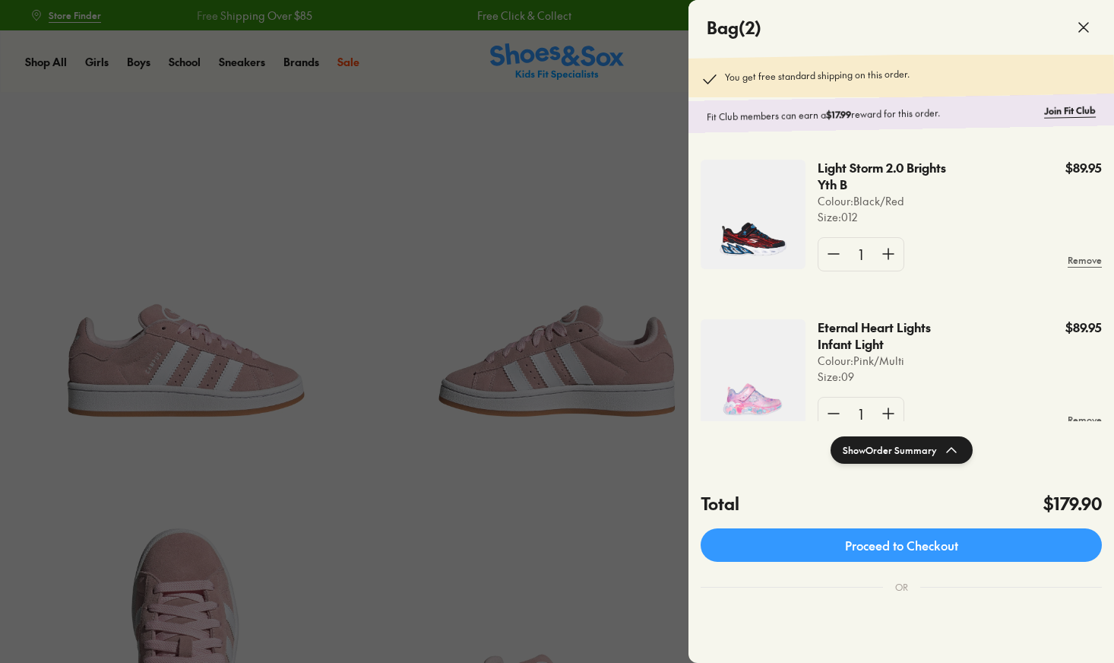
select select "*"
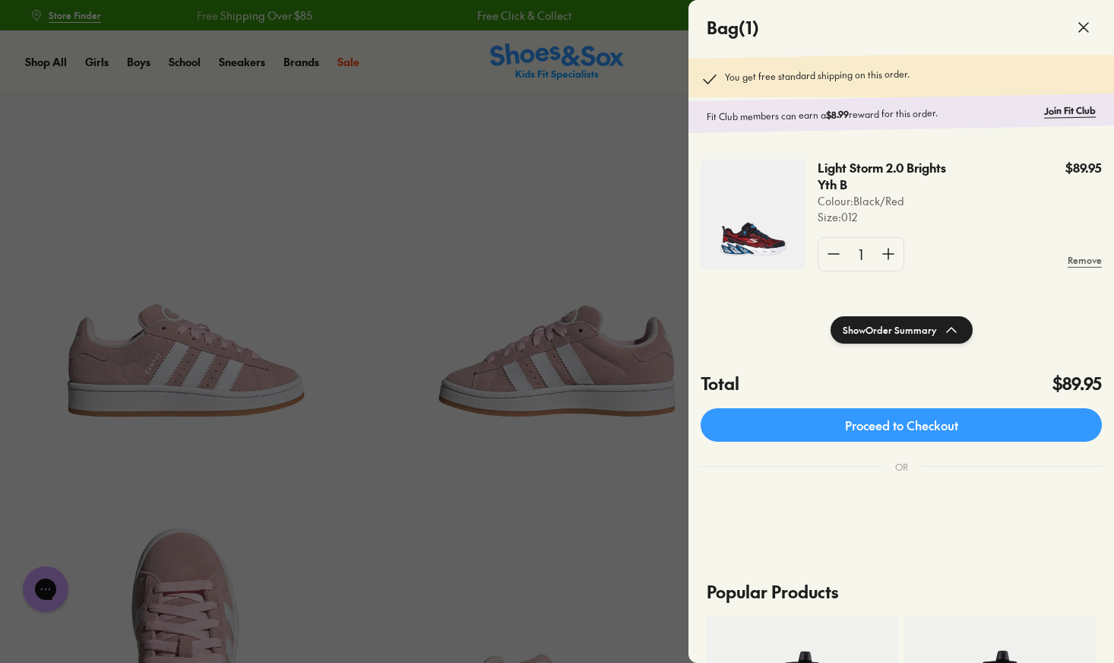
click at [1085, 27] on use at bounding box center [1083, 27] width 9 height 9
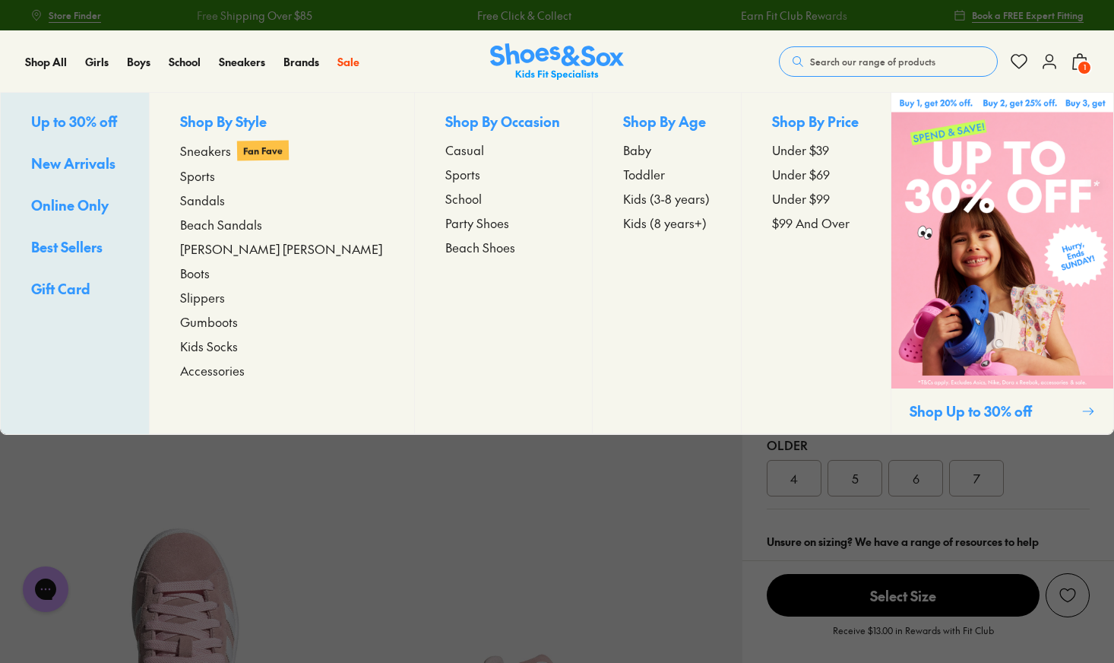
click at [62, 121] on span "Up to 30% off" at bounding box center [74, 121] width 86 height 19
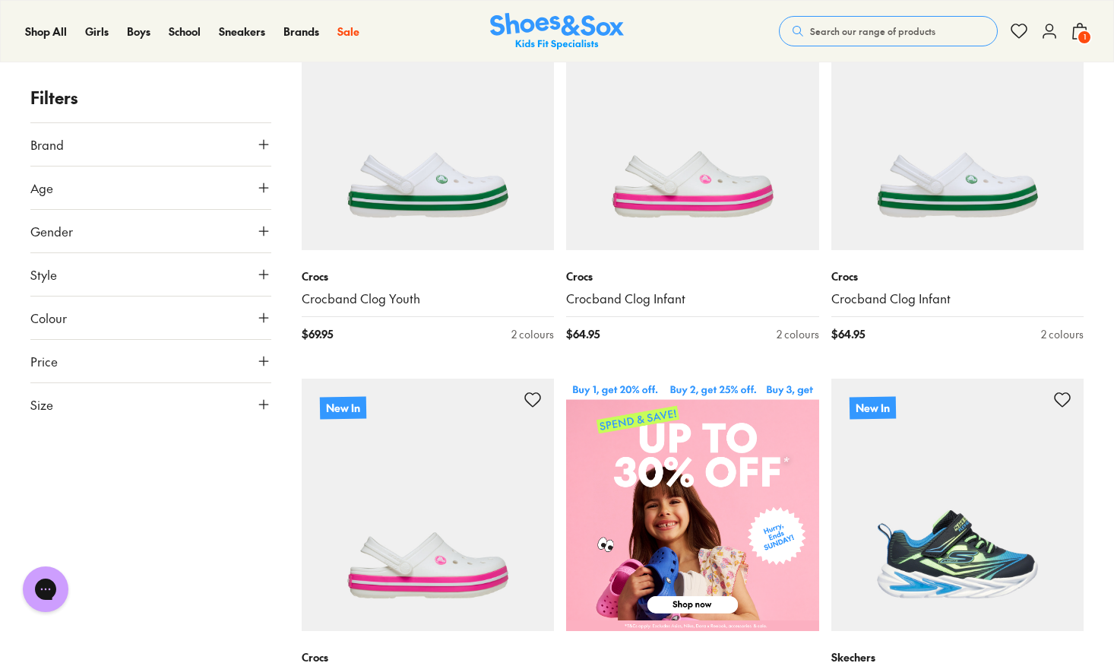
type input "***"
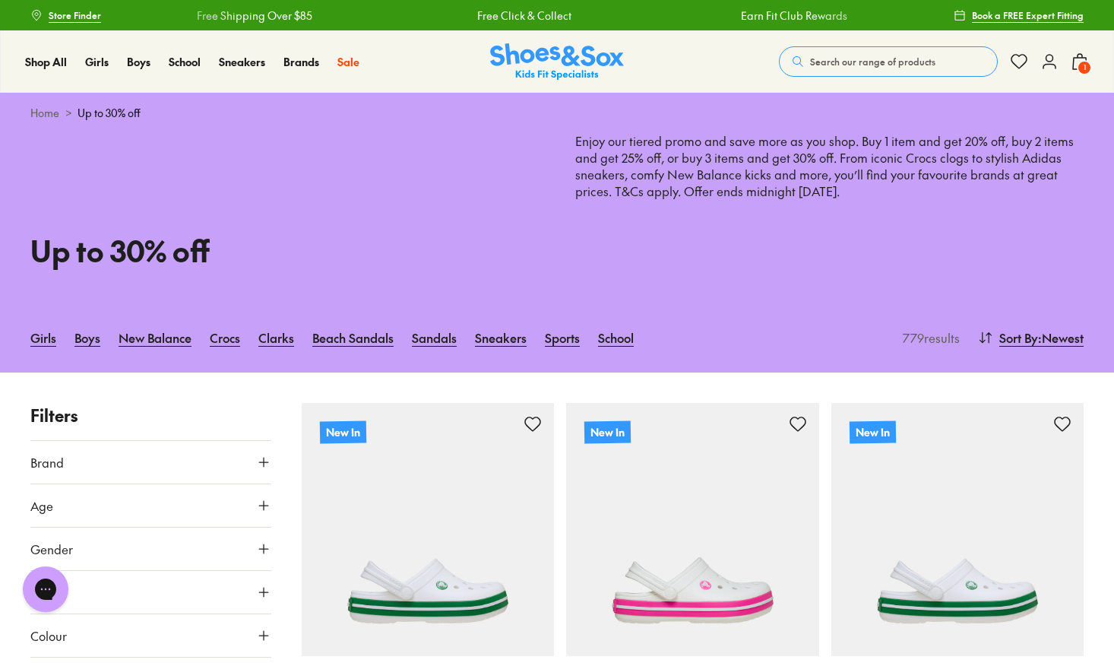
click at [1082, 59] on icon at bounding box center [1080, 61] width 18 height 18
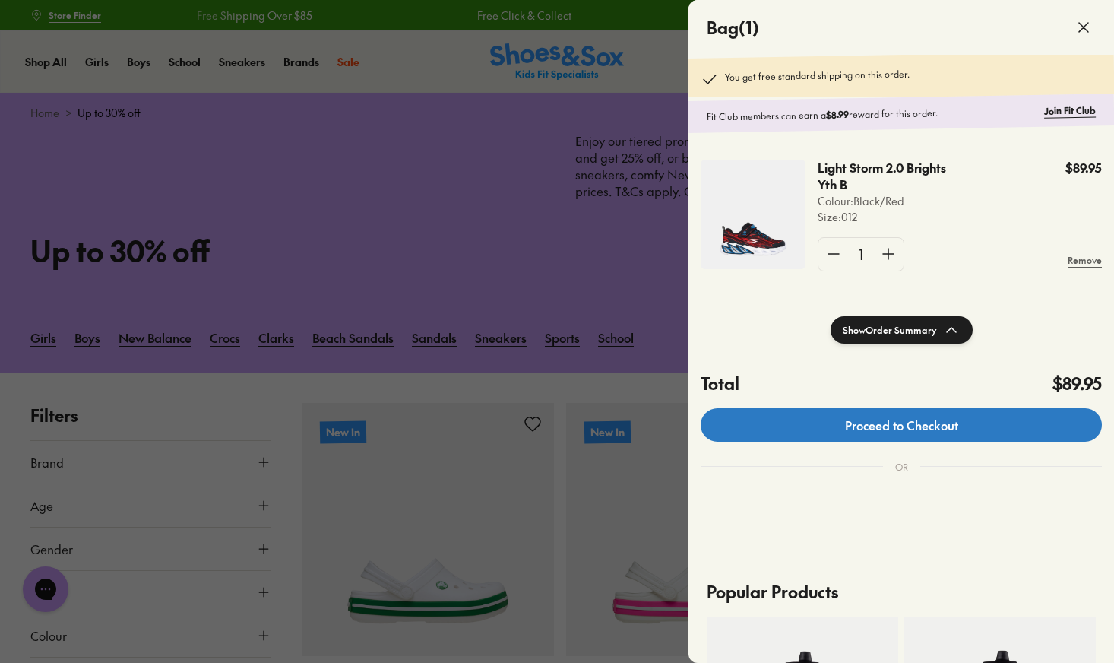
click at [911, 422] on link "Proceed to Checkout" at bounding box center [901, 424] width 401 height 33
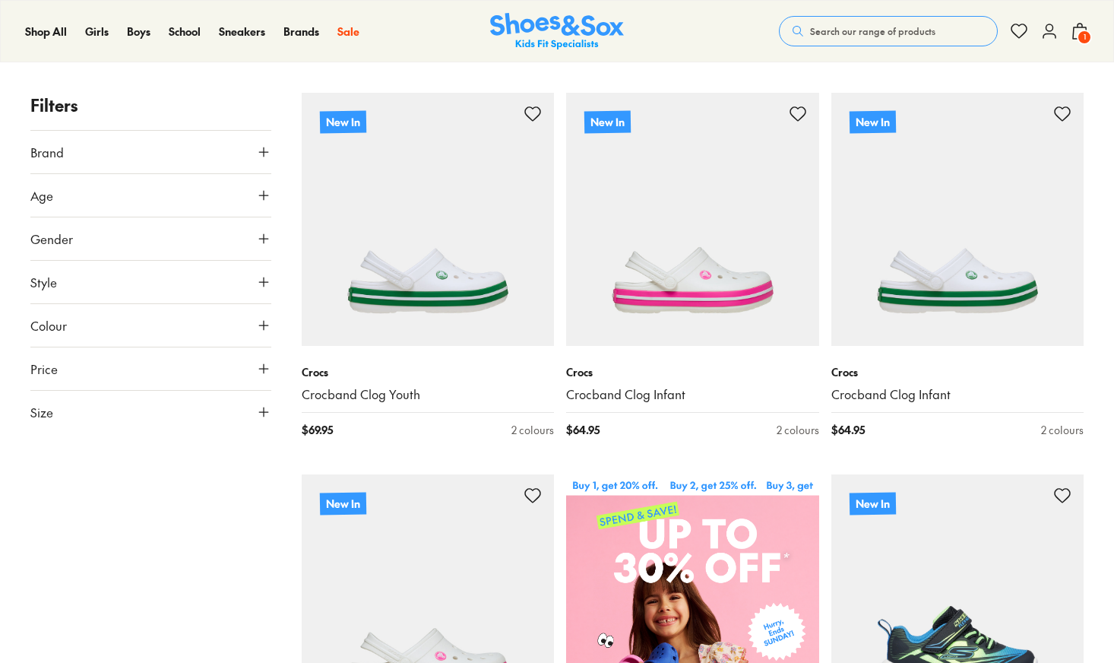
click at [264, 148] on use at bounding box center [263, 152] width 9 height 9
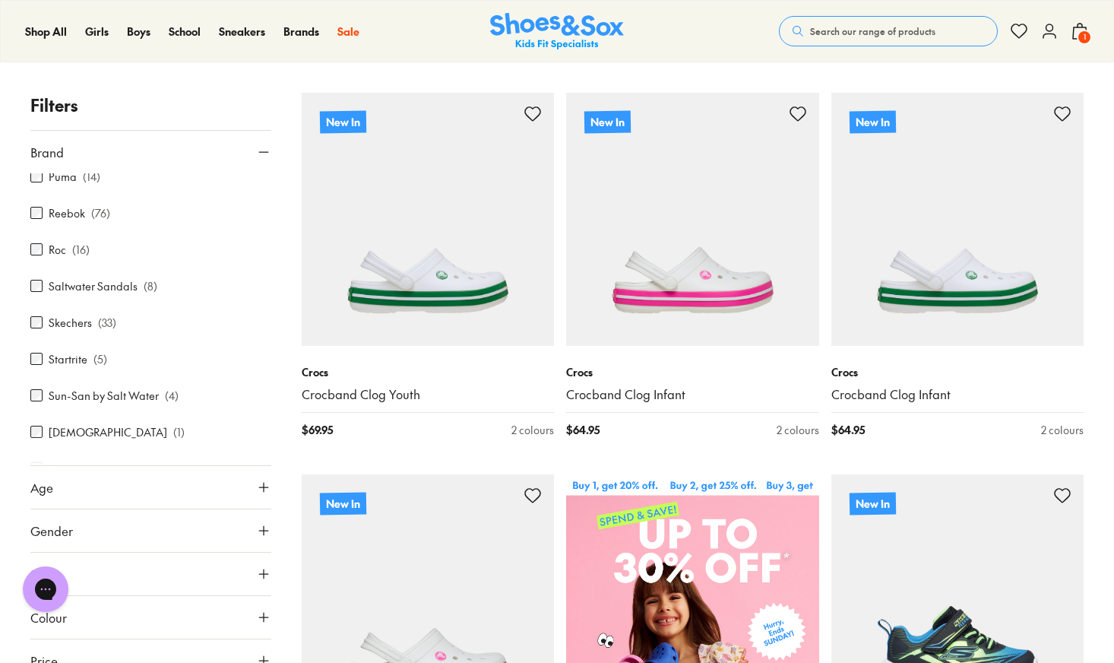
scroll to position [600, 0]
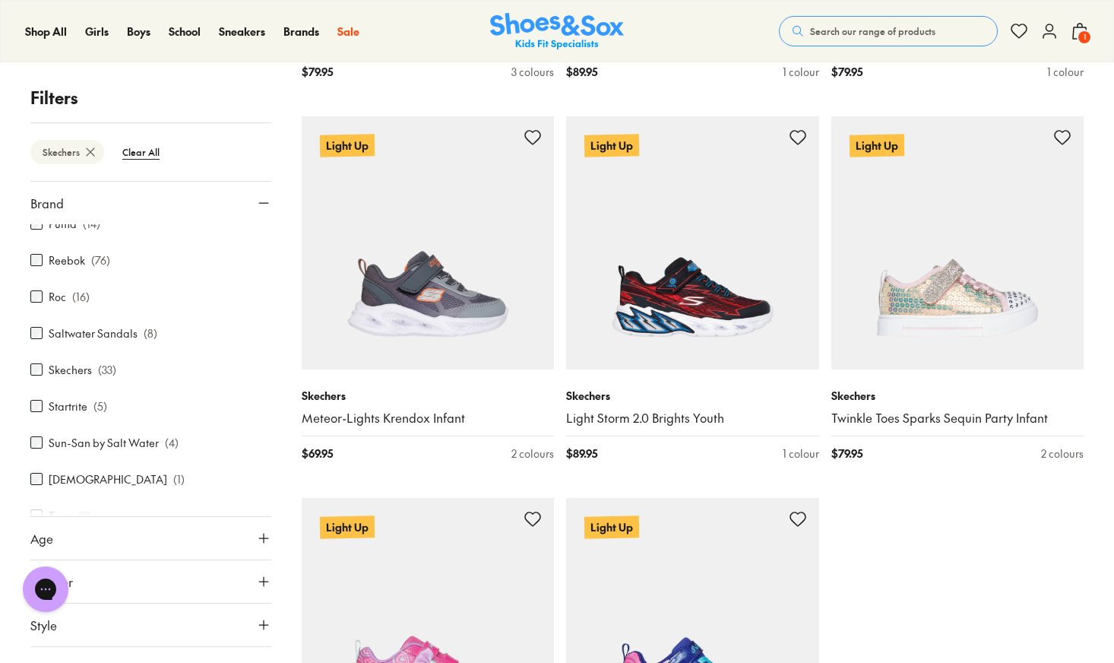
scroll to position [3717, 0]
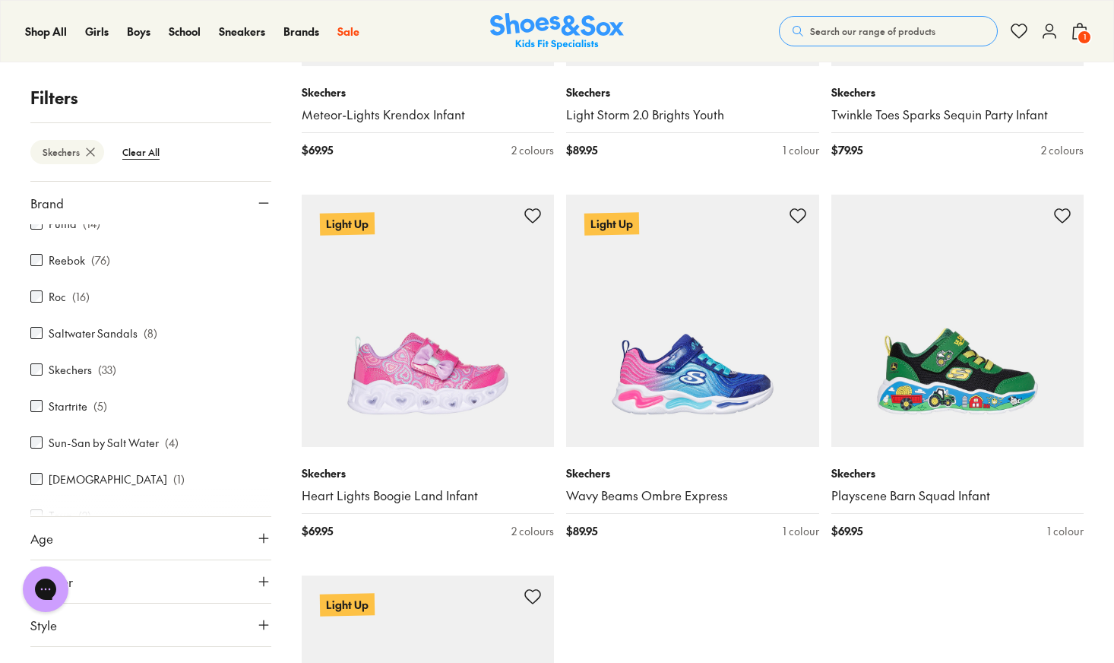
type input "***"
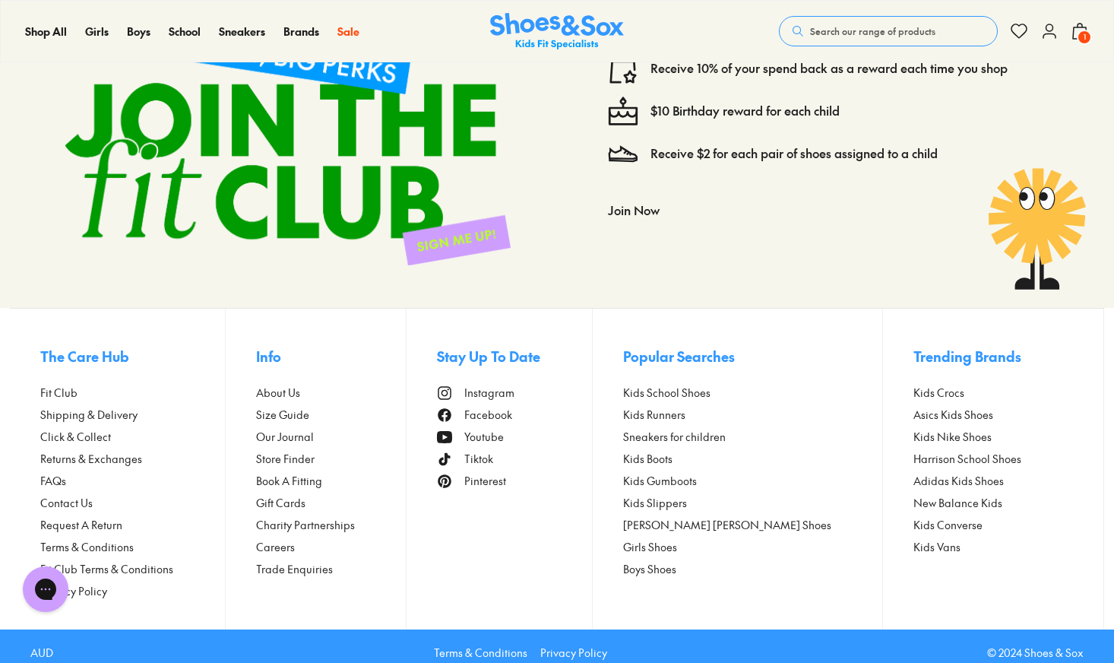
scroll to position [5146, 0]
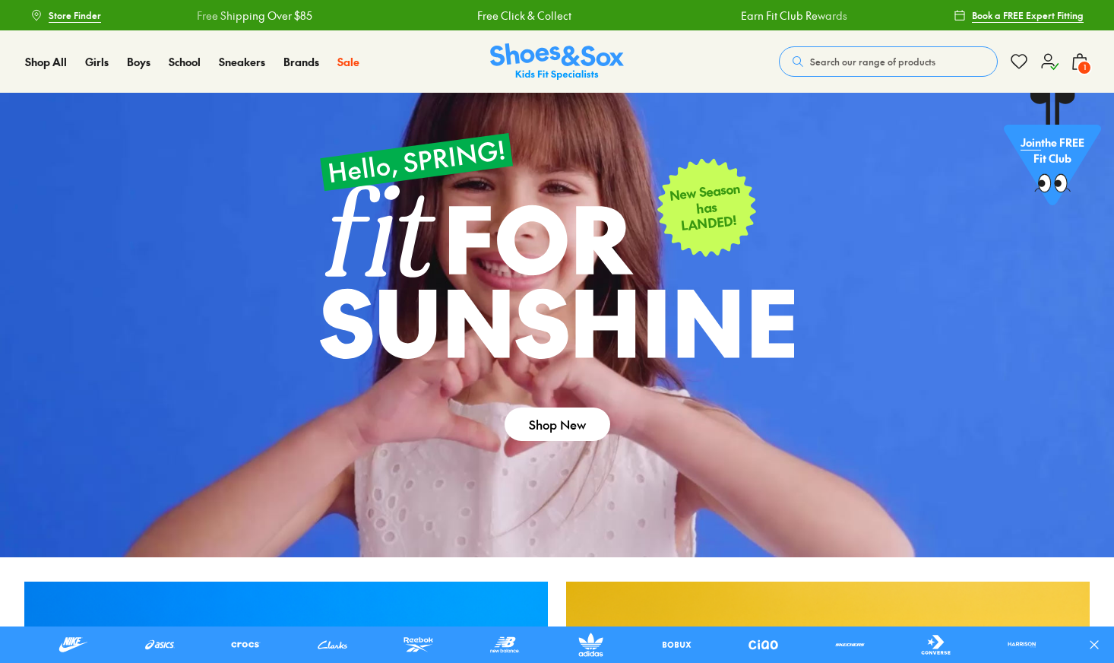
click at [878, 61] on span "Search our range of products" at bounding box center [872, 62] width 125 height 14
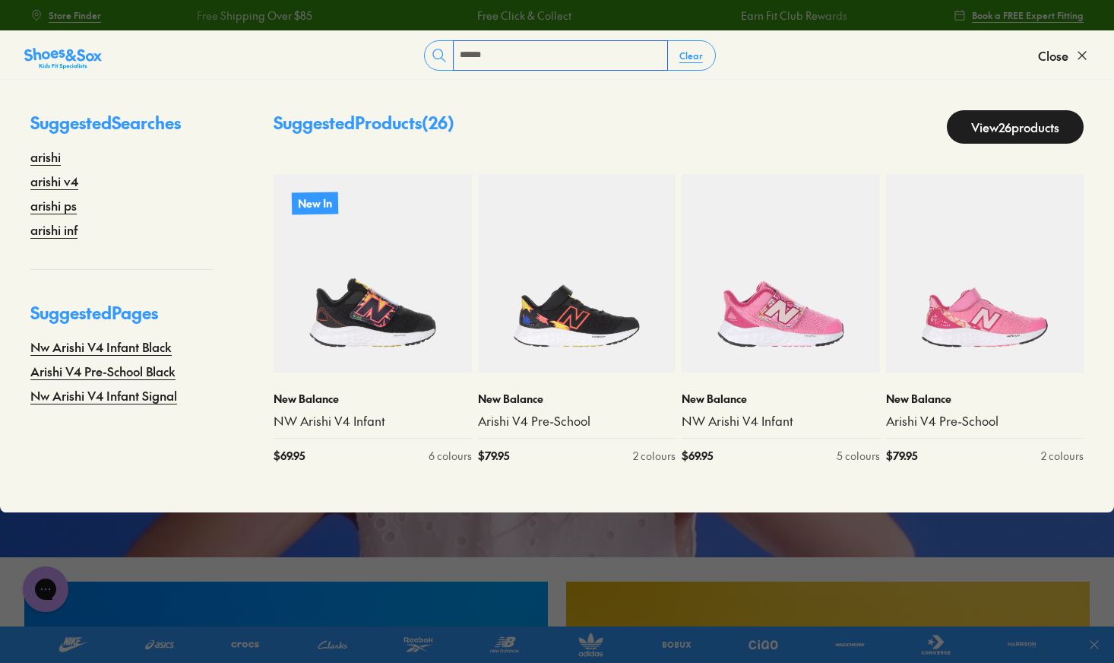
type input "******"
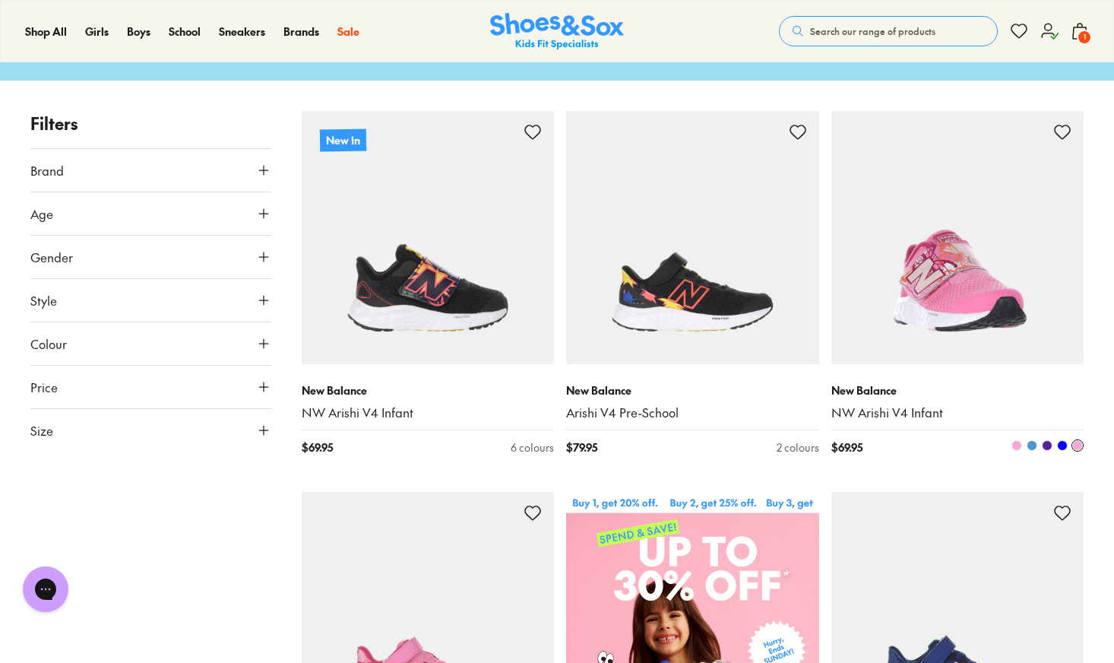
scroll to position [113, 0]
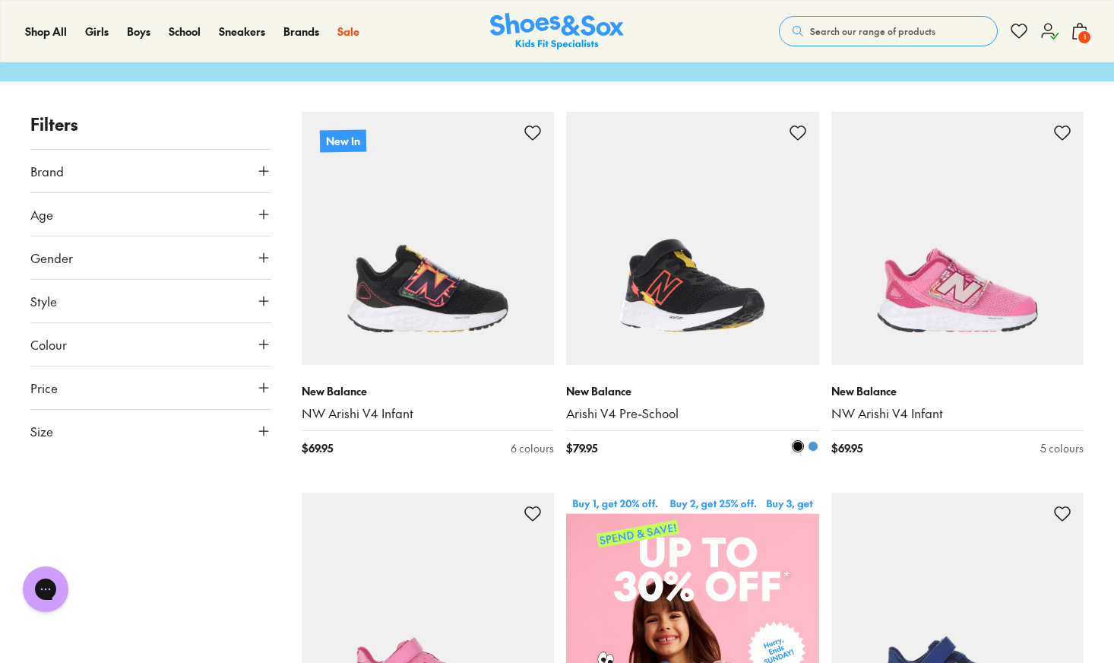
click at [652, 412] on link "Arishi V4 Pre-School" at bounding box center [692, 413] width 253 height 17
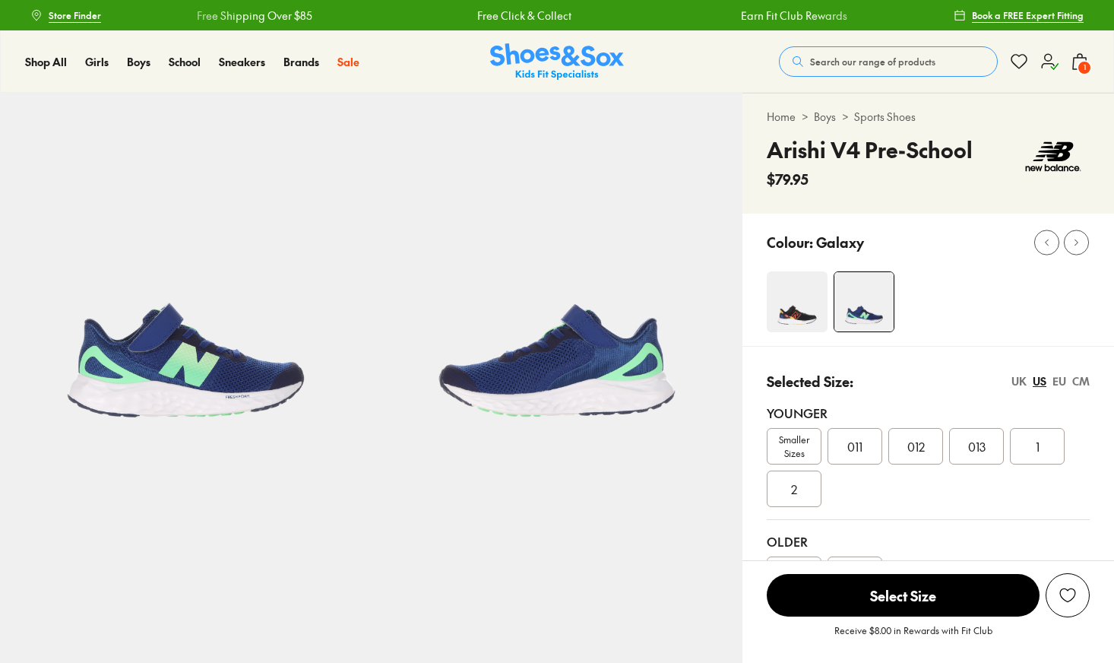
select select "*"
click at [780, 307] on img at bounding box center [797, 301] width 61 height 61
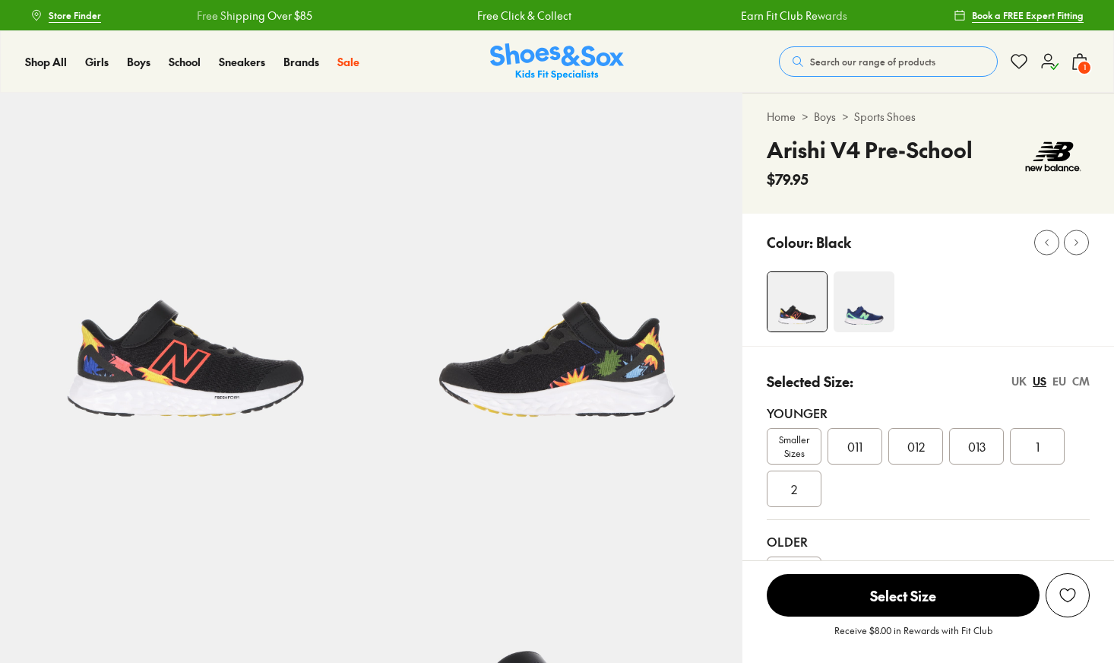
select select "*"
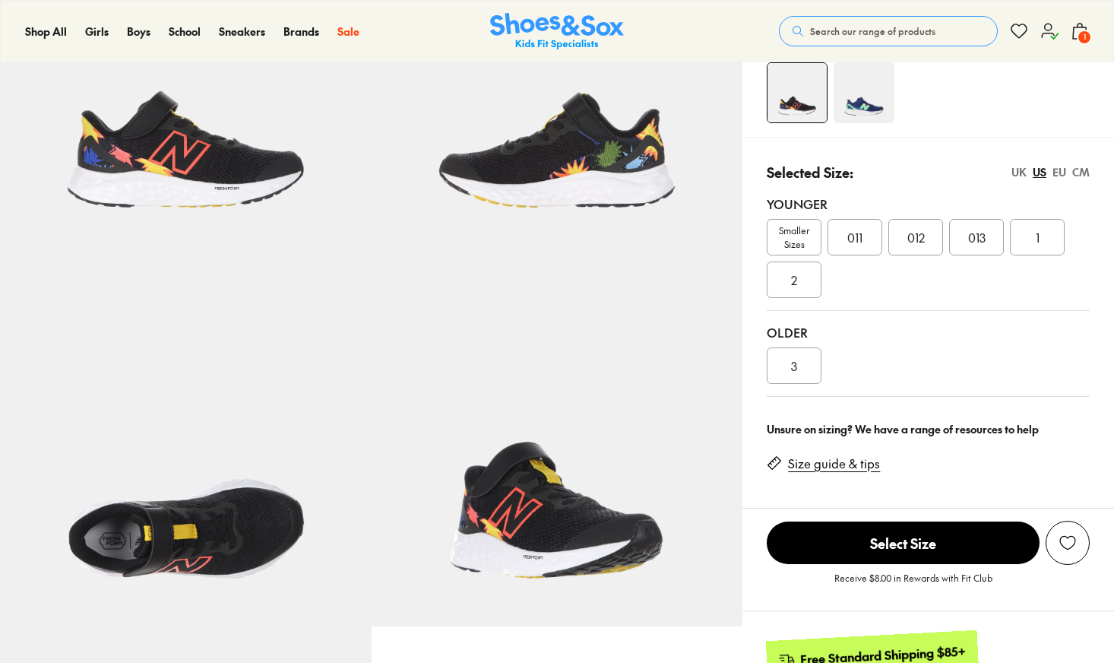
scroll to position [-1, 0]
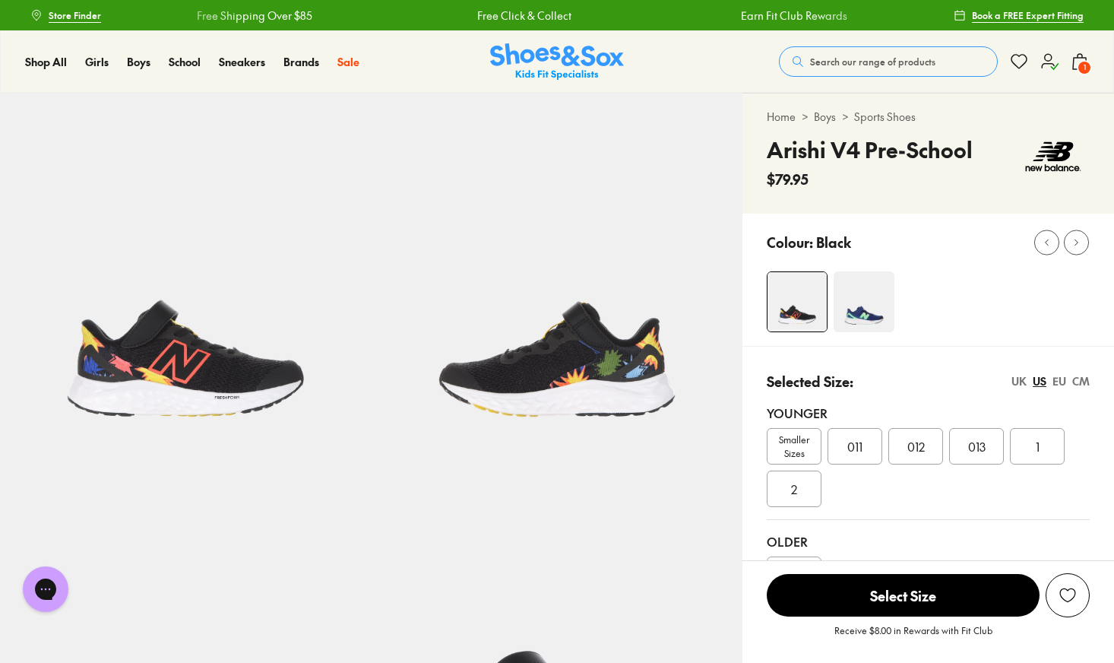
click at [878, 315] on img at bounding box center [864, 301] width 61 height 61
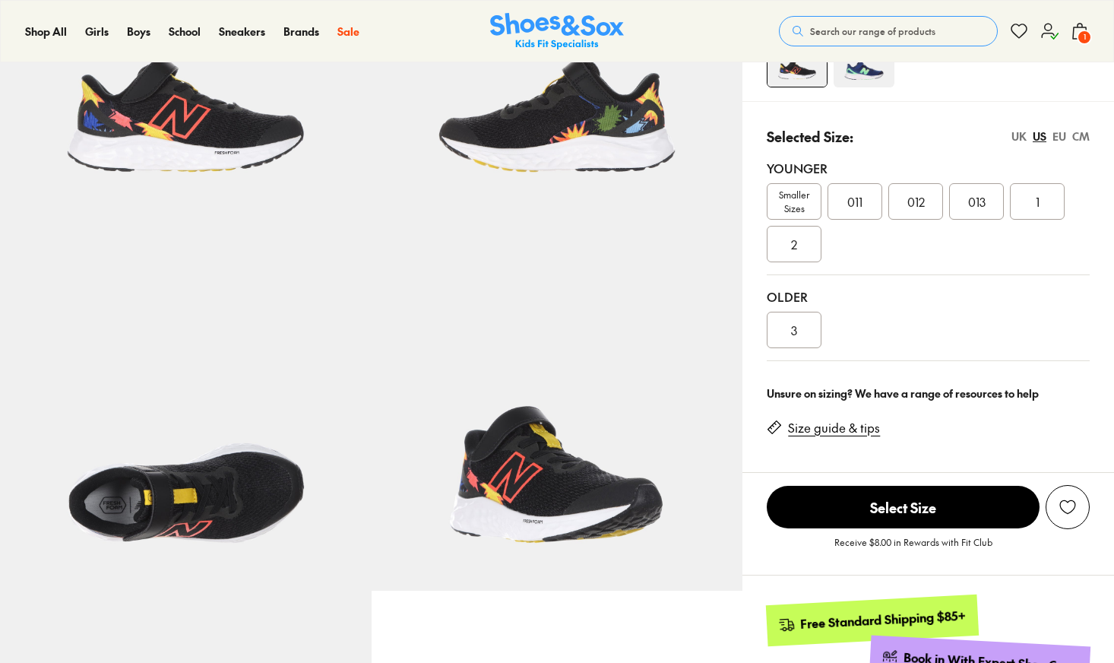
select select "*"
click at [976, 203] on span "013" at bounding box center [976, 201] width 17 height 18
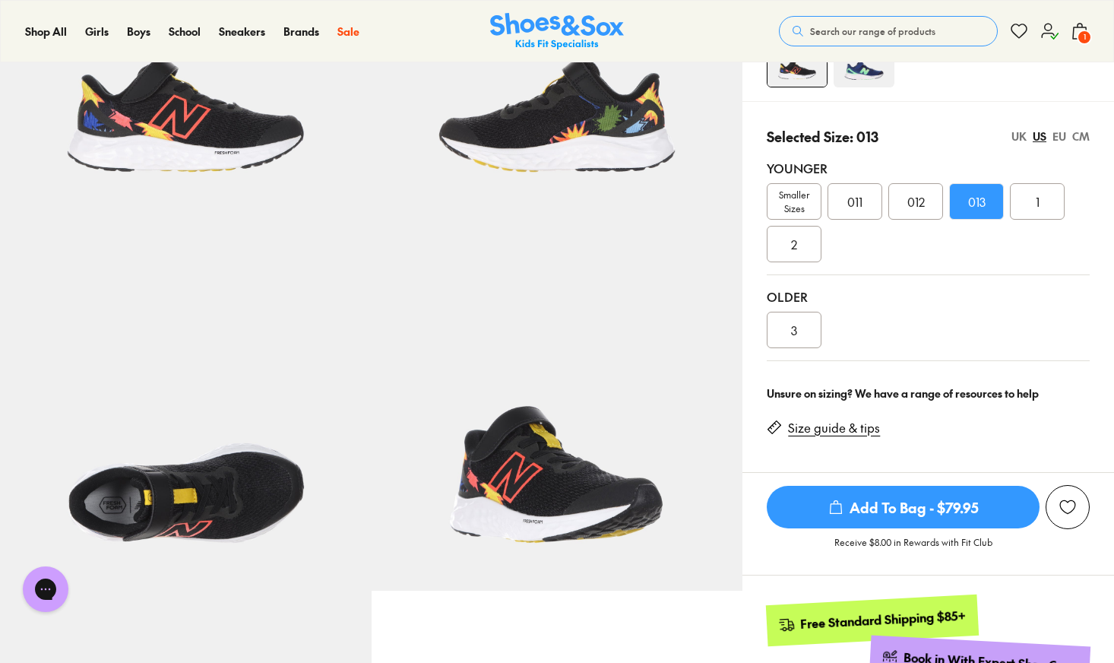
click at [1021, 131] on div "UK" at bounding box center [1018, 136] width 15 height 16
click at [1043, 130] on div "US" at bounding box center [1040, 136] width 14 height 16
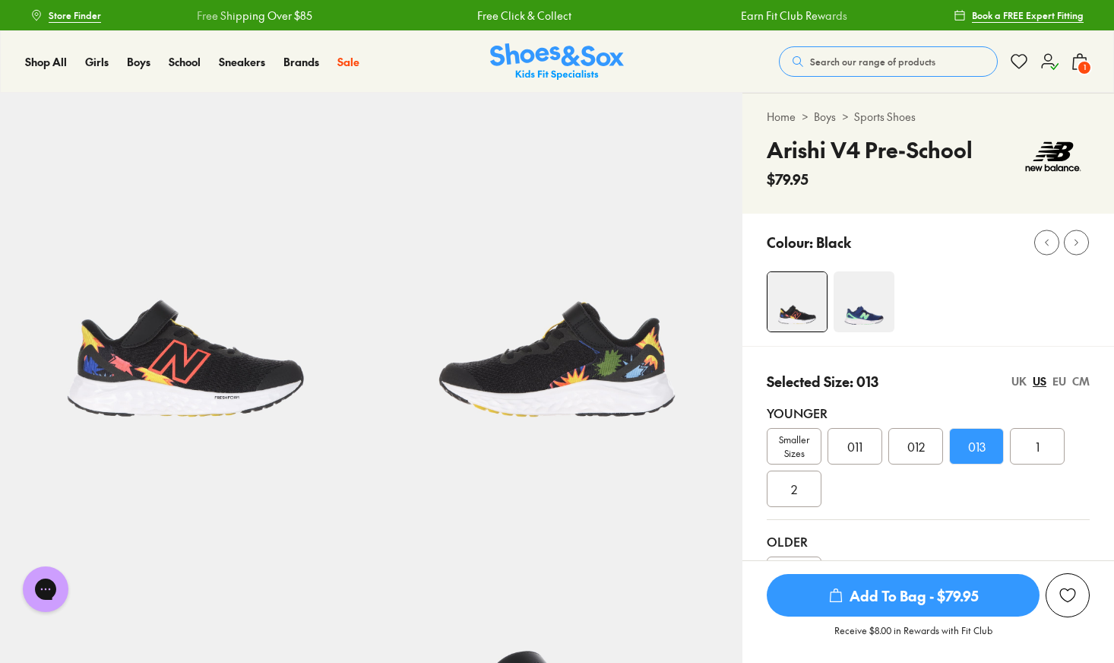
click at [907, 610] on span "Add To Bag - $79.95" at bounding box center [903, 595] width 273 height 43
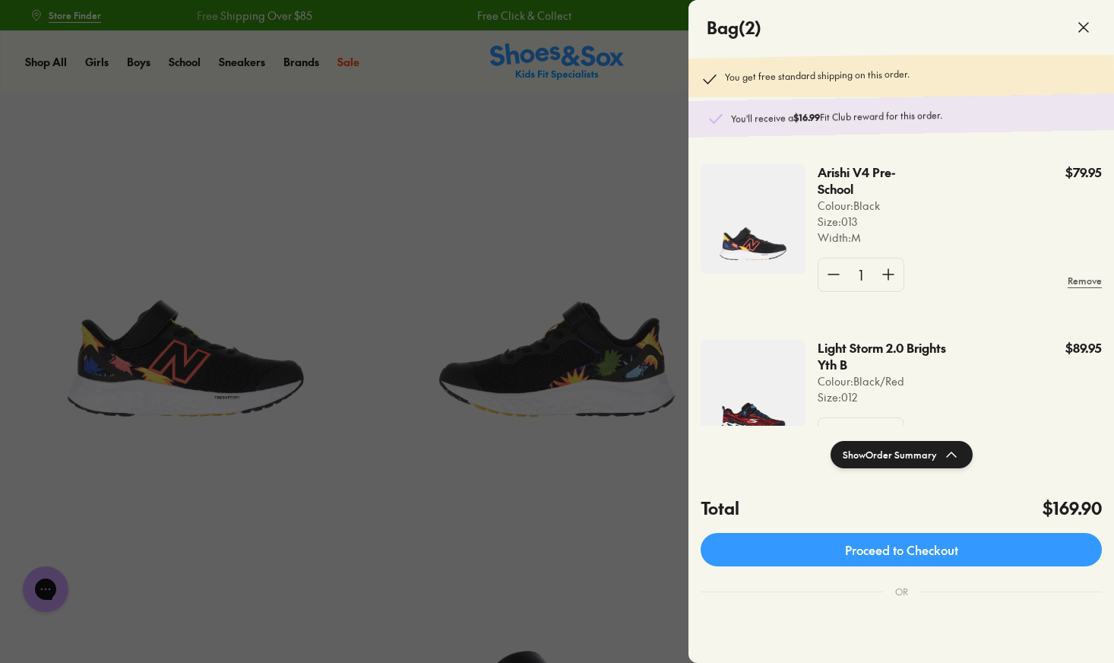
click at [1087, 26] on icon at bounding box center [1083, 27] width 18 height 18
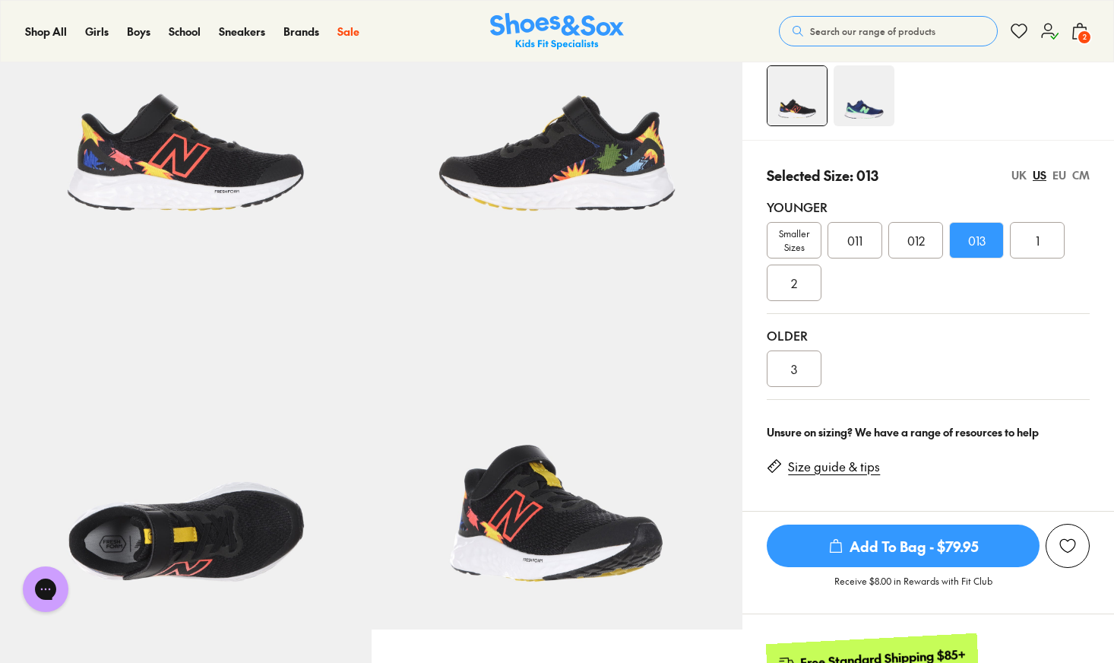
scroll to position [211, 0]
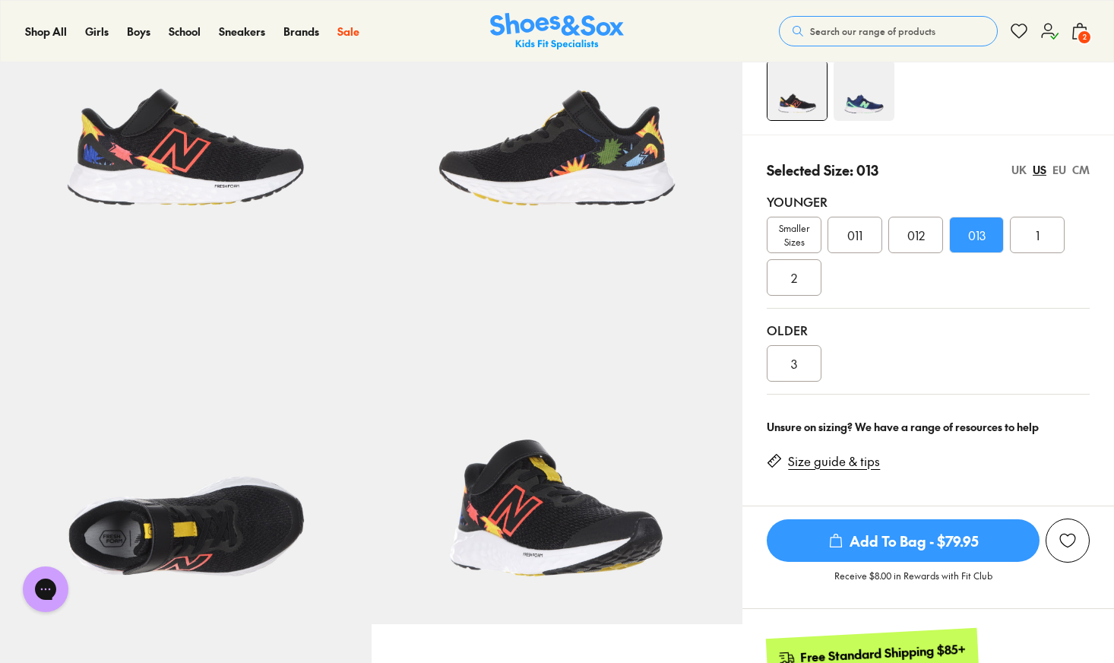
click at [894, 533] on span "Add To Bag - $79.95" at bounding box center [903, 540] width 273 height 43
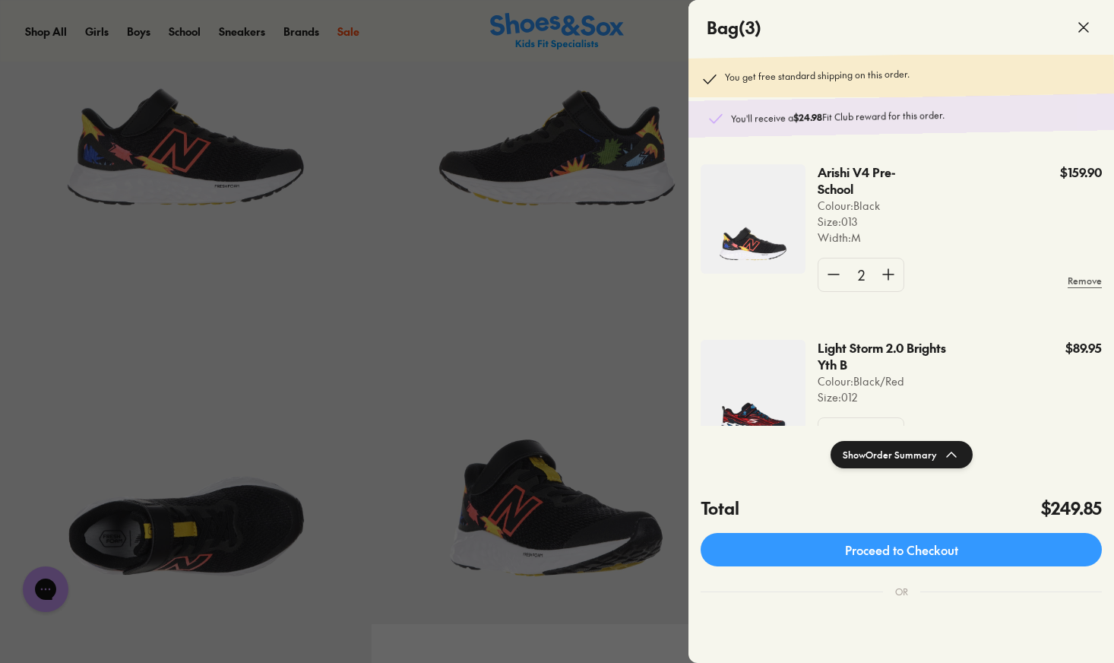
click at [763, 394] on img at bounding box center [753, 394] width 105 height 109
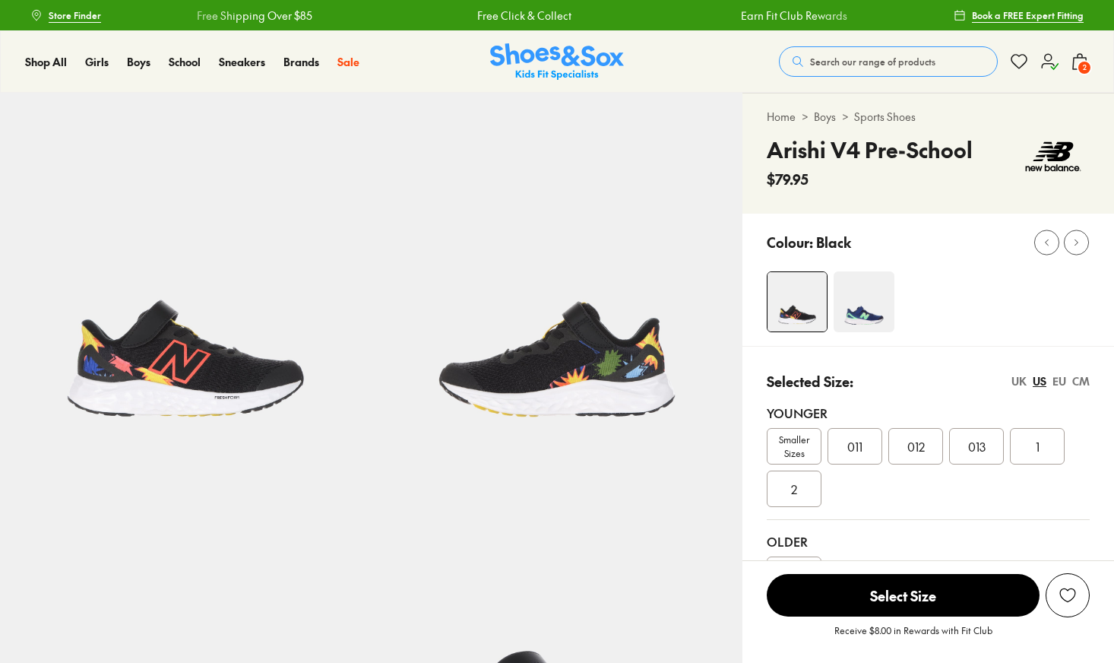
select select "*"
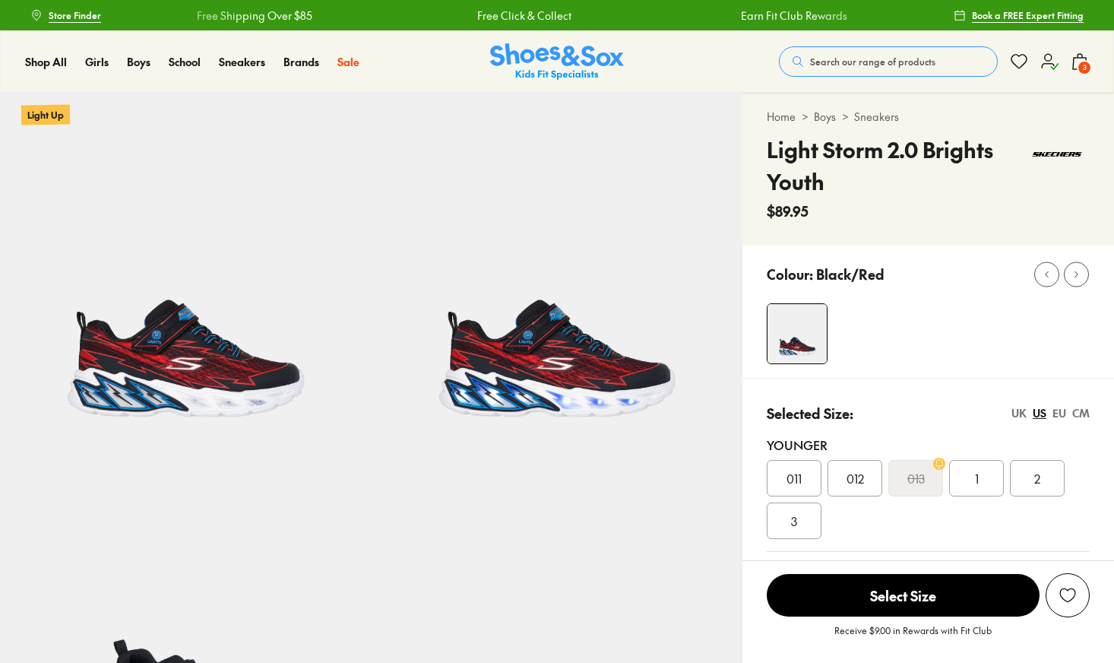
click at [916, 469] on s "013" at bounding box center [915, 478] width 17 height 18
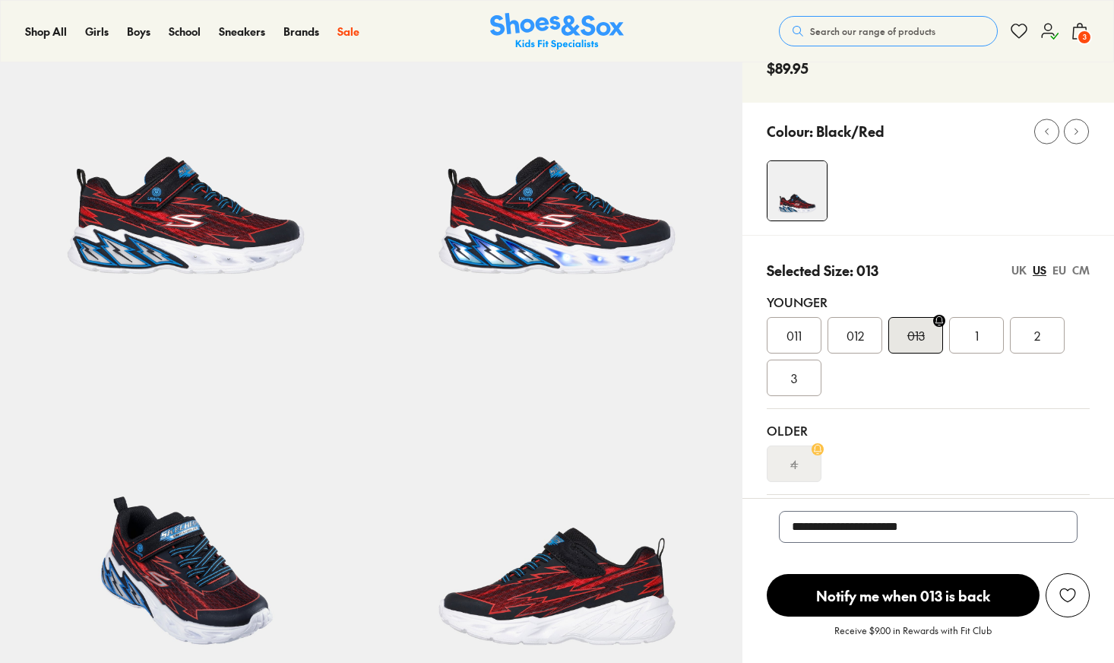
click at [865, 574] on span "Notify me when 013 is back" at bounding box center [903, 595] width 273 height 43
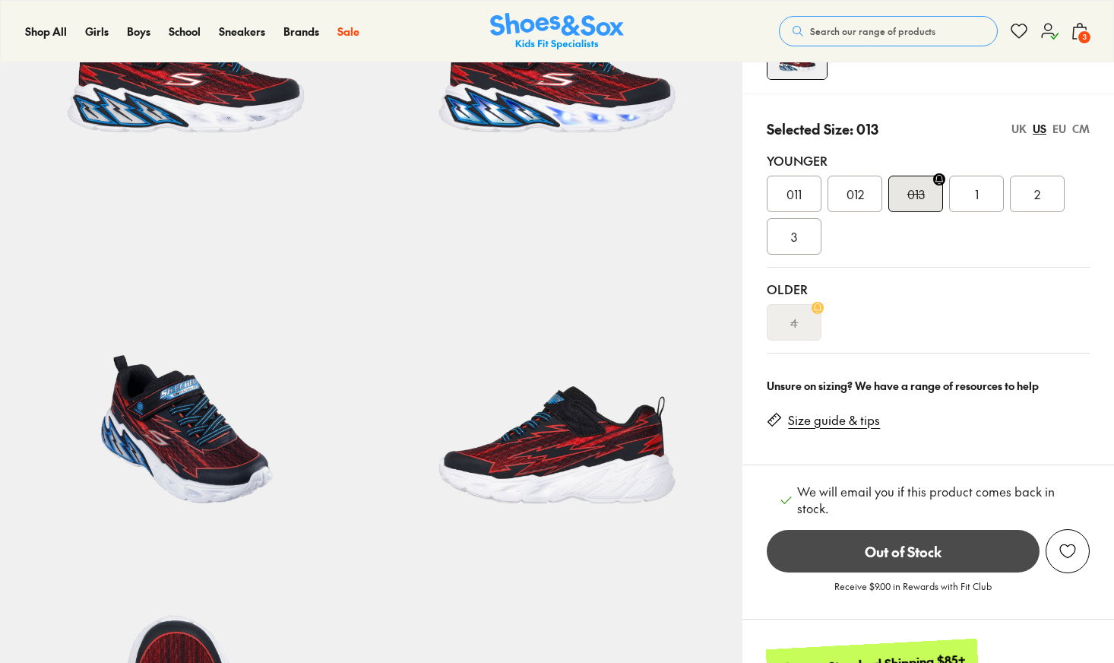
select select "*"
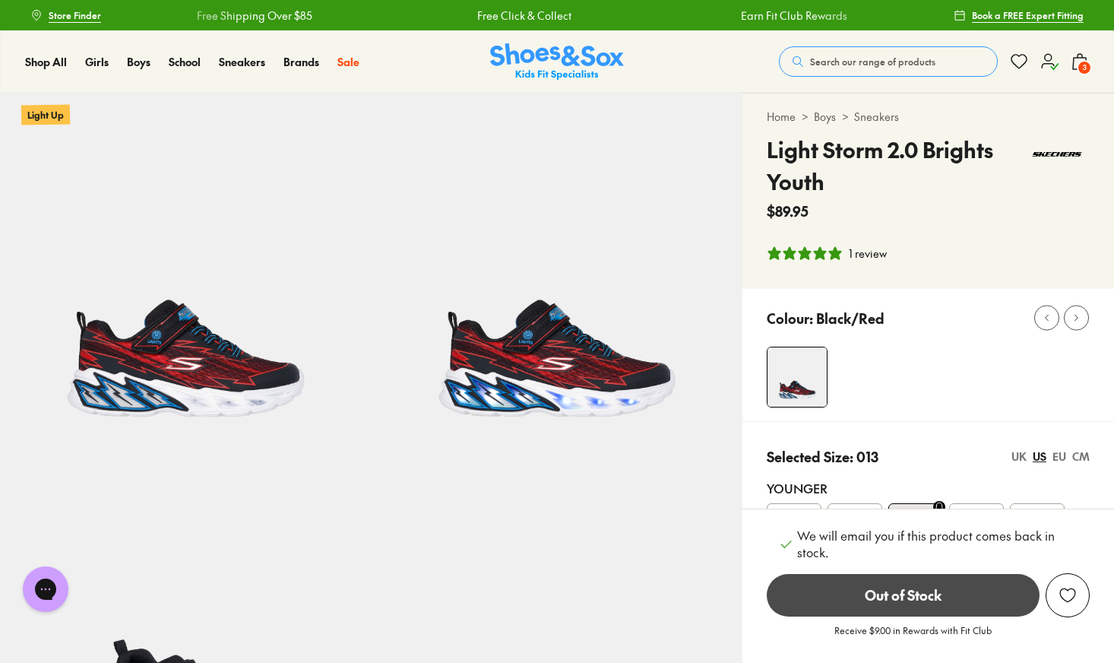
scroll to position [0, 0]
click at [876, 59] on span "Search our range of products" at bounding box center [872, 62] width 125 height 14
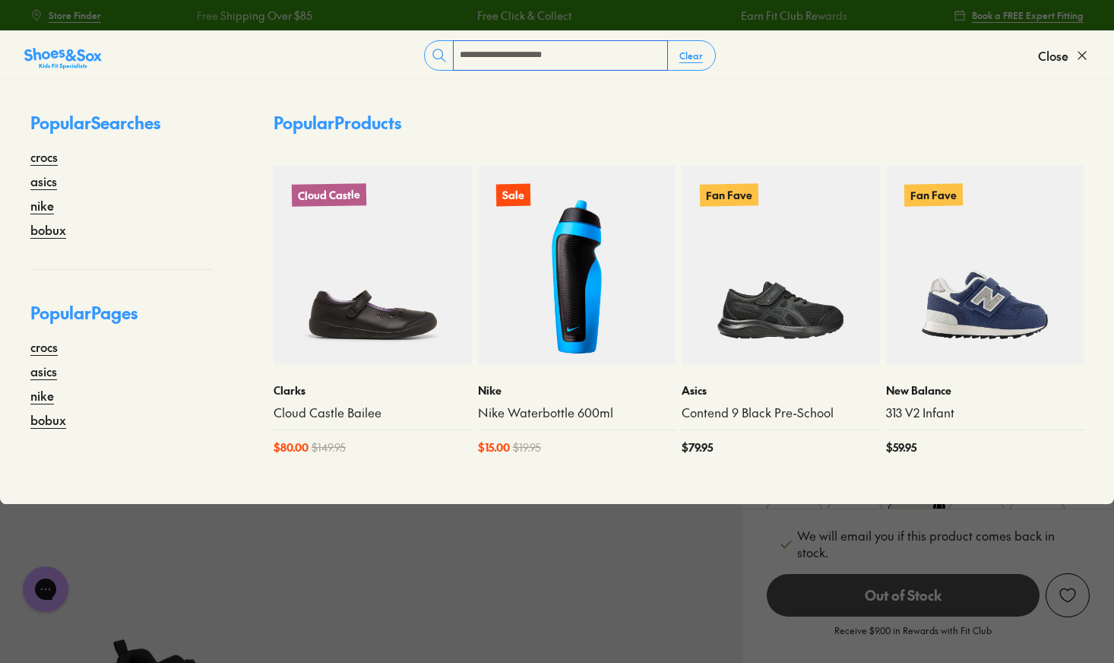
type input "**********"
